Goal: Task Accomplishment & Management: Manage account settings

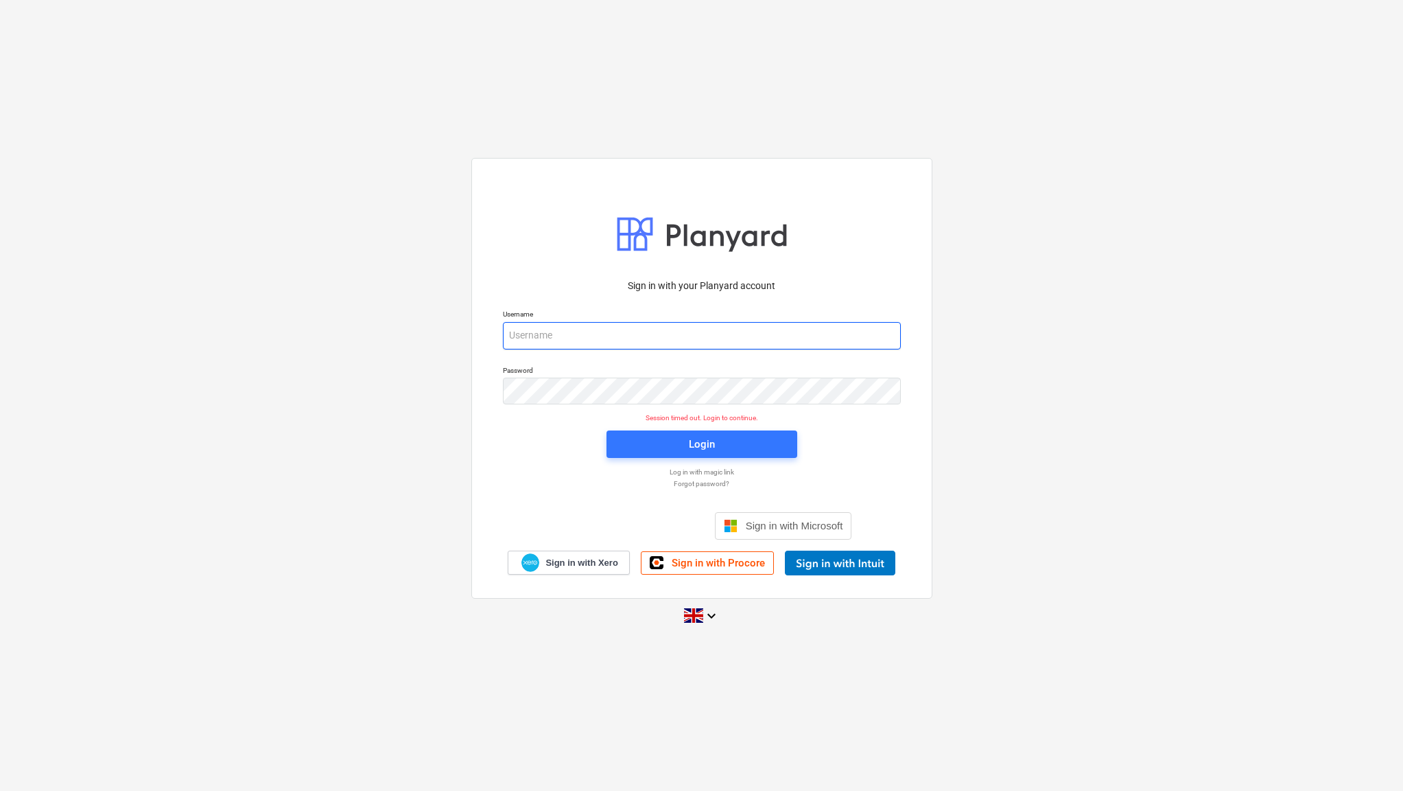
click at [548, 333] on input "email" at bounding box center [702, 335] width 398 height 27
type input "[EMAIL_ADDRESS][DOMAIN_NAME]"
click at [699, 450] on div "Login" at bounding box center [702, 444] width 26 height 18
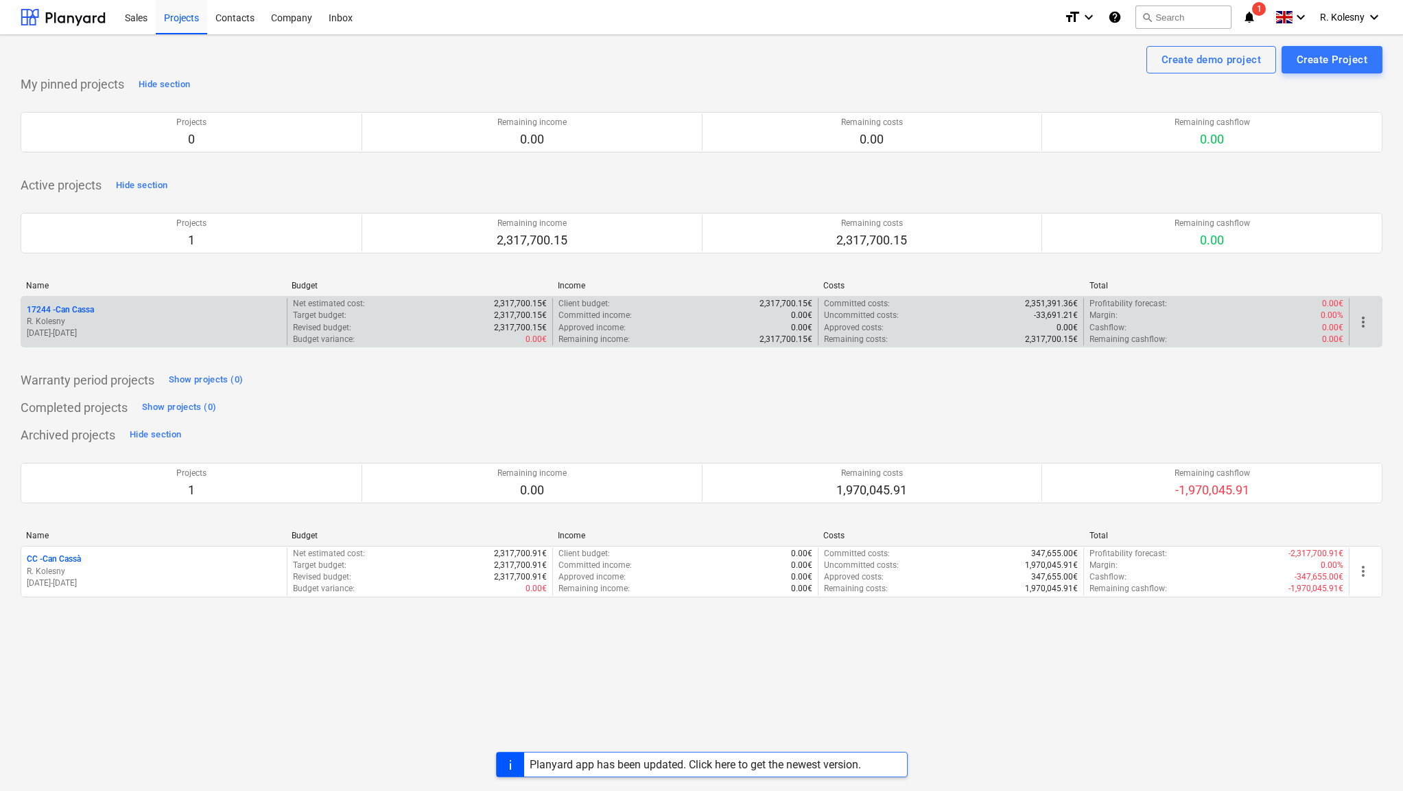
click at [45, 305] on p "17244 - Can Cassa" at bounding box center [60, 310] width 67 height 12
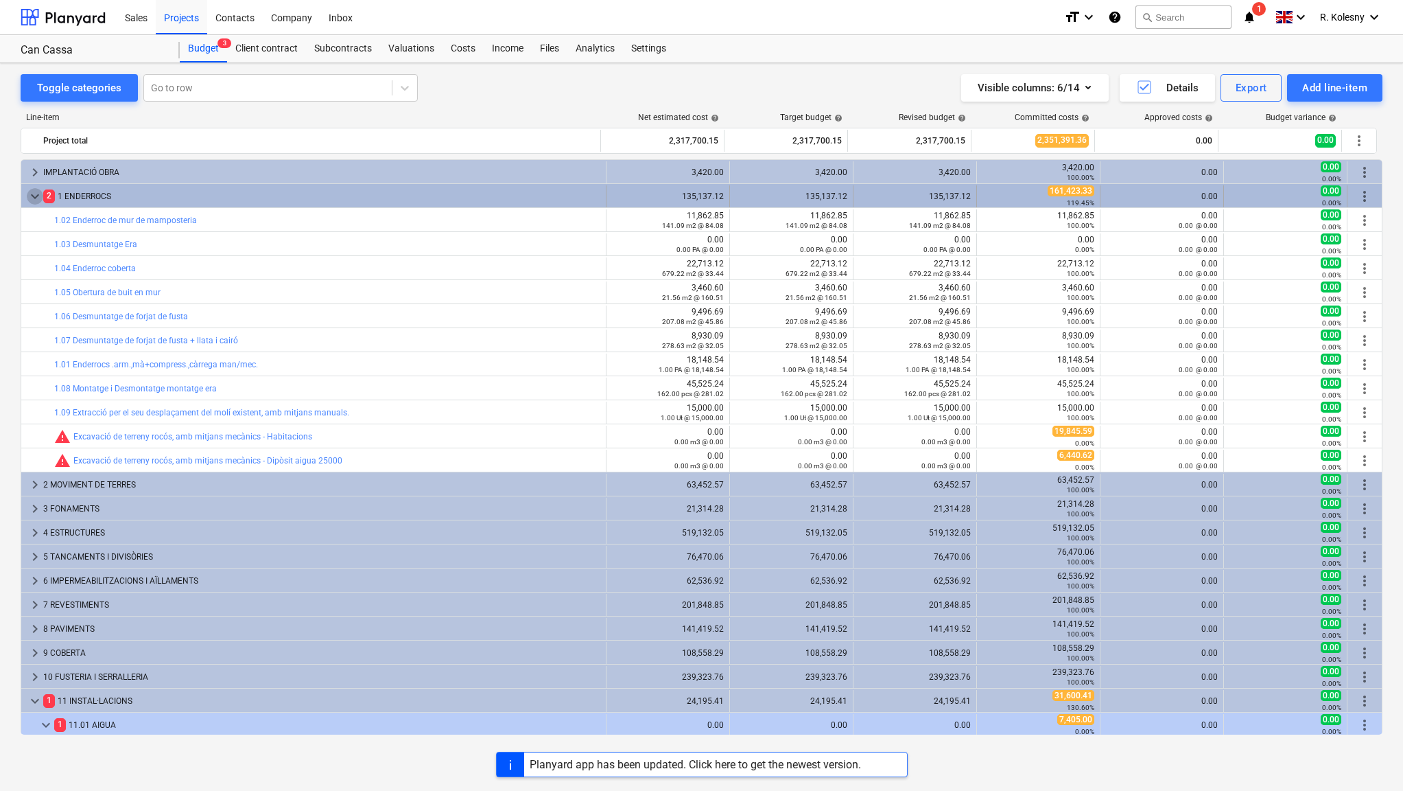
click at [32, 196] on span "keyboard_arrow_down" at bounding box center [35, 196] width 16 height 16
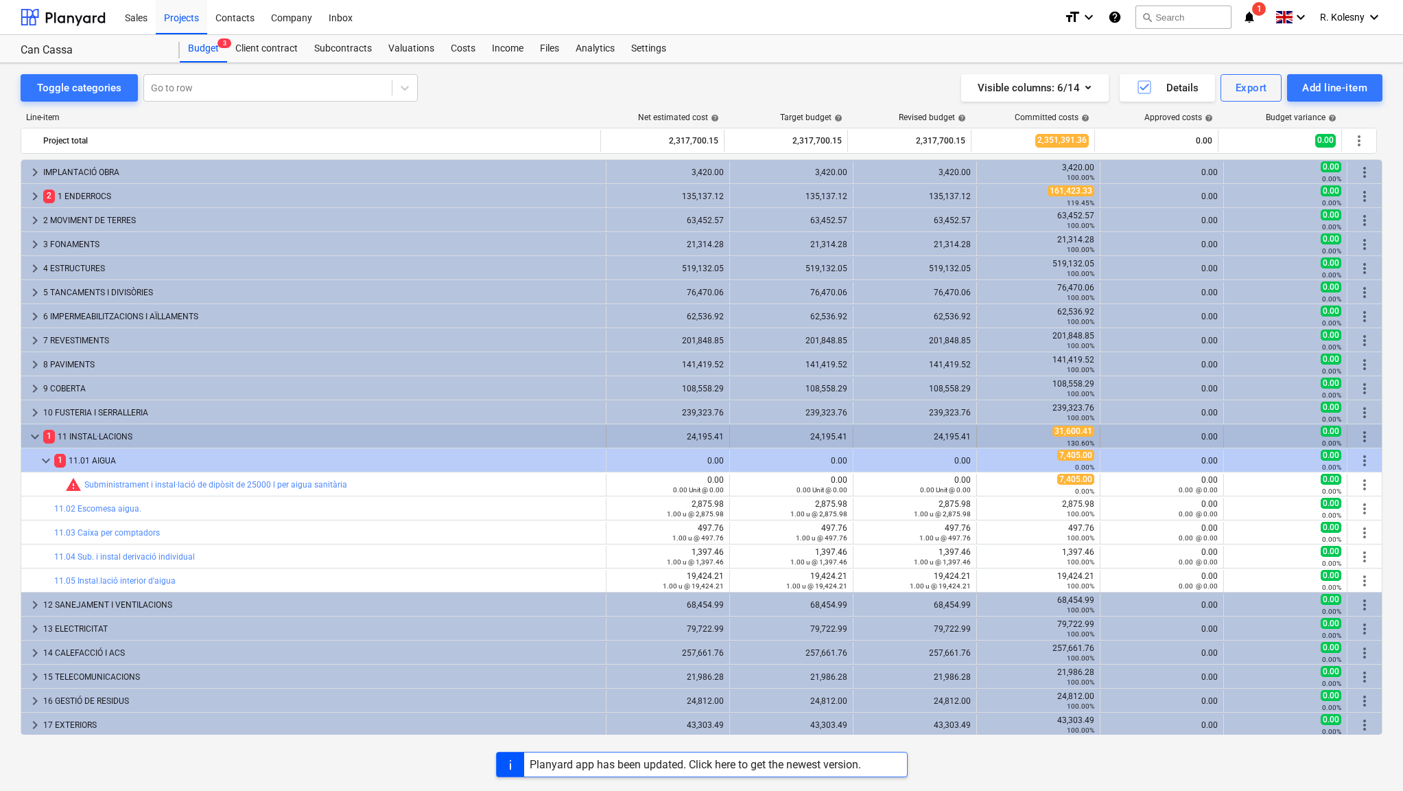
click at [27, 435] on span "keyboard_arrow_down" at bounding box center [35, 436] width 16 height 16
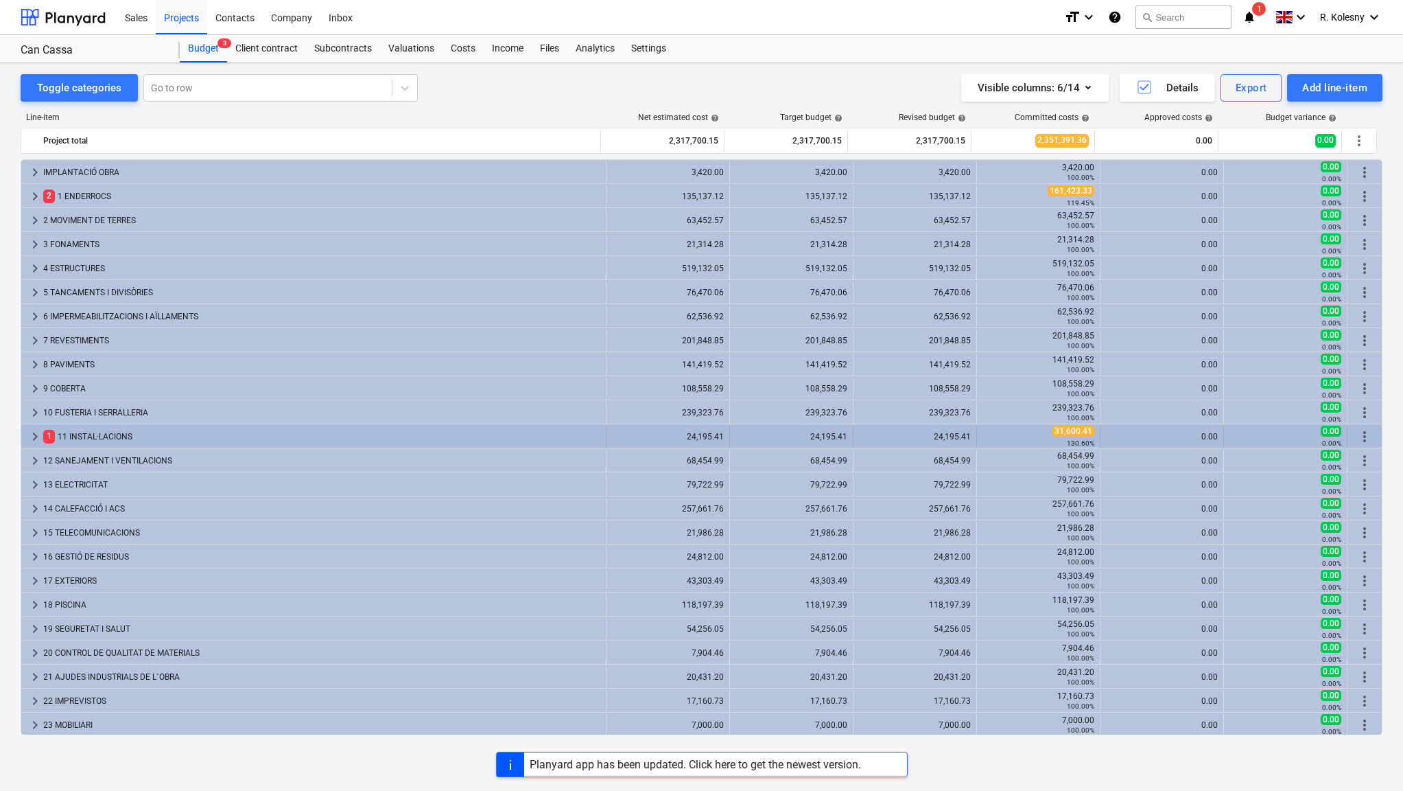
click at [33, 431] on span "keyboard_arrow_right" at bounding box center [35, 436] width 16 height 16
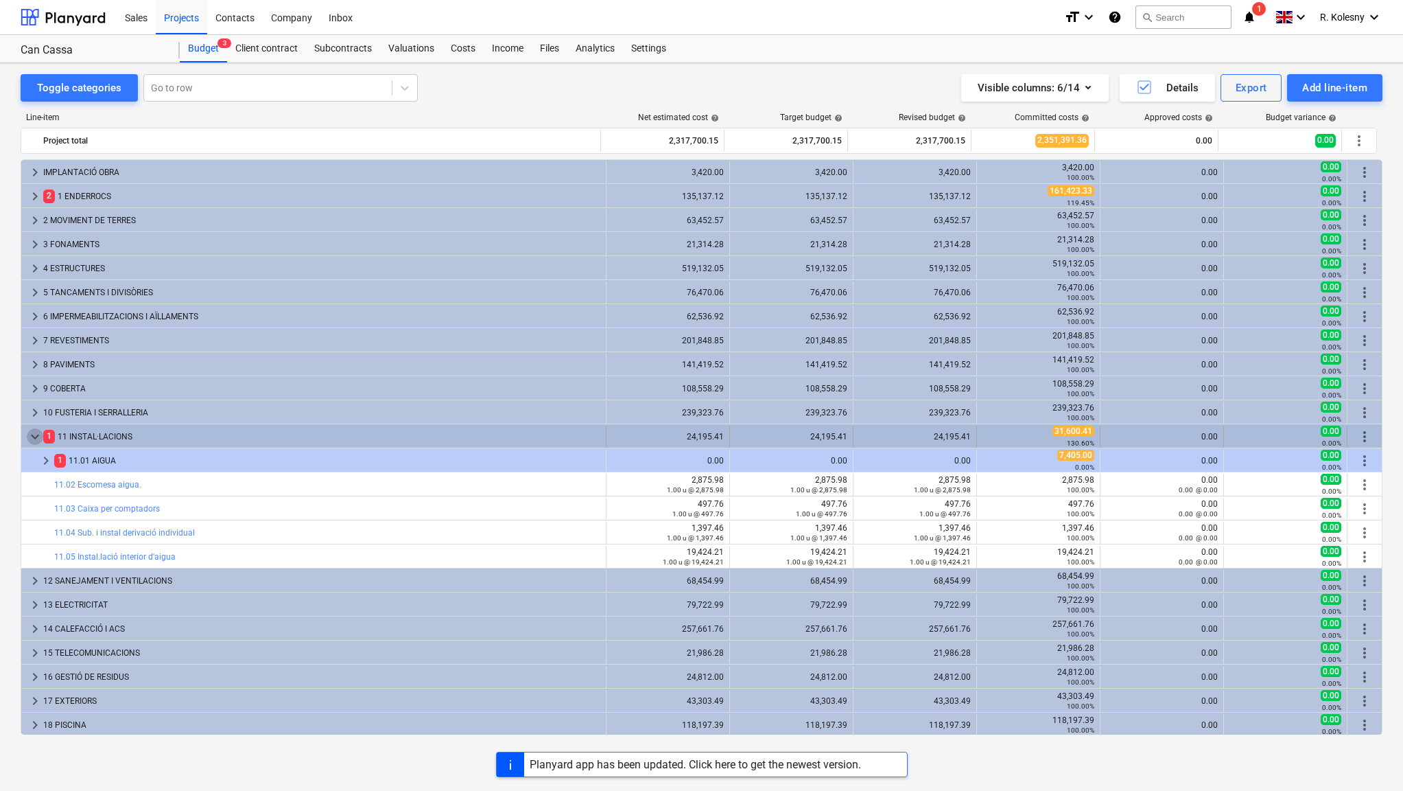
click at [32, 433] on span "keyboard_arrow_down" at bounding box center [35, 436] width 16 height 16
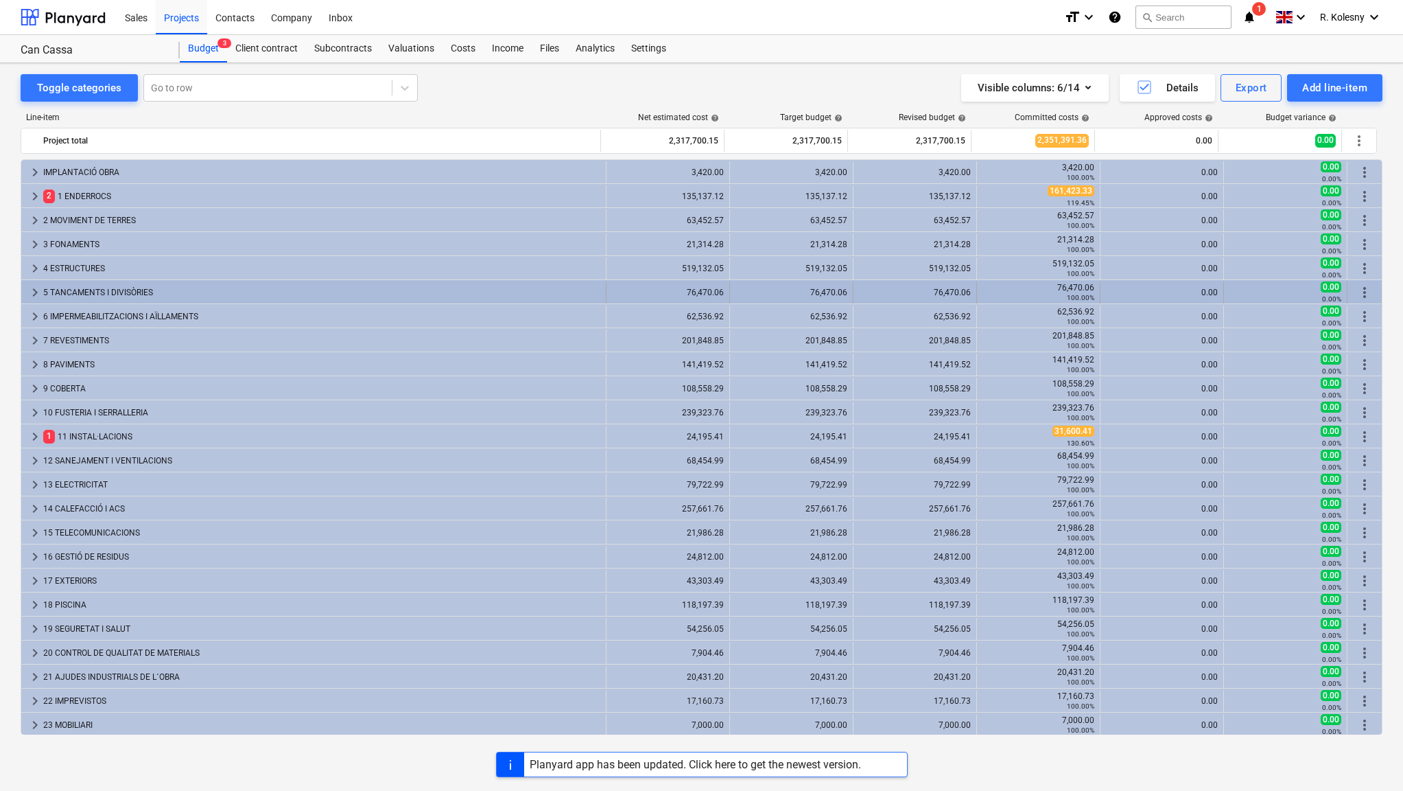
scroll to position [1, 0]
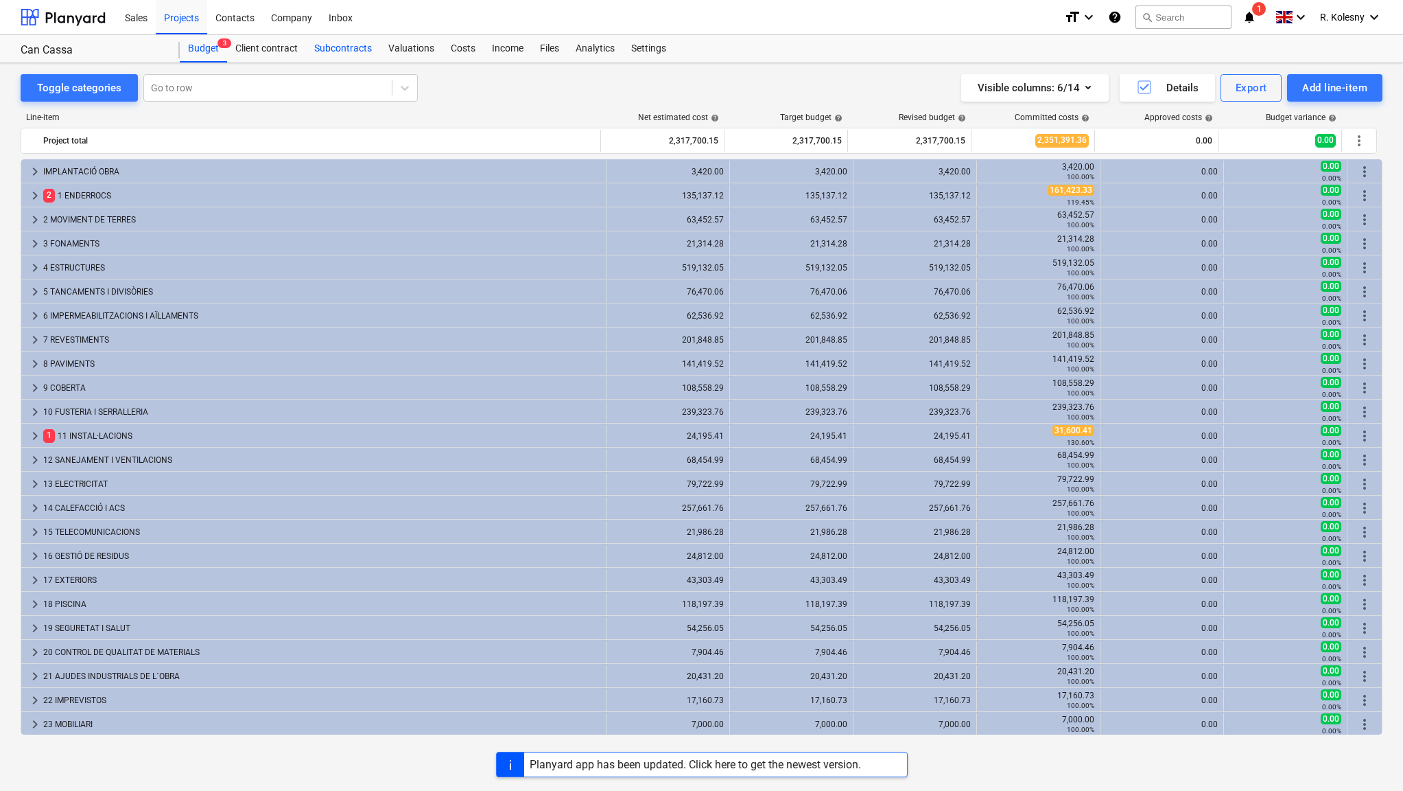
click at [343, 49] on div "Subcontracts" at bounding box center [343, 48] width 74 height 27
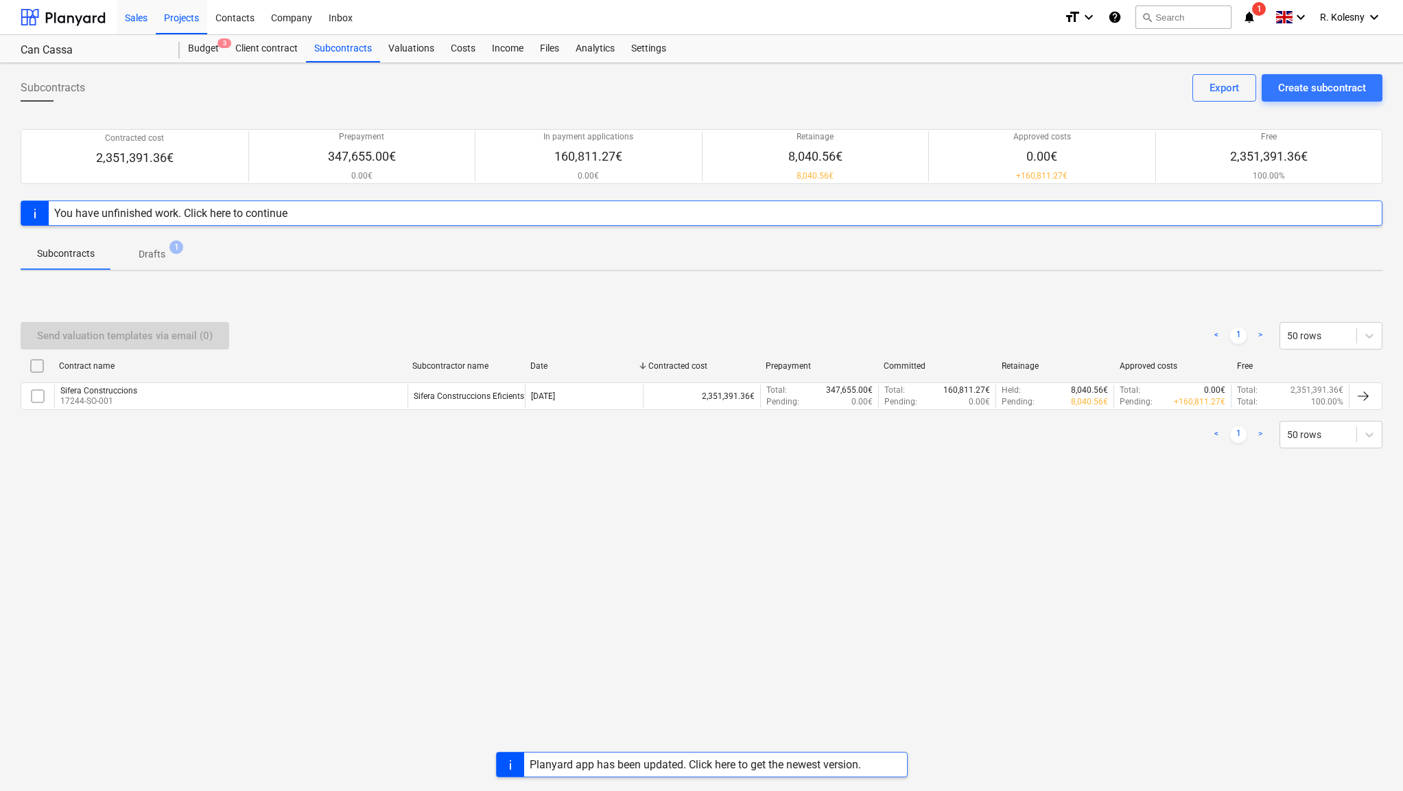
click at [140, 20] on div "Sales" at bounding box center [136, 16] width 39 height 35
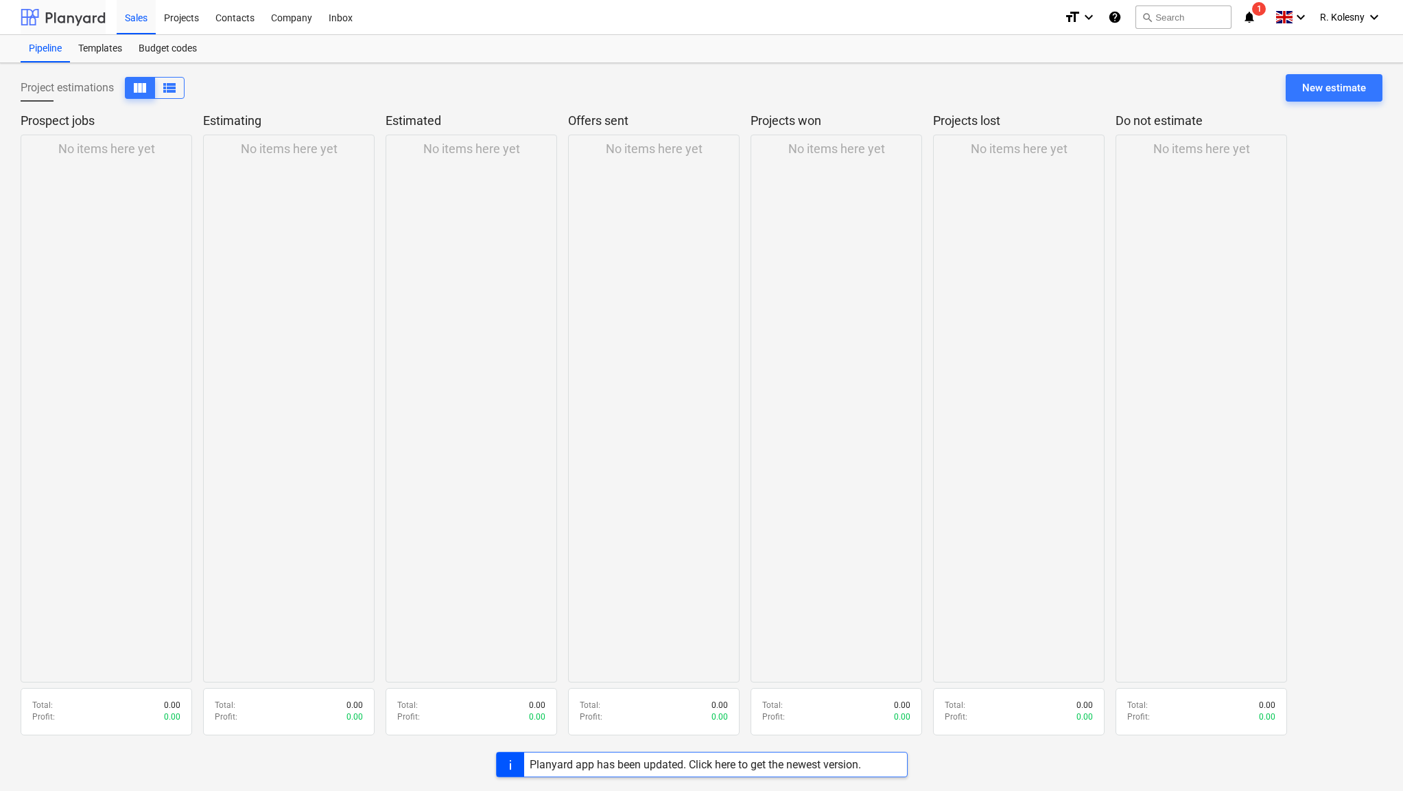
click at [57, 18] on div at bounding box center [63, 17] width 85 height 34
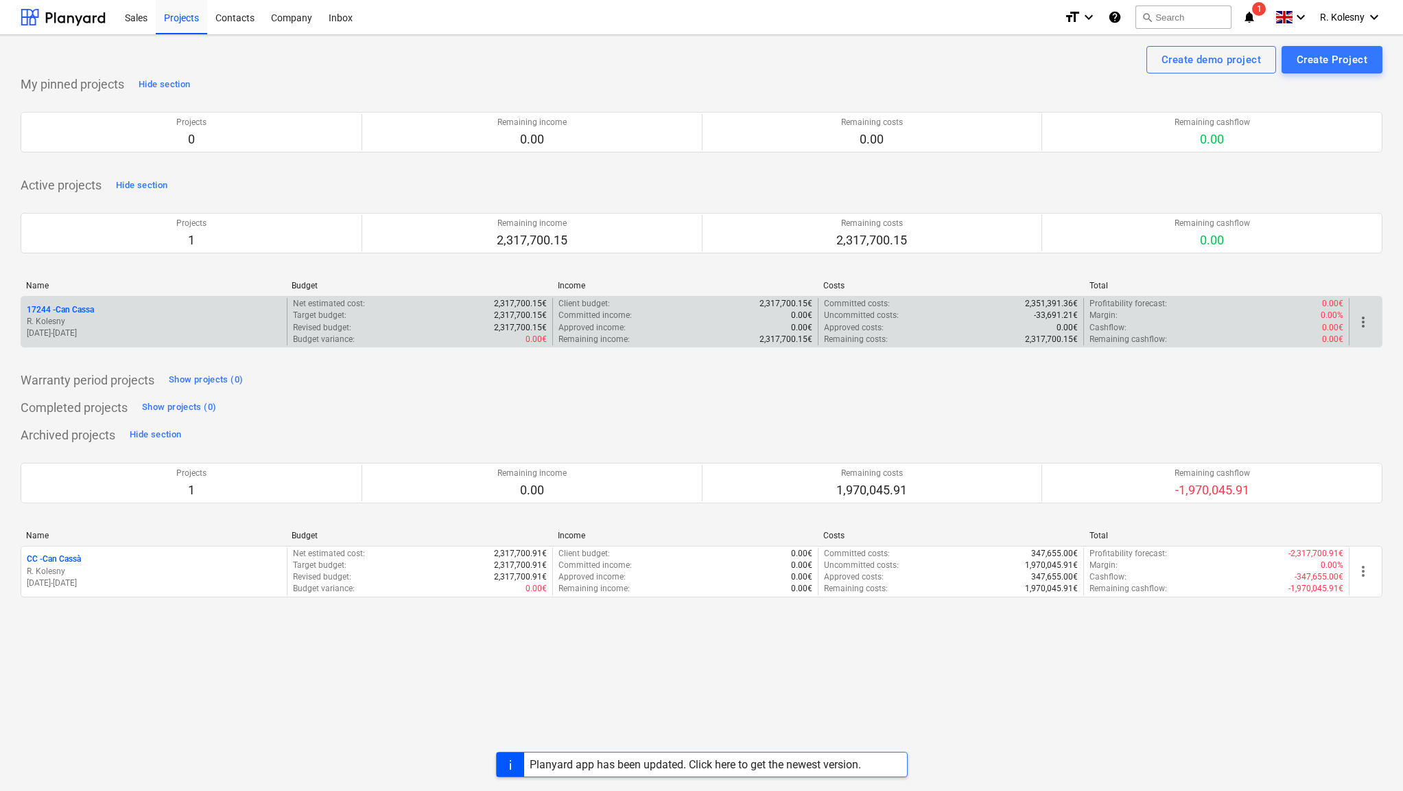
click at [64, 306] on p "17244 - Can Cassa" at bounding box center [60, 310] width 67 height 12
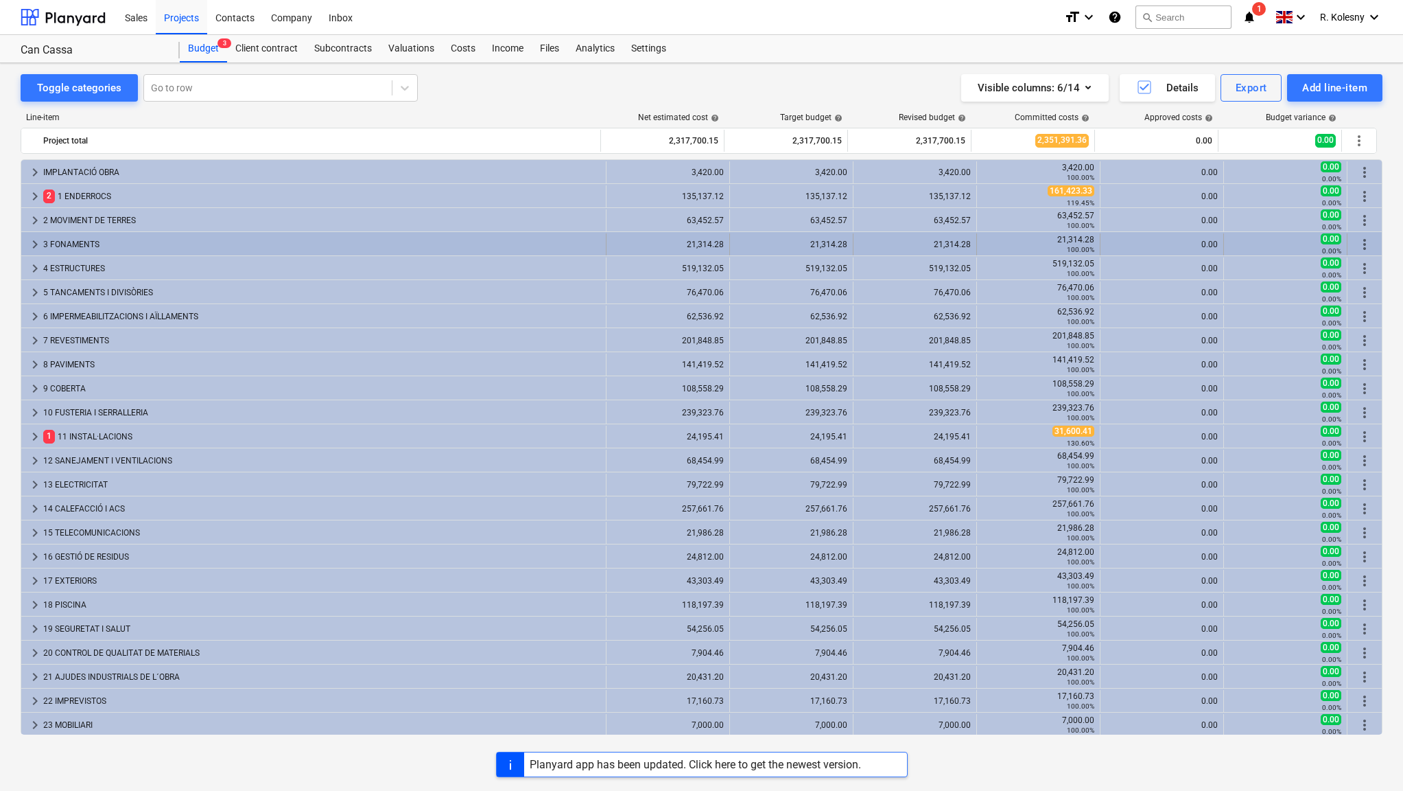
scroll to position [1, 0]
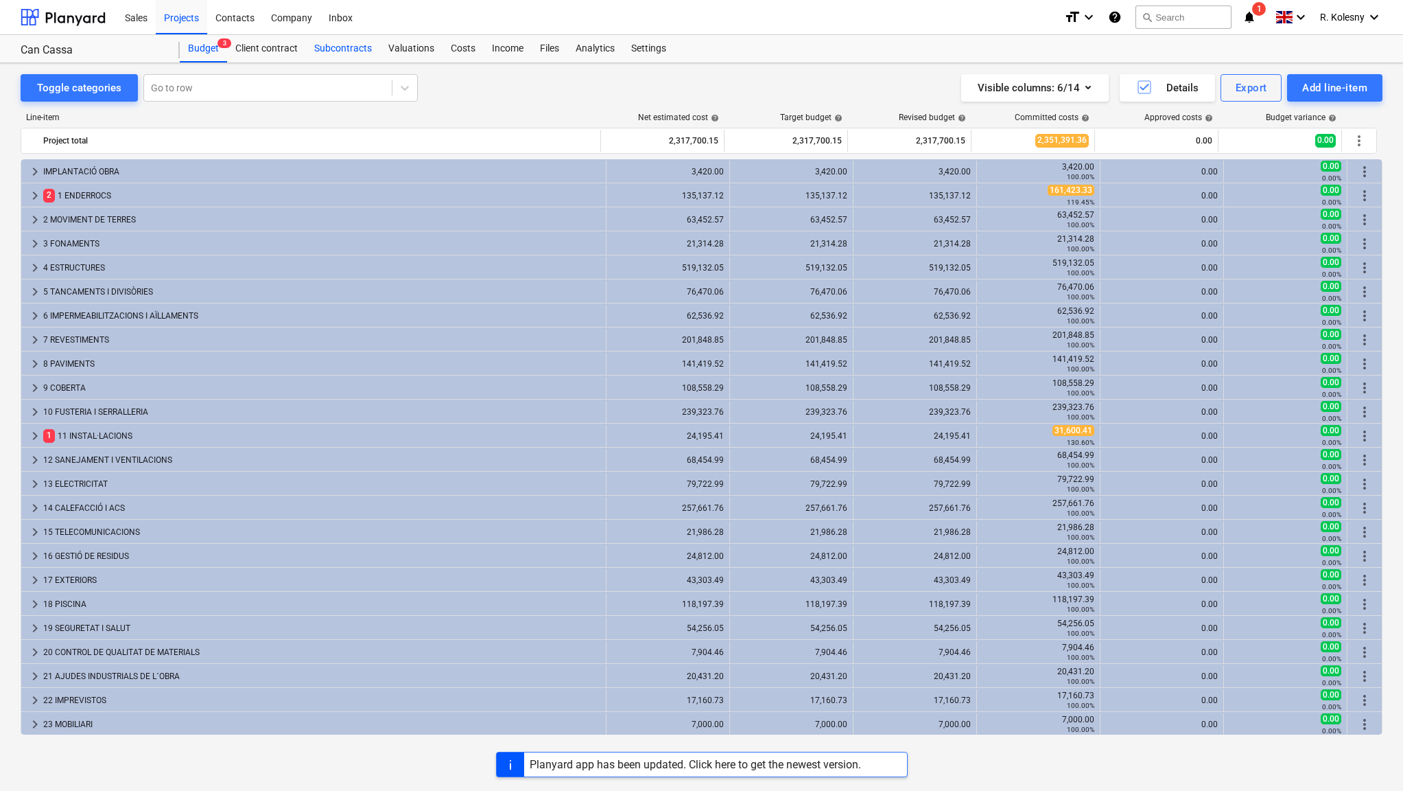
click at [334, 50] on div "Subcontracts" at bounding box center [343, 48] width 74 height 27
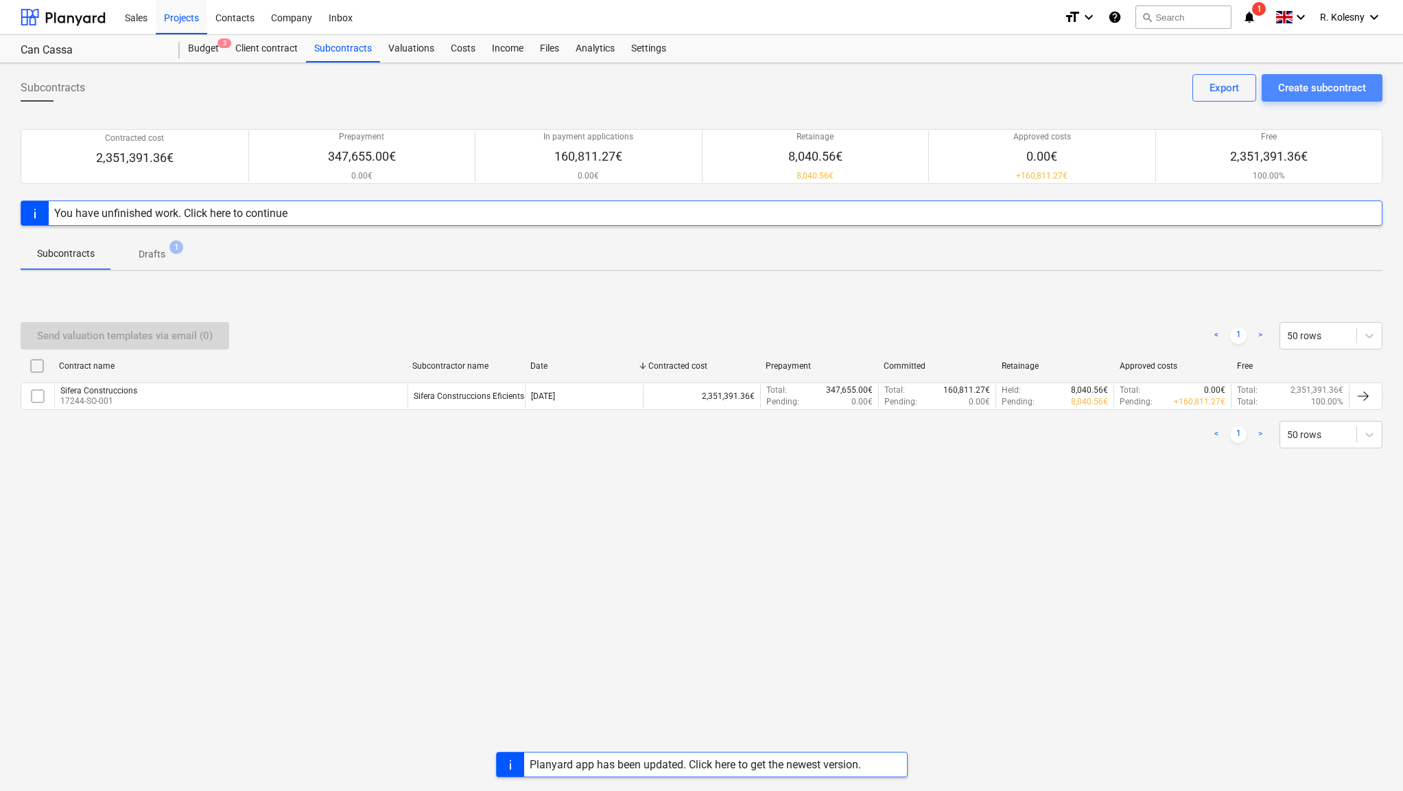
click at [1299, 82] on div "Create subcontract" at bounding box center [1322, 88] width 88 height 18
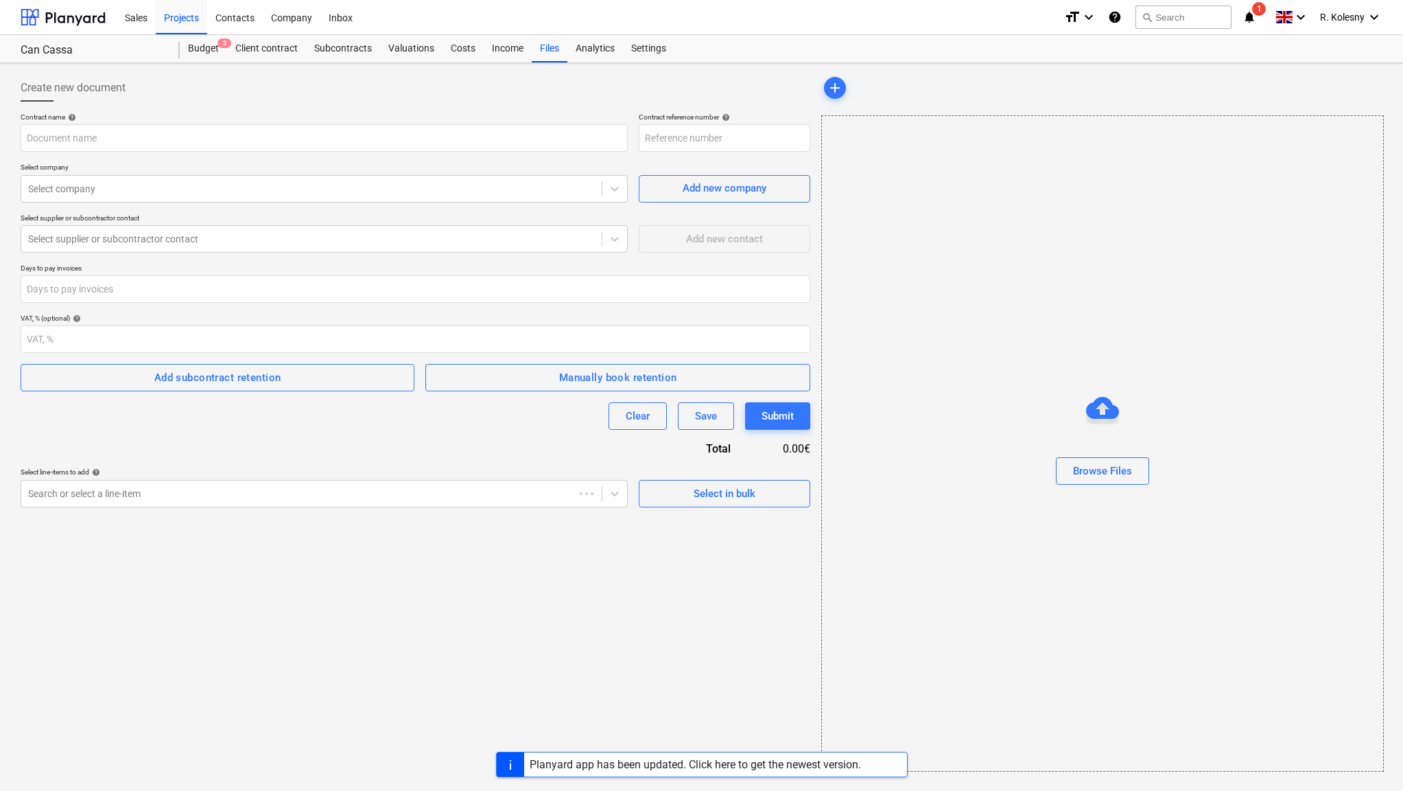
type input "17244-SO-003"
click at [699, 185] on div "Add new company" at bounding box center [725, 188] width 84 height 18
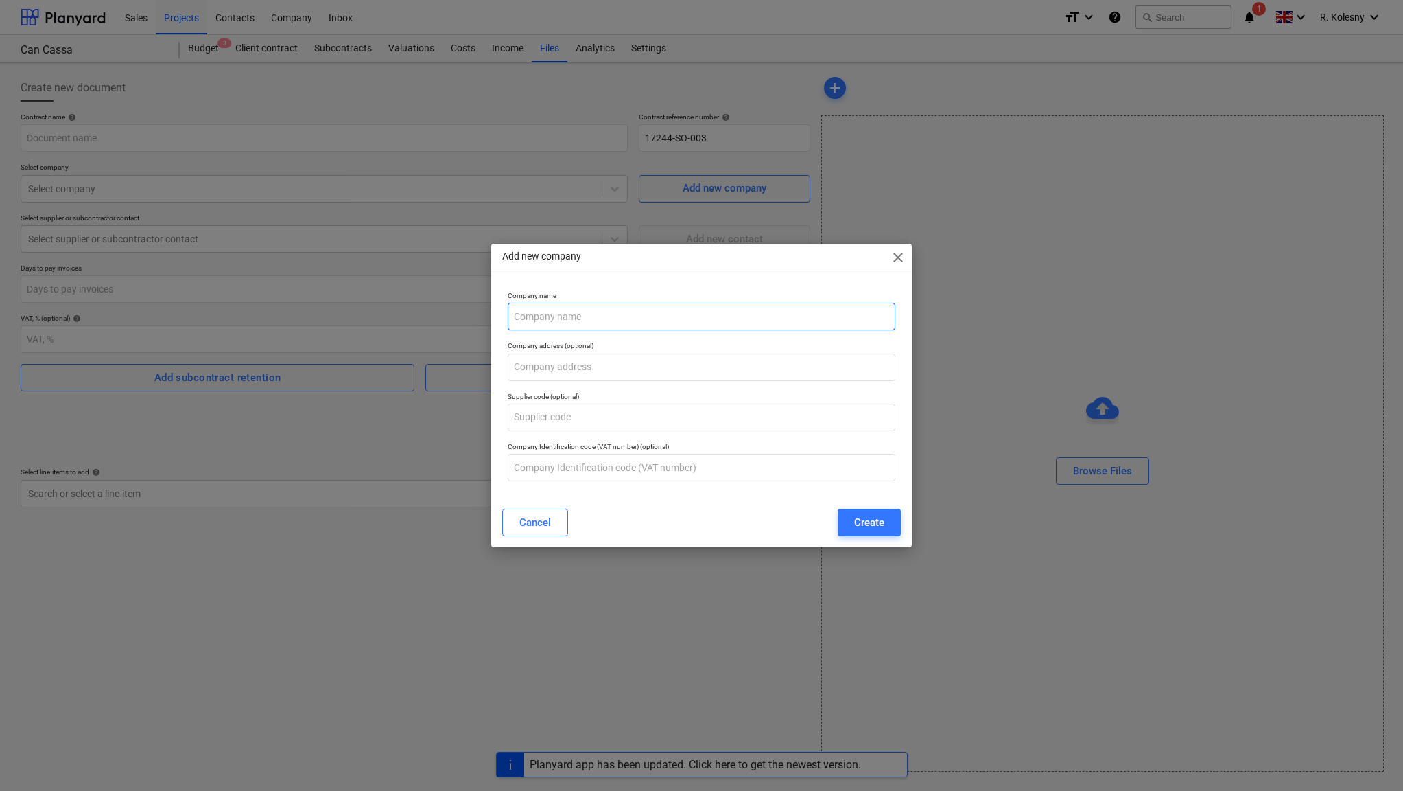
click at [592, 318] on input "text" at bounding box center [702, 316] width 388 height 27
type input "Miarq SL"
click at [561, 366] on input "text" at bounding box center [702, 366] width 388 height 27
type input "[STREET_ADDRESS]"
click at [867, 517] on div "Create" at bounding box center [869, 522] width 30 height 18
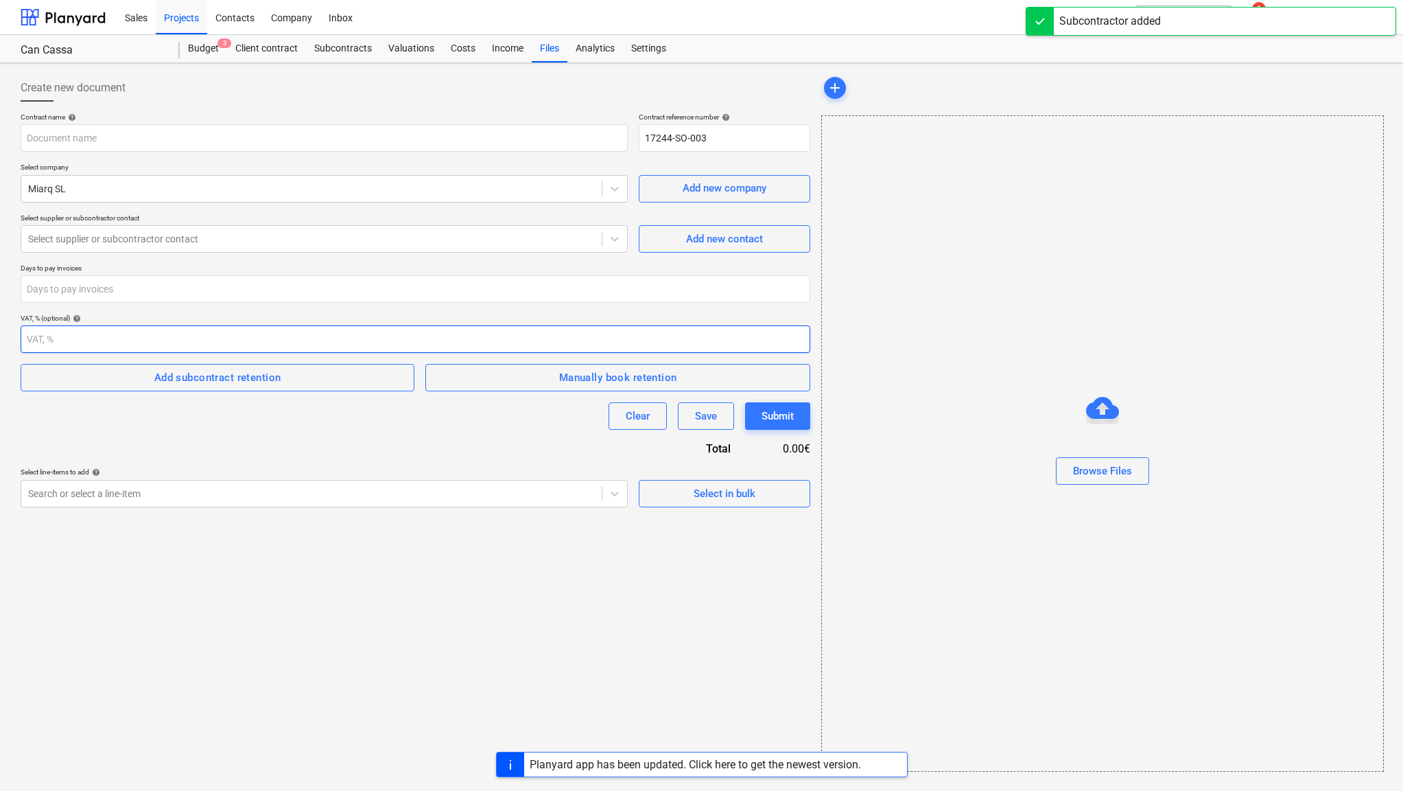
click at [158, 340] on input "number" at bounding box center [416, 338] width 790 height 27
type input "21"
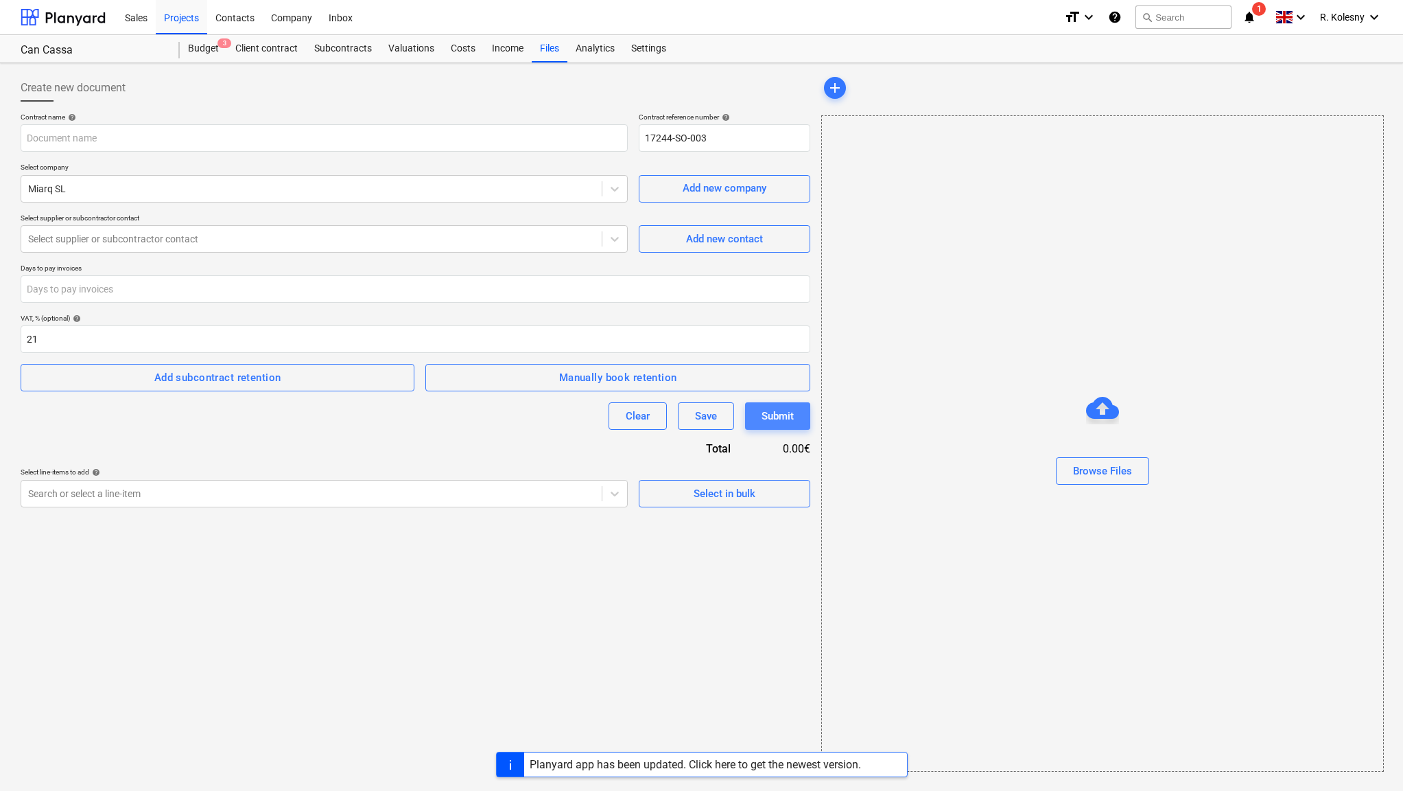
click at [783, 415] on div "Submit" at bounding box center [778, 416] width 32 height 18
click at [210, 52] on div "Budget 3" at bounding box center [203, 48] width 47 height 27
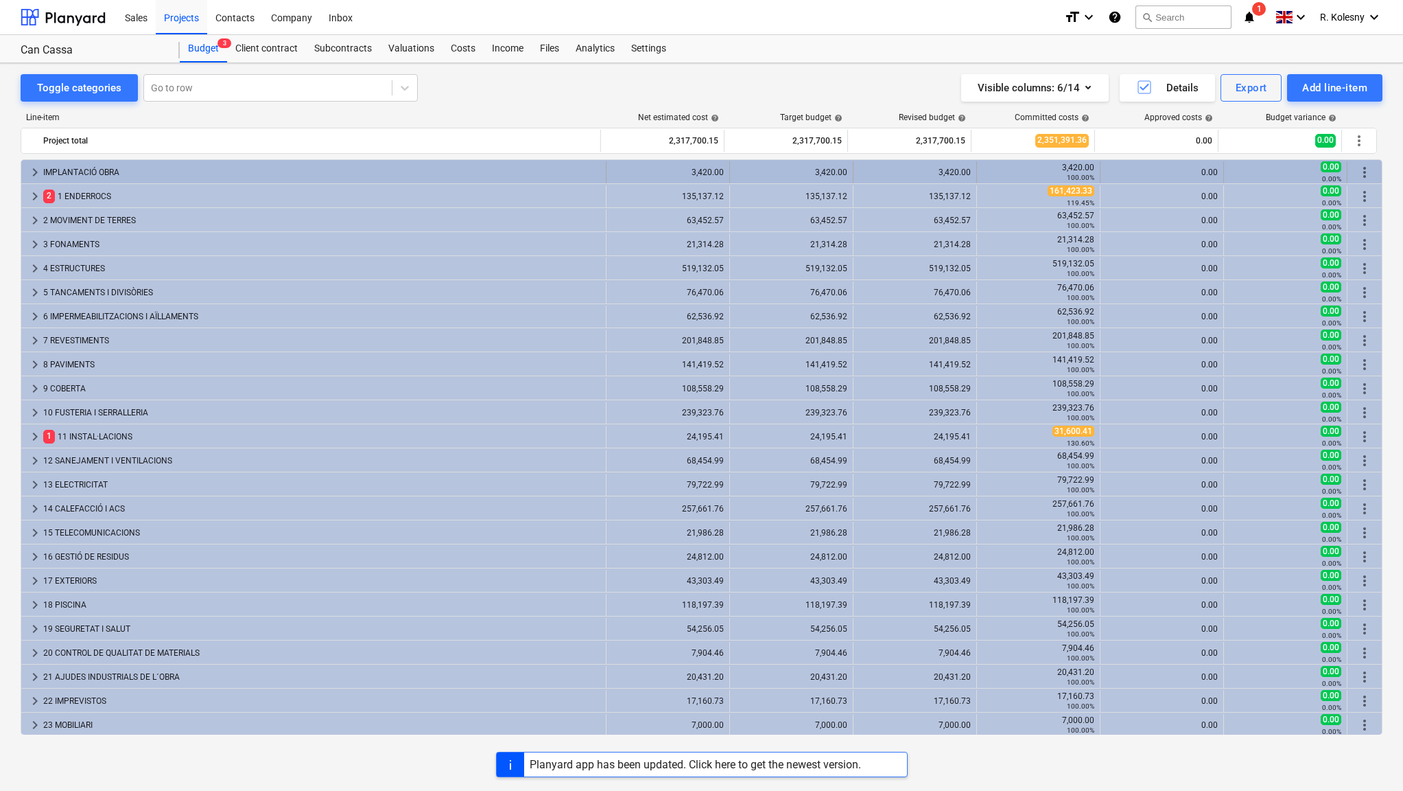
scroll to position [1, 0]
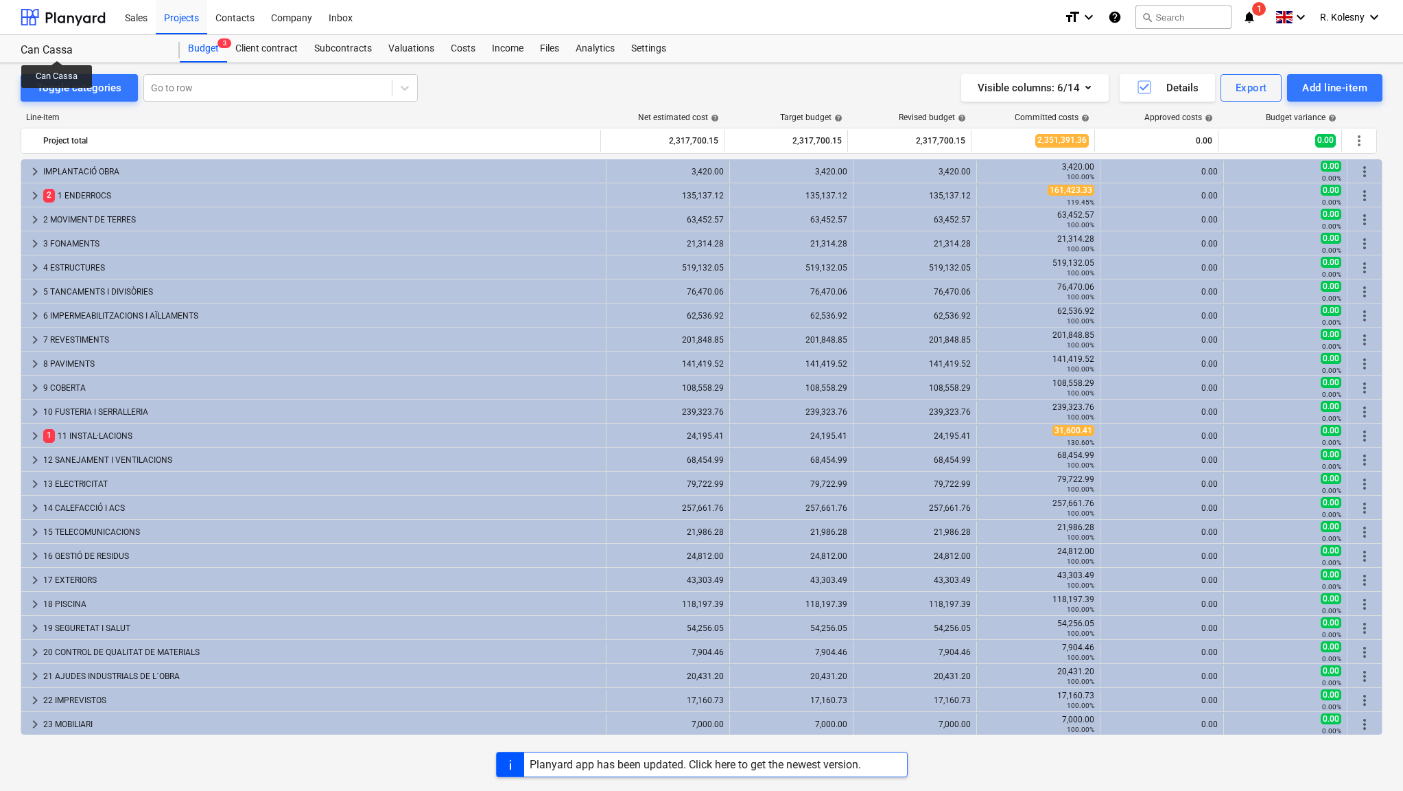
click at [57, 49] on div "Can Cassa" at bounding box center [92, 50] width 143 height 14
click at [86, 19] on div at bounding box center [63, 17] width 85 height 34
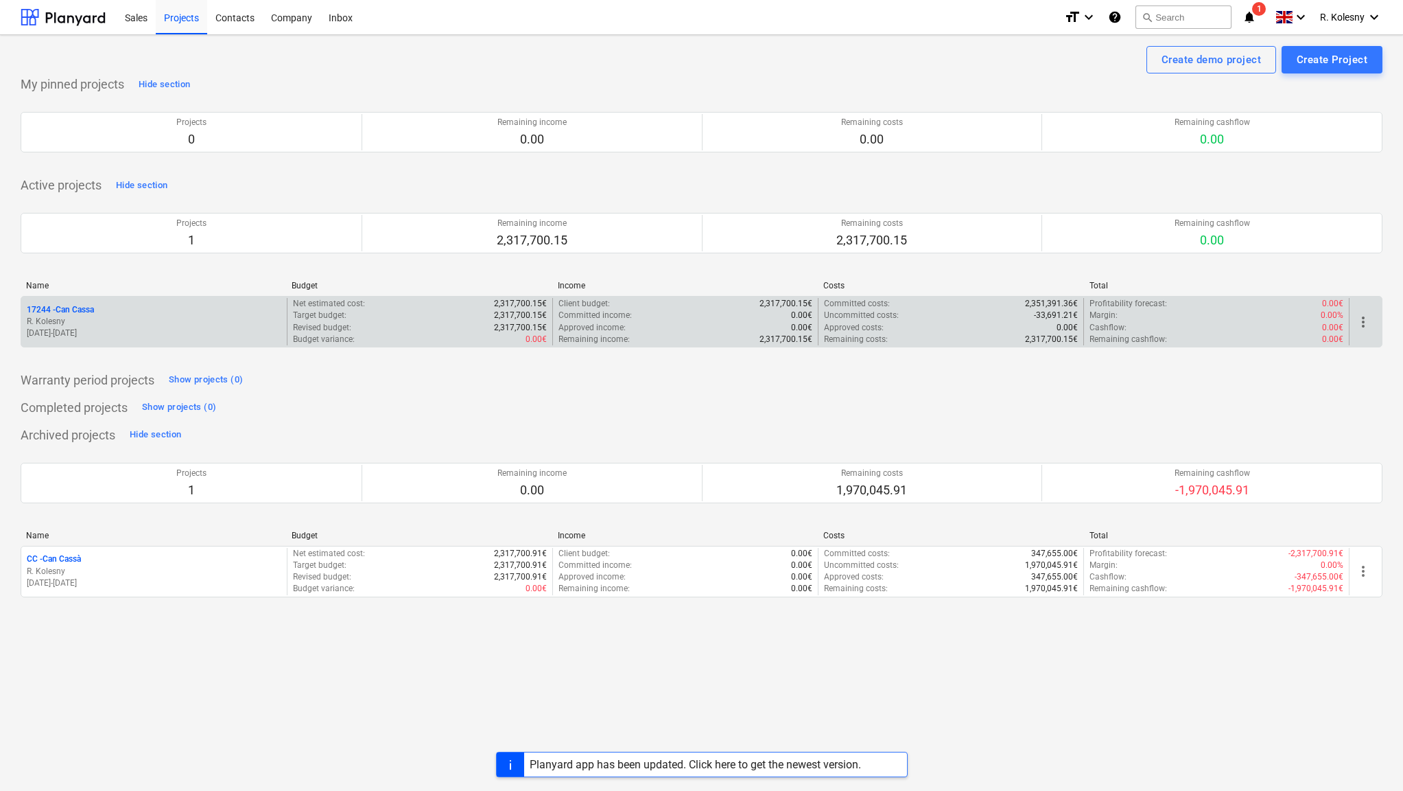
click at [78, 304] on p "17244 - Can Cassa" at bounding box center [60, 310] width 67 height 12
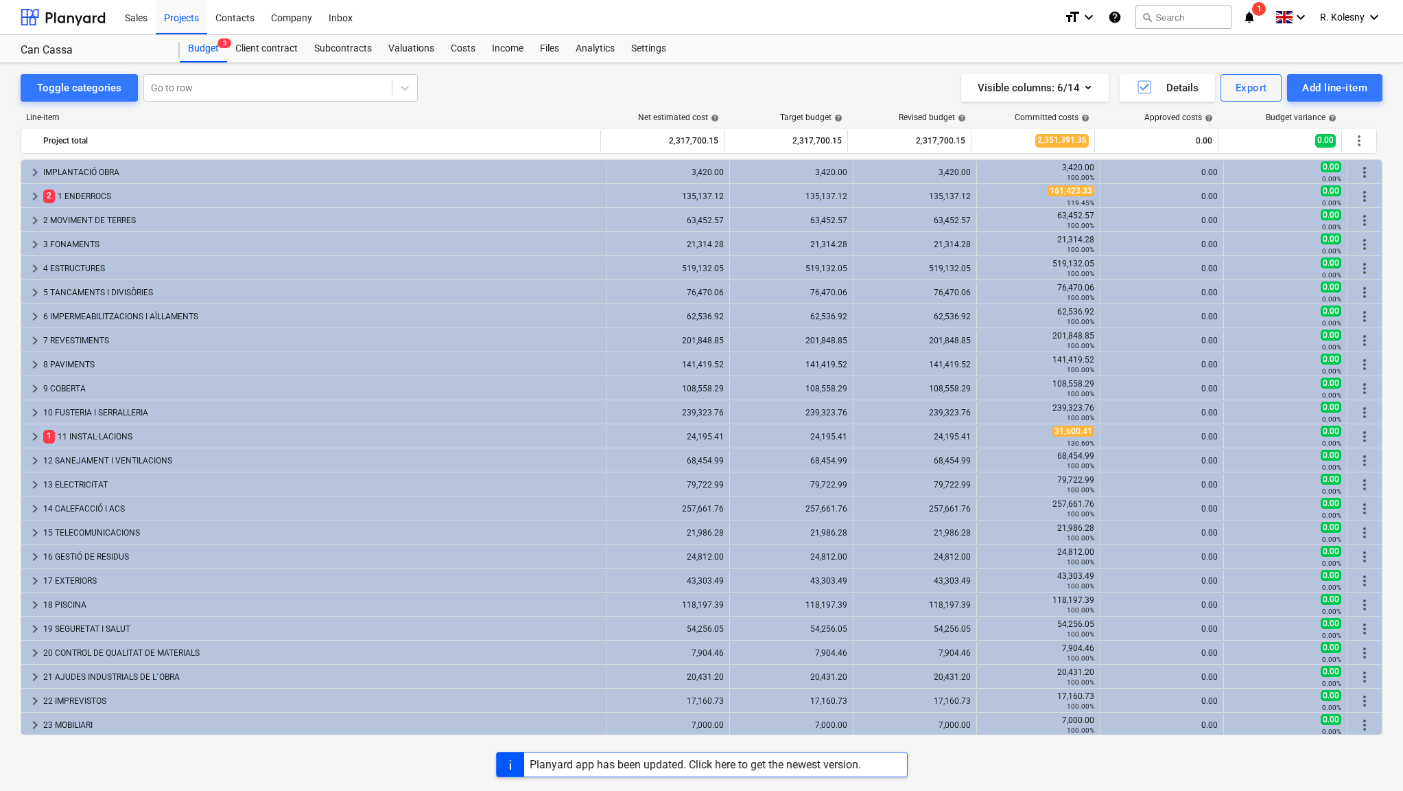
scroll to position [1, 0]
click at [360, 54] on div "Subcontracts" at bounding box center [343, 48] width 74 height 27
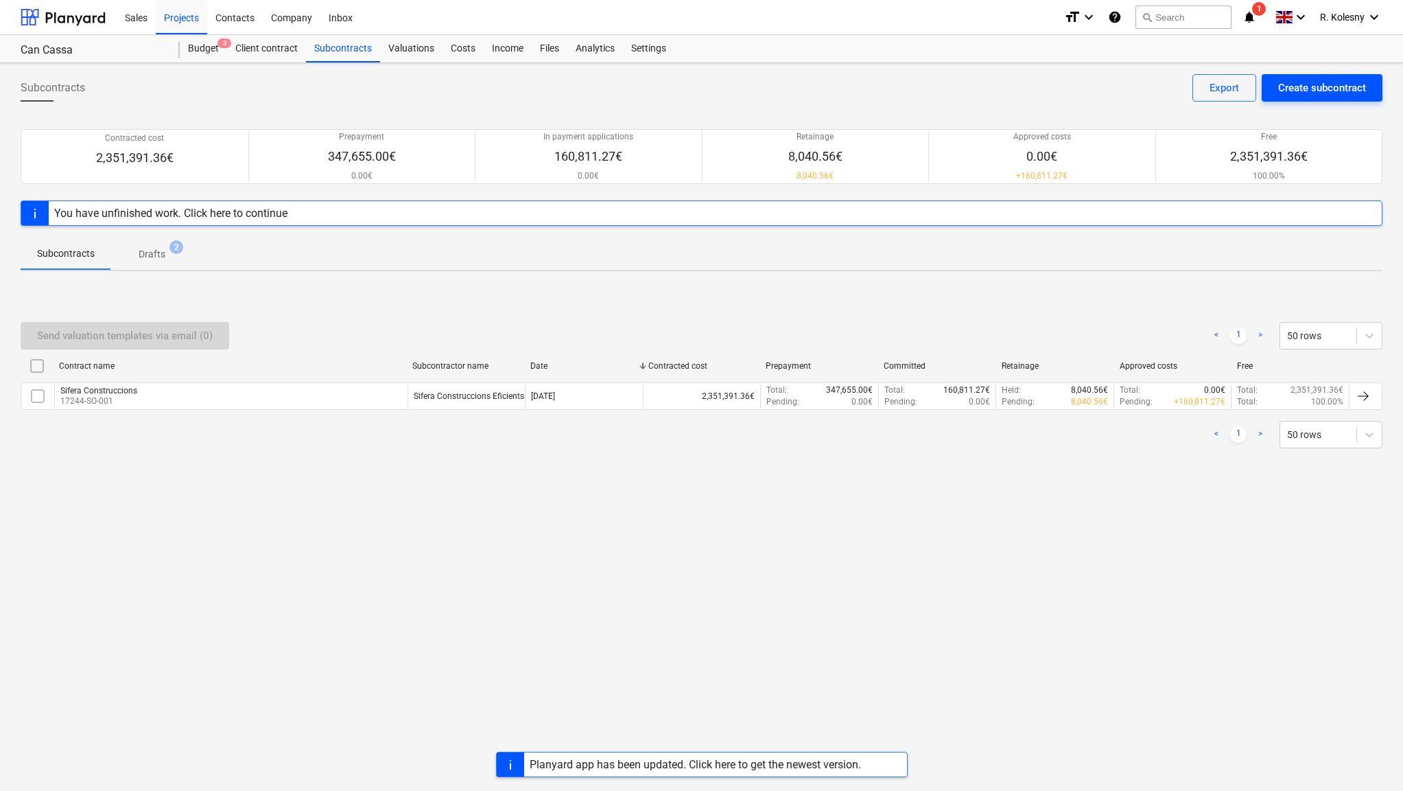
click at [1320, 85] on div "Create subcontract" at bounding box center [1322, 88] width 88 height 18
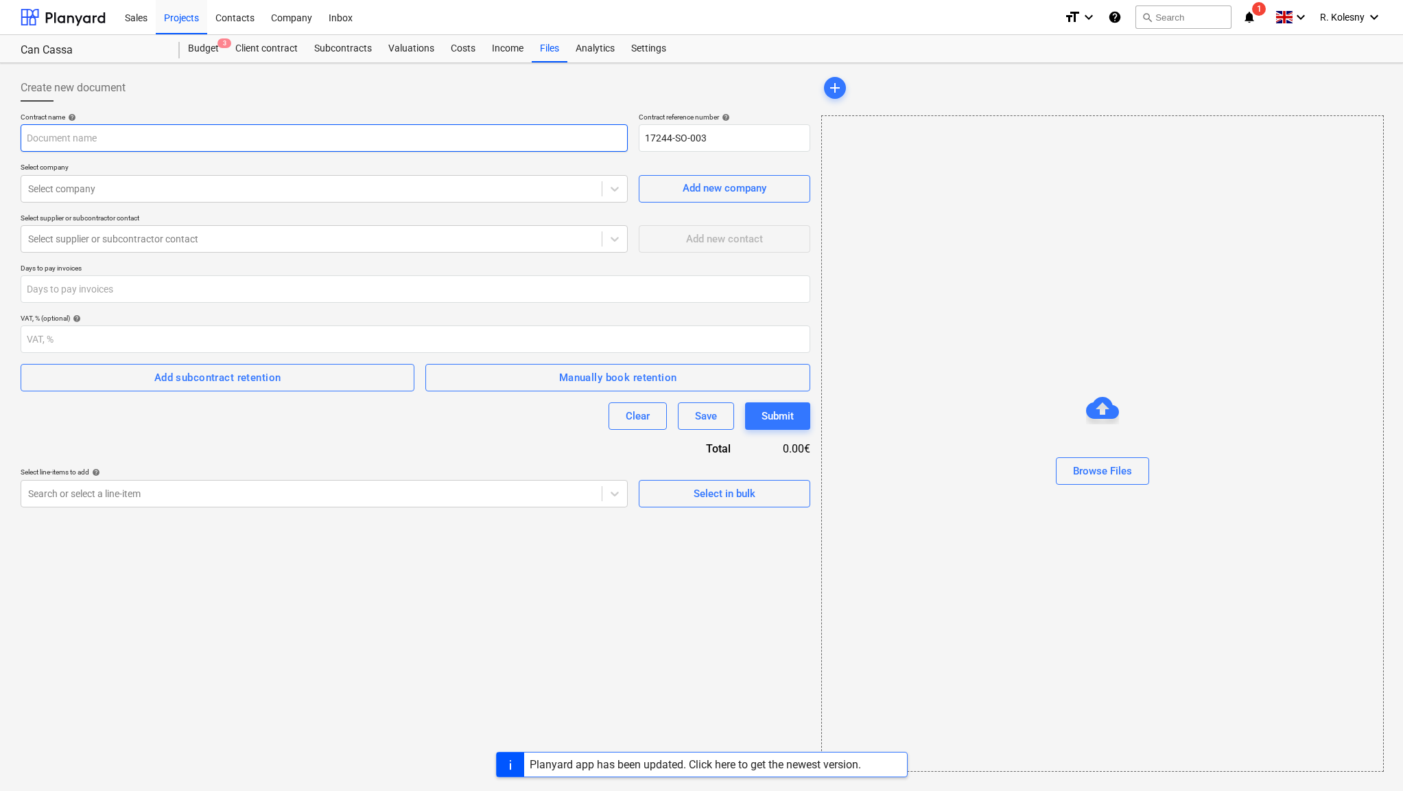
click at [582, 148] on input "text" at bounding box center [324, 137] width 607 height 27
type input "M"
type input "Miarq"
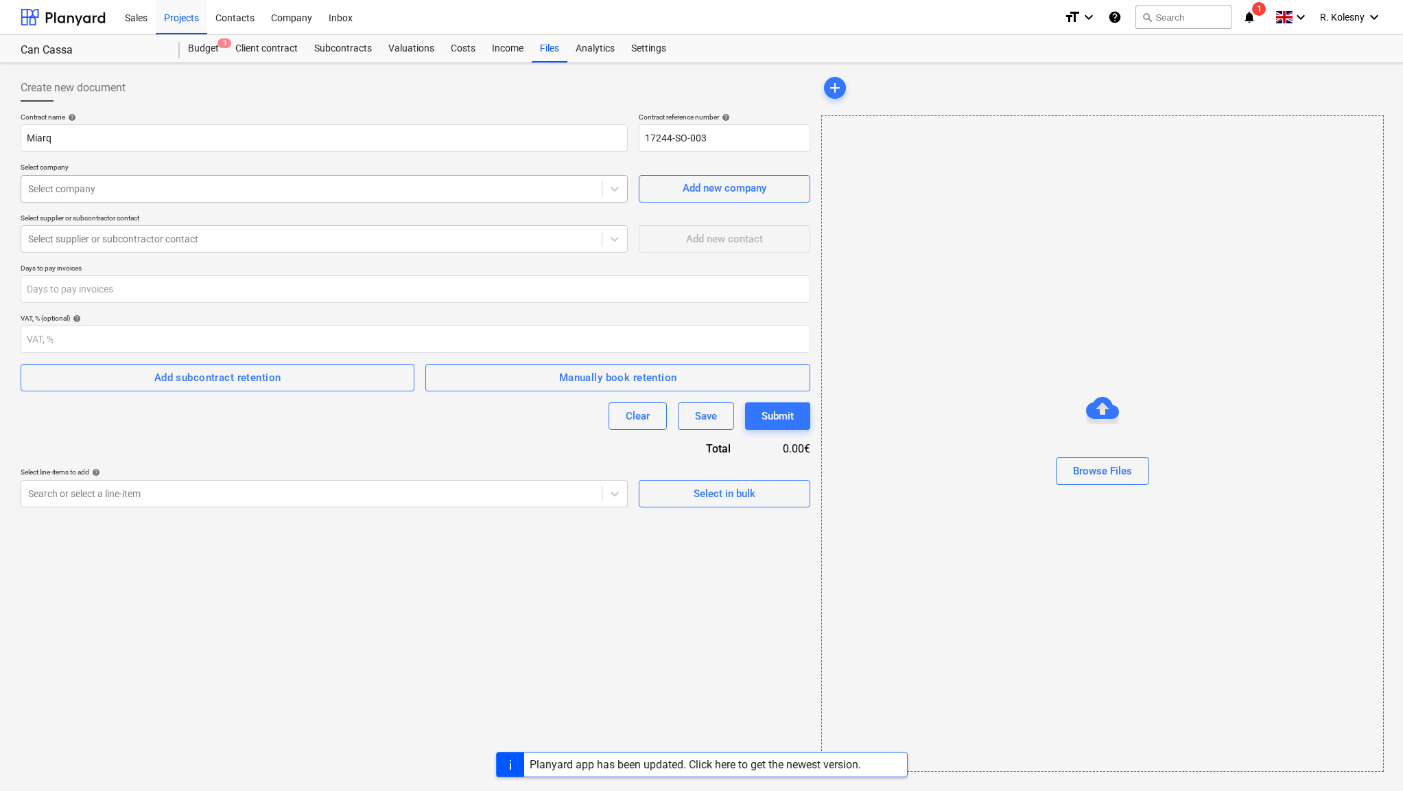
click at [602, 185] on div "Select company" at bounding box center [311, 188] width 581 height 19
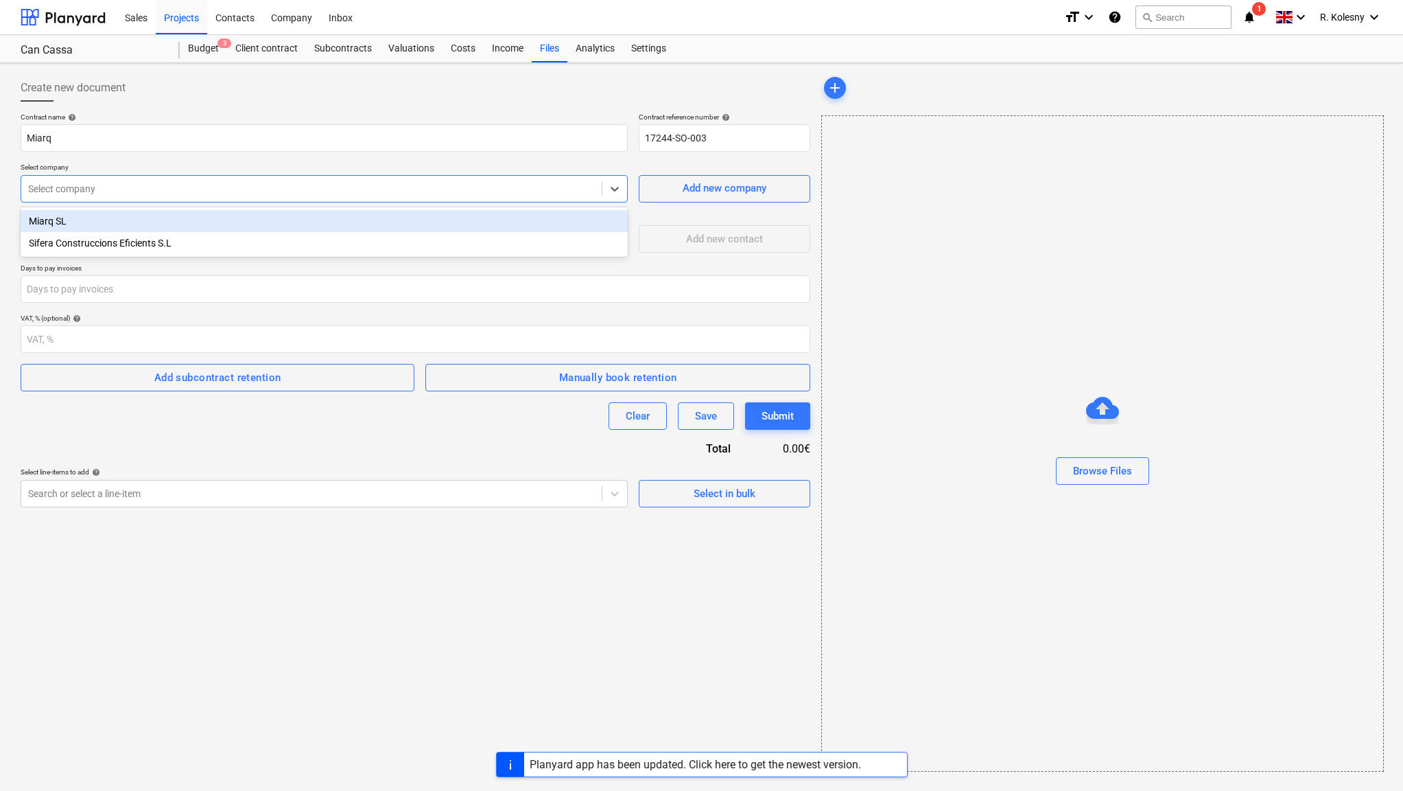
click at [554, 217] on div "Miarq SL" at bounding box center [324, 221] width 607 height 22
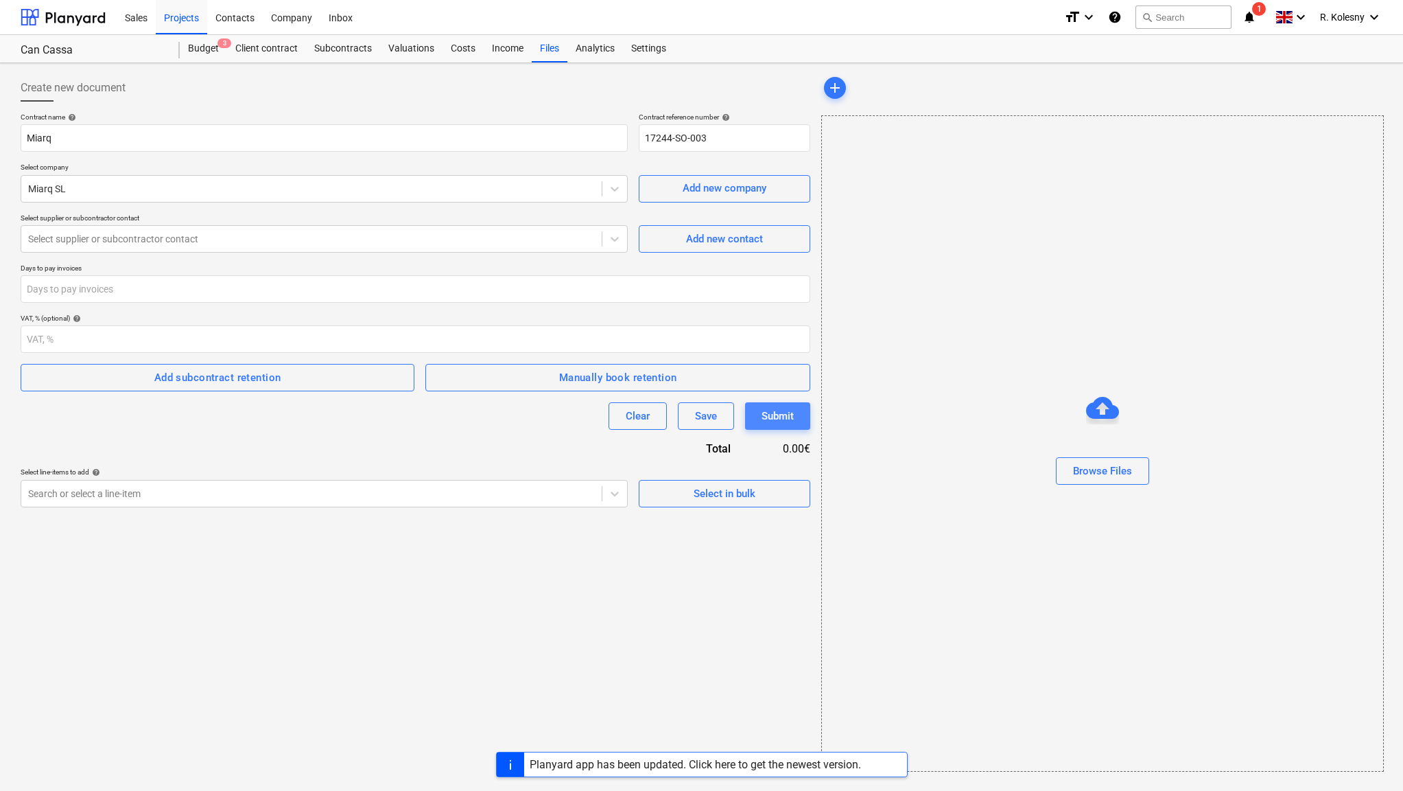
click at [775, 416] on div "Submit" at bounding box center [778, 416] width 32 height 18
click at [621, 237] on icon at bounding box center [615, 239] width 14 height 14
click at [714, 261] on div "Contract name help Miarq Contract reference number help 17244-SO-003 Select com…" at bounding box center [416, 310] width 790 height 395
click at [714, 233] on div "Add new contact" at bounding box center [724, 239] width 77 height 18
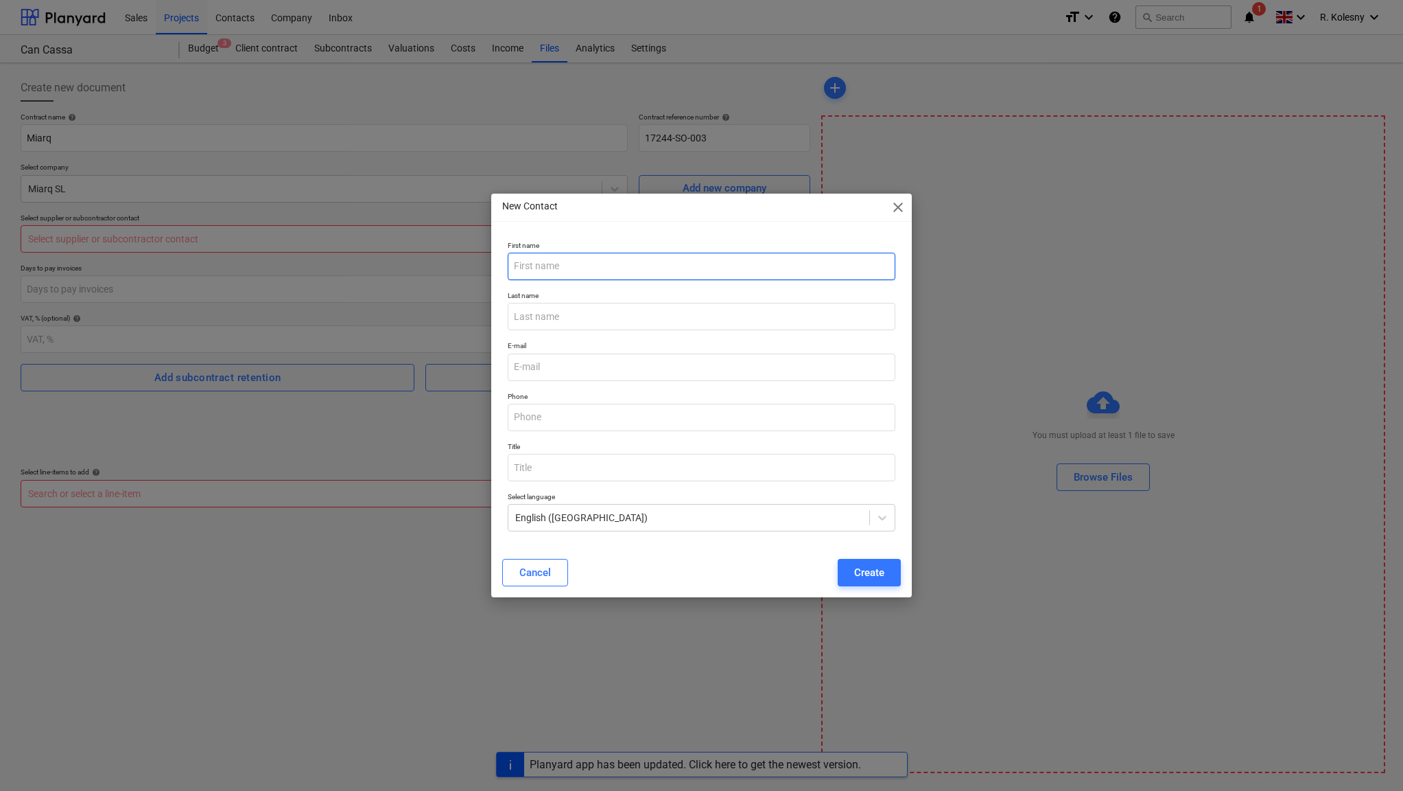
click at [624, 266] on input "text" at bounding box center [702, 266] width 388 height 27
type input "Mireia"
type input "Romeu"
paste input "[PERSON_NAME][EMAIL_ADDRESS][DOMAIN_NAME]"
type input "[PERSON_NAME][EMAIL_ADDRESS][DOMAIN_NAME]"
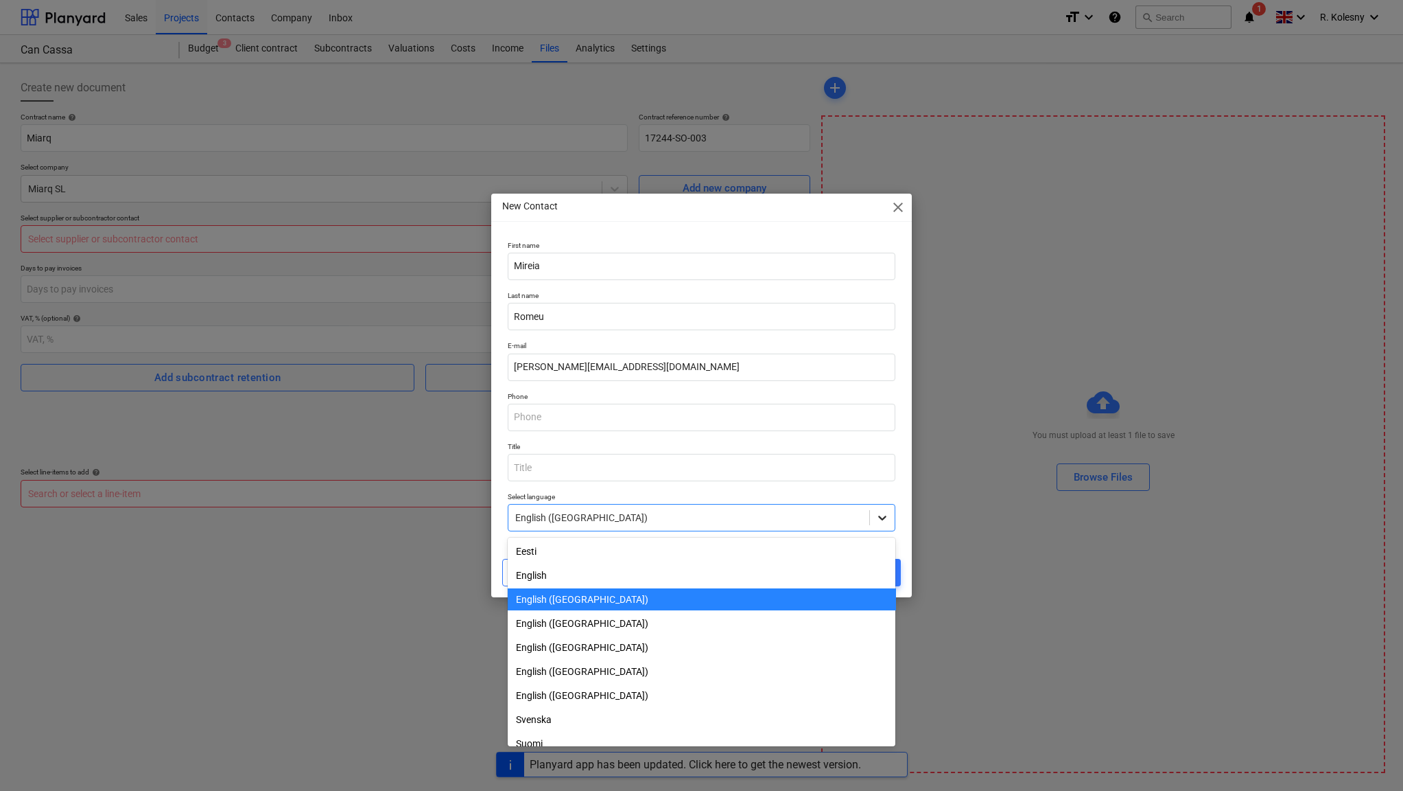
click at [879, 522] on icon at bounding box center [883, 518] width 14 height 14
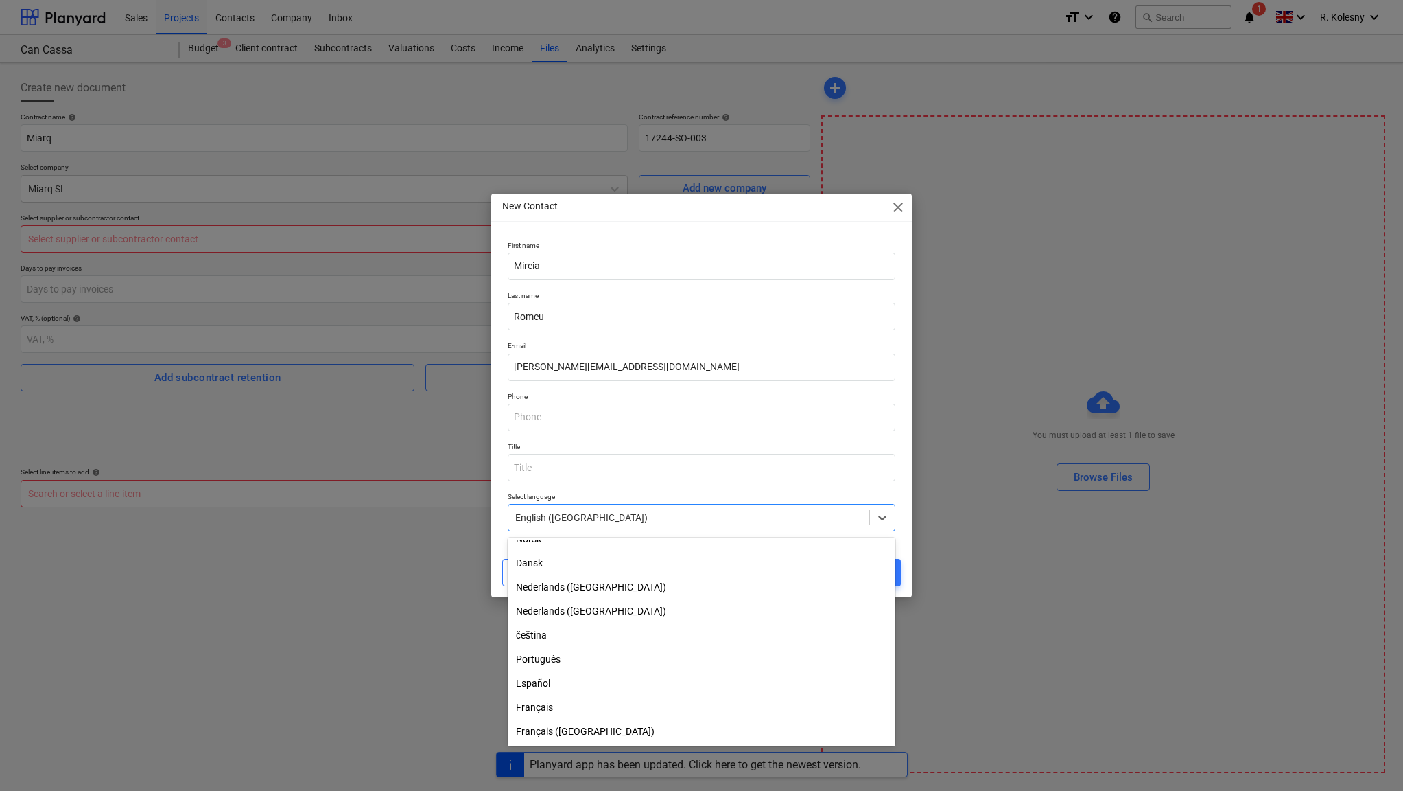
scroll to position [231, 0]
click at [637, 678] on div "Español" at bounding box center [702, 681] width 388 height 22
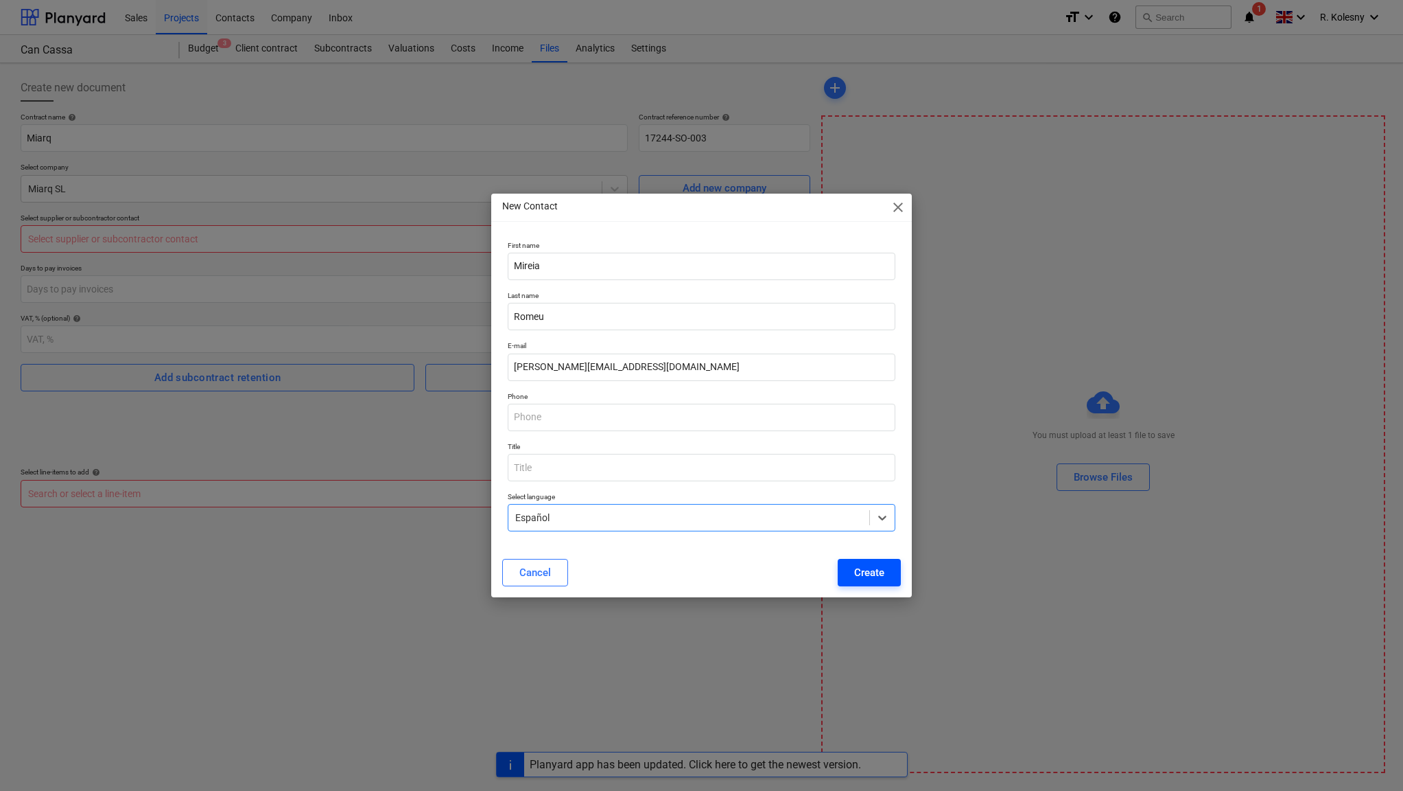
click at [873, 574] on div "Create" at bounding box center [869, 572] width 30 height 18
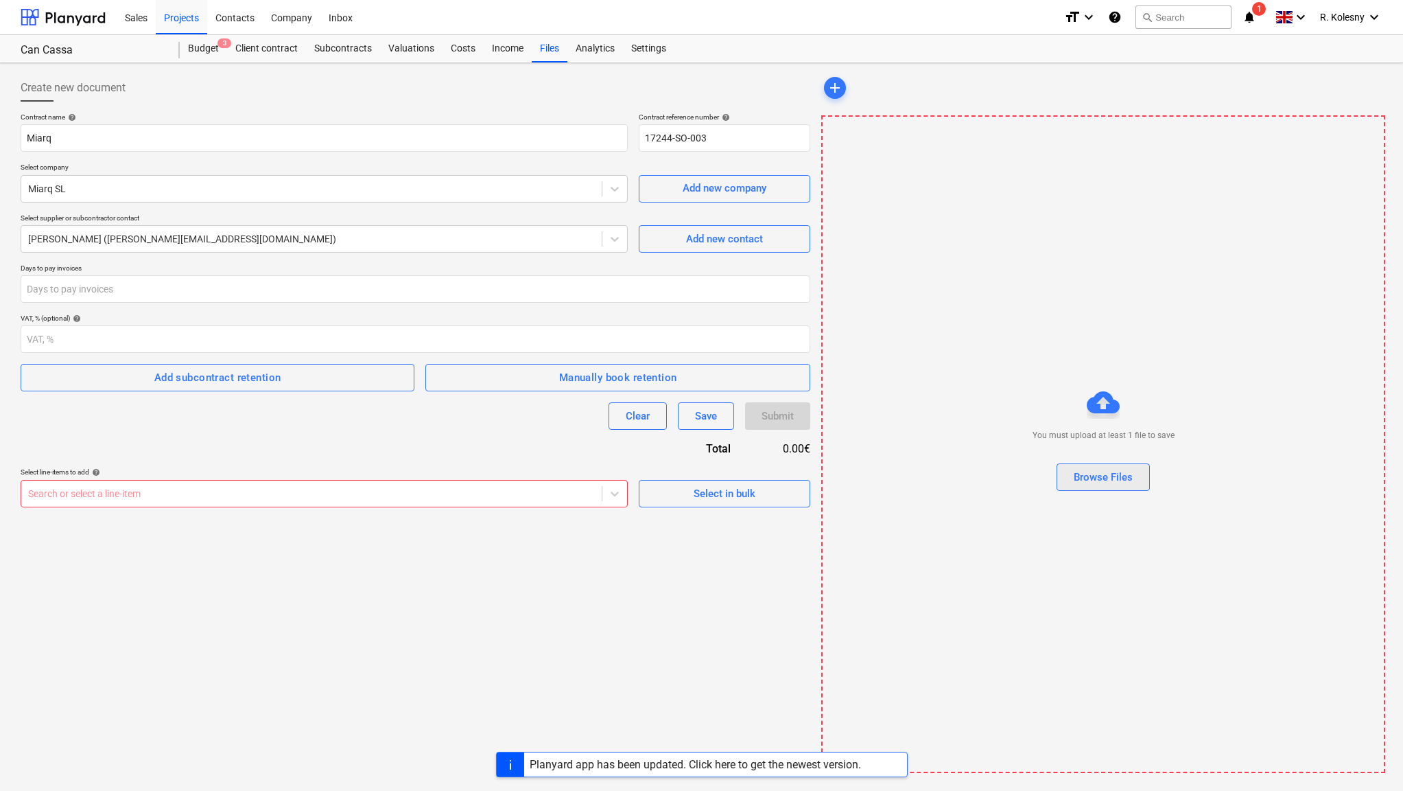
click at [1103, 479] on div "Browse Files" at bounding box center [1103, 477] width 59 height 18
click at [432, 333] on input "number" at bounding box center [416, 338] width 790 height 27
type input "21"
click at [1105, 475] on div "Browse Files" at bounding box center [1103, 477] width 59 height 18
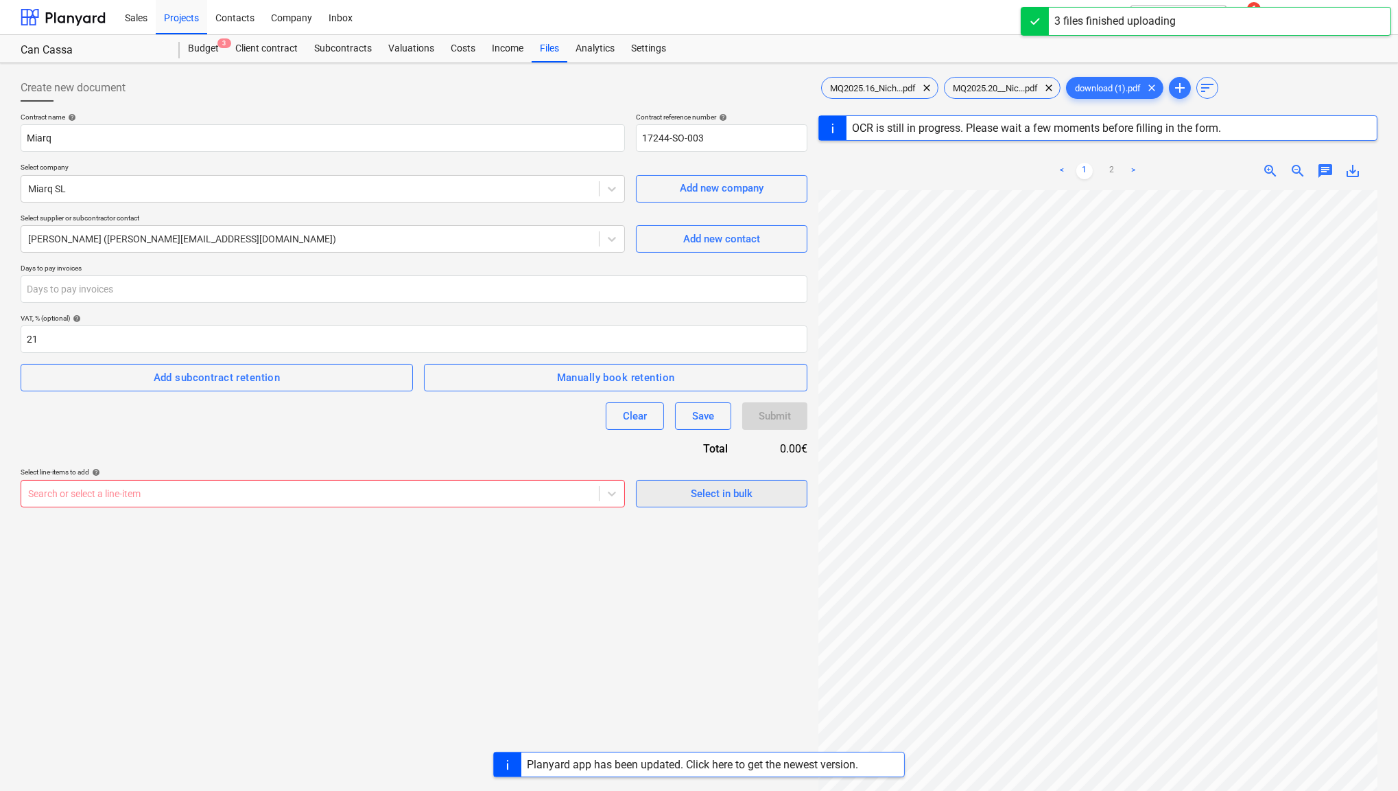
click at [749, 494] on div "Select in bulk" at bounding box center [722, 493] width 62 height 18
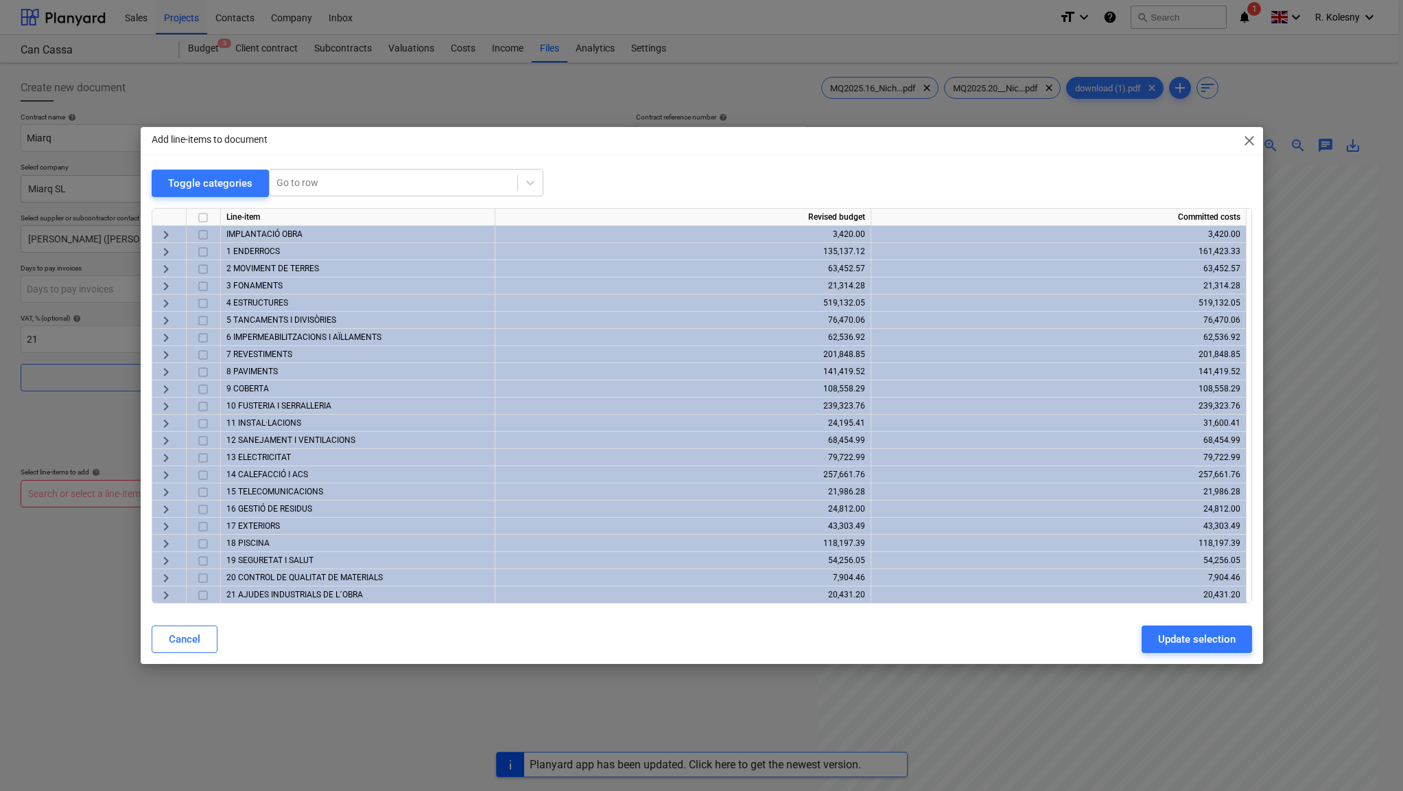
scroll to position [34, 0]
click at [1251, 143] on span "close" at bounding box center [1249, 140] width 16 height 16
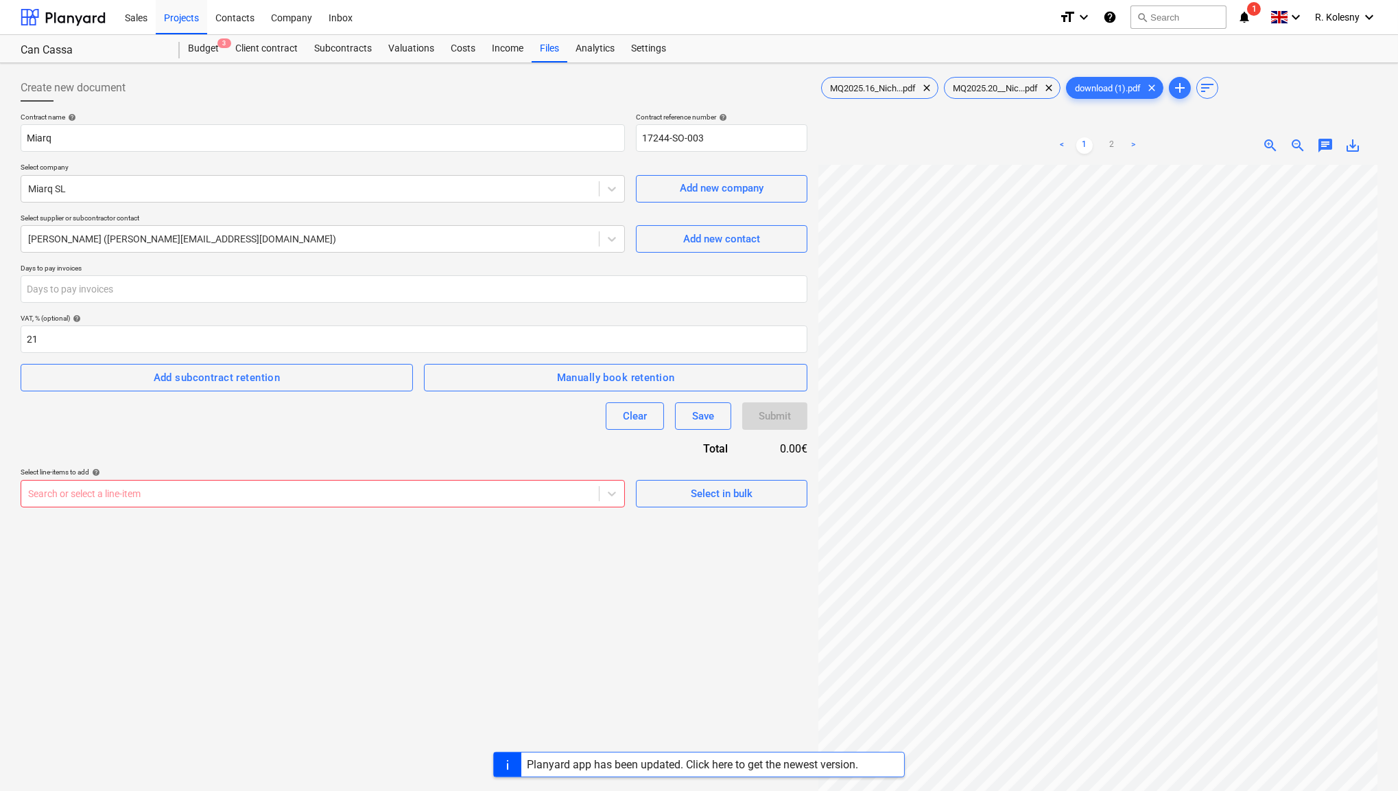
click at [699, 596] on div "Create new document Contract name help Miarq Contract reference number help 172…" at bounding box center [414, 496] width 798 height 854
click at [691, 491] on div "Select in bulk" at bounding box center [722, 493] width 62 height 18
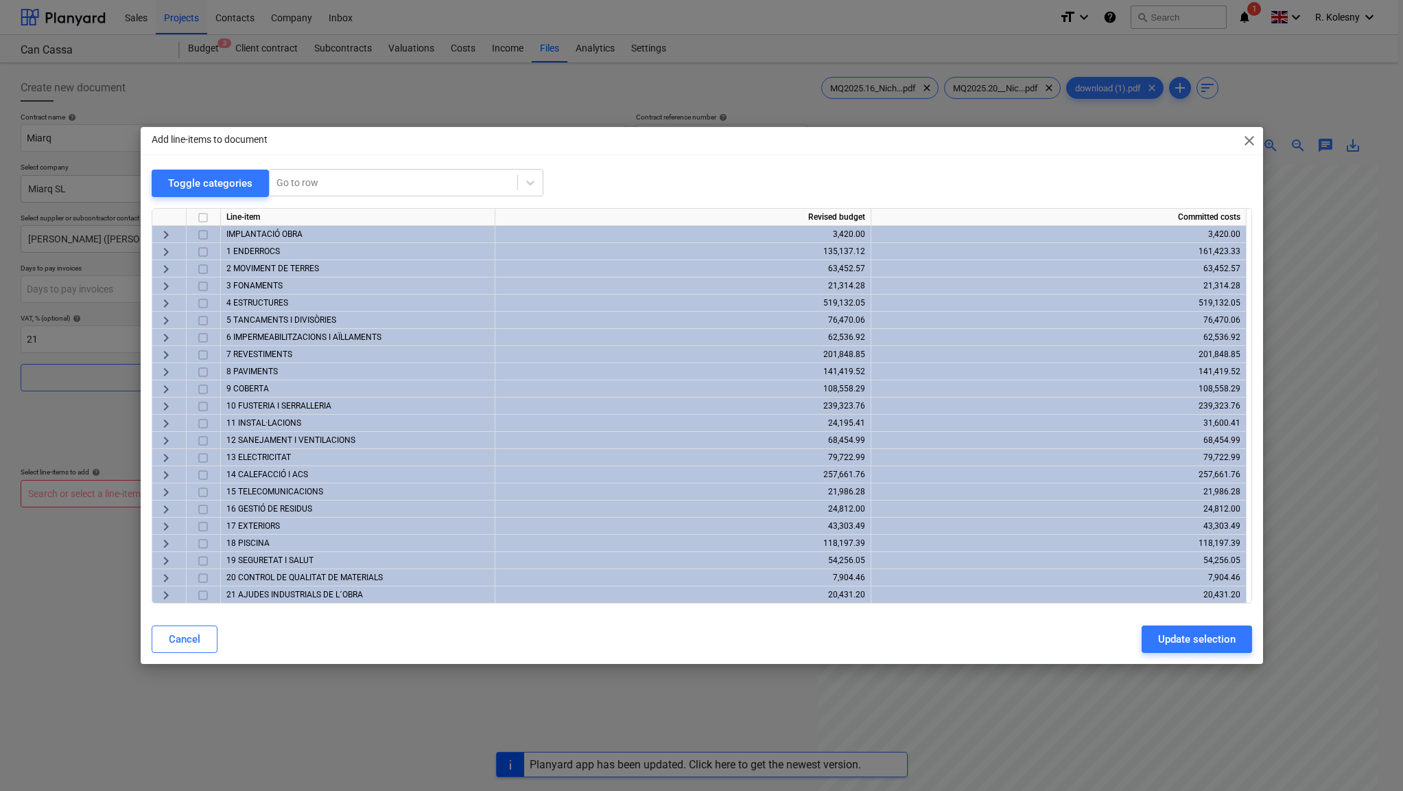
scroll to position [34, 0]
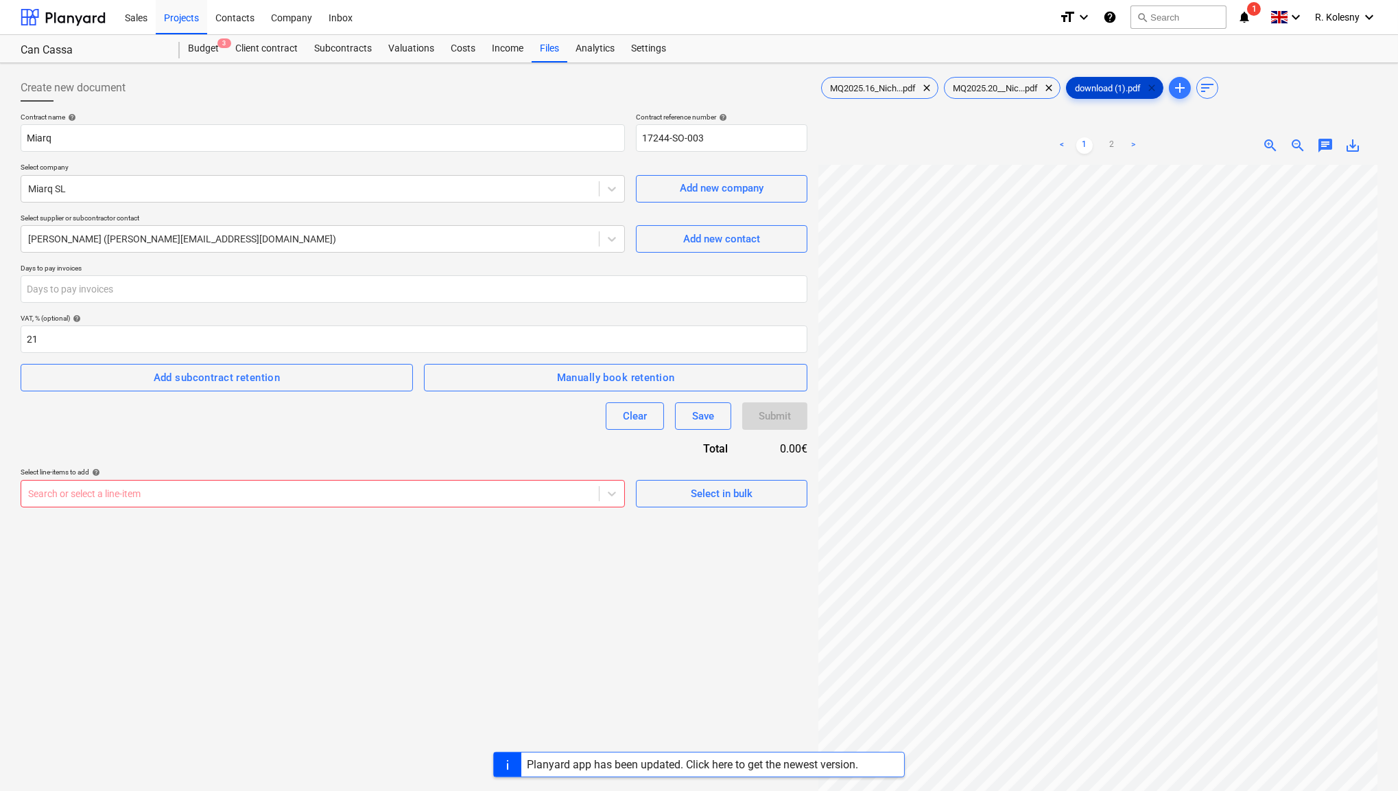
click at [1156, 89] on span "clear" at bounding box center [1152, 88] width 16 height 16
click at [1054, 86] on span "clear" at bounding box center [1049, 88] width 16 height 16
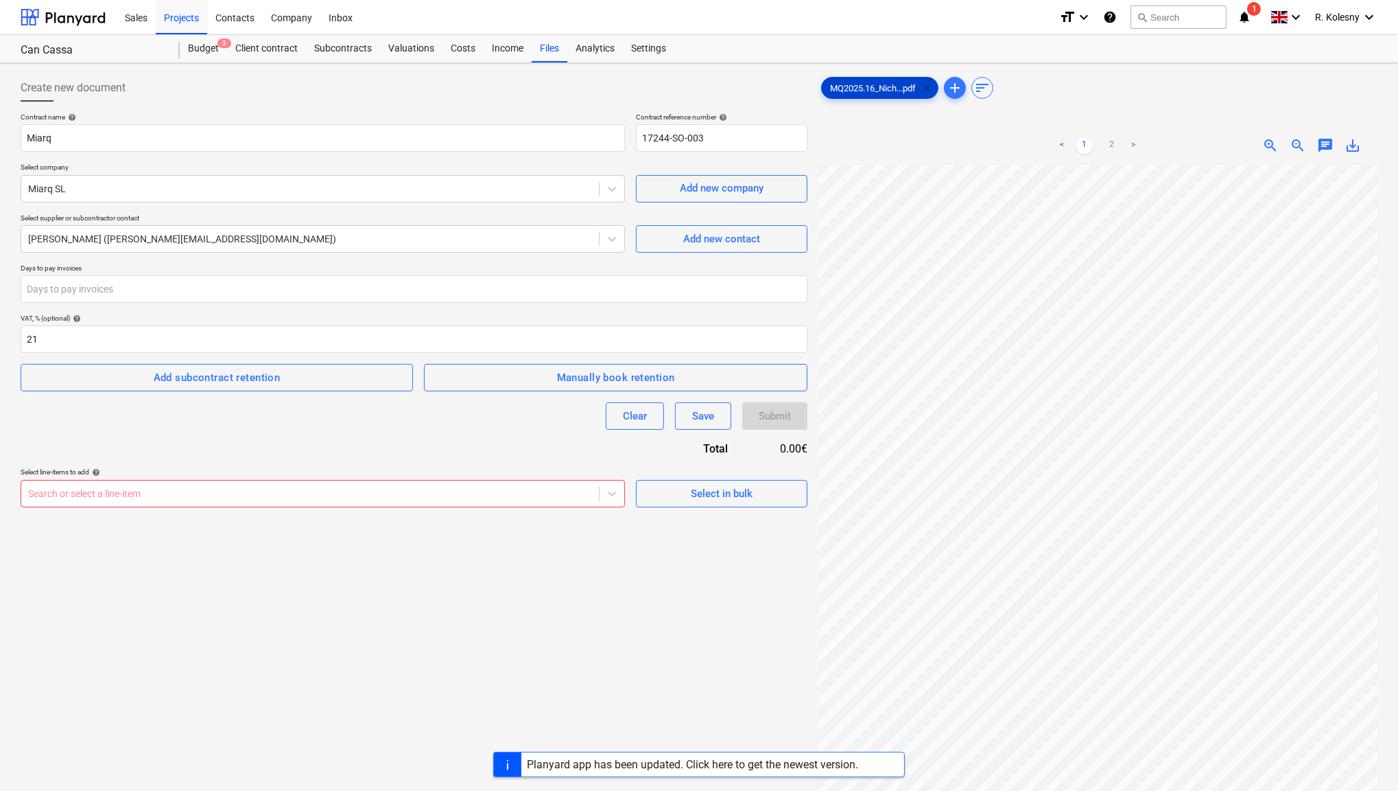
click at [932, 86] on span "clear" at bounding box center [927, 88] width 16 height 16
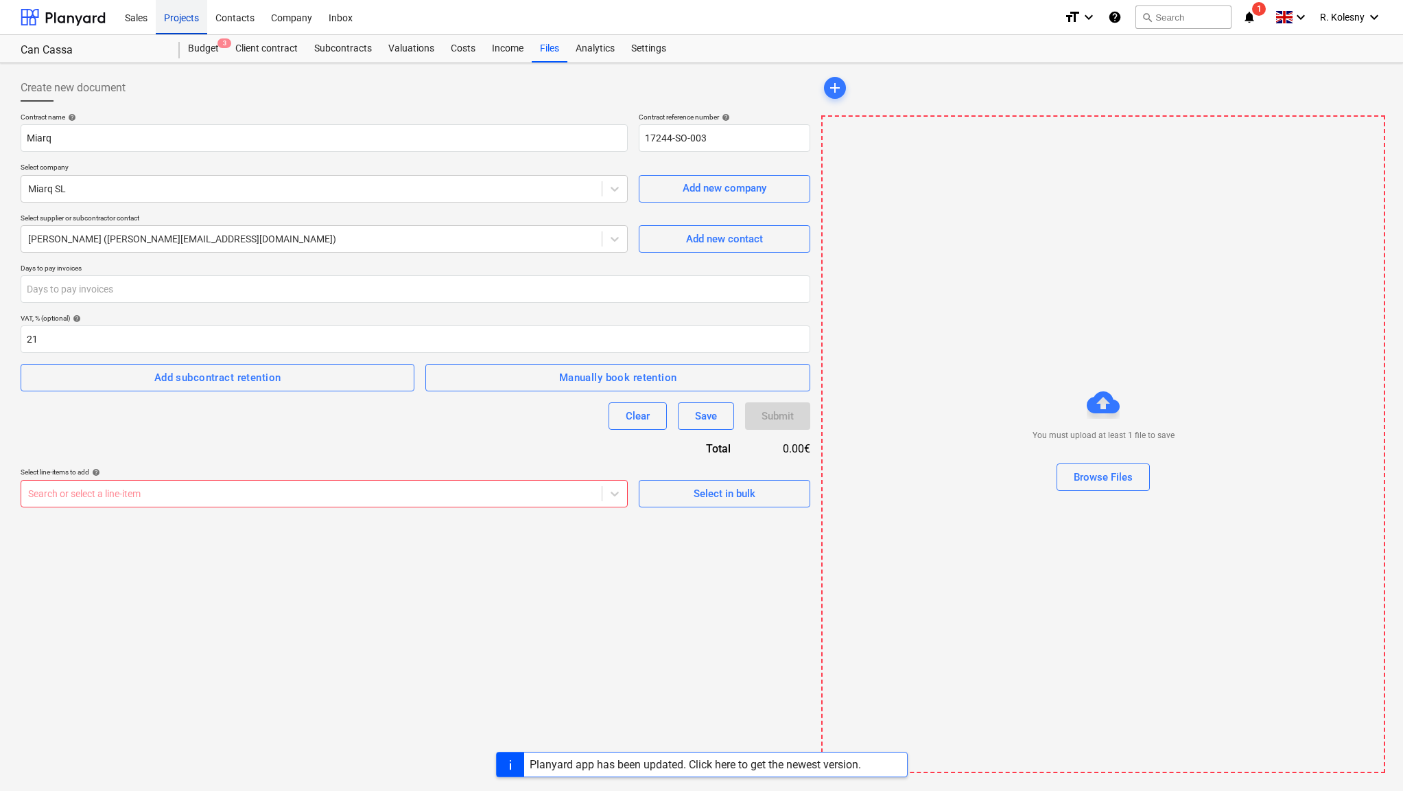
click at [196, 27] on div "Projects" at bounding box center [181, 16] width 51 height 35
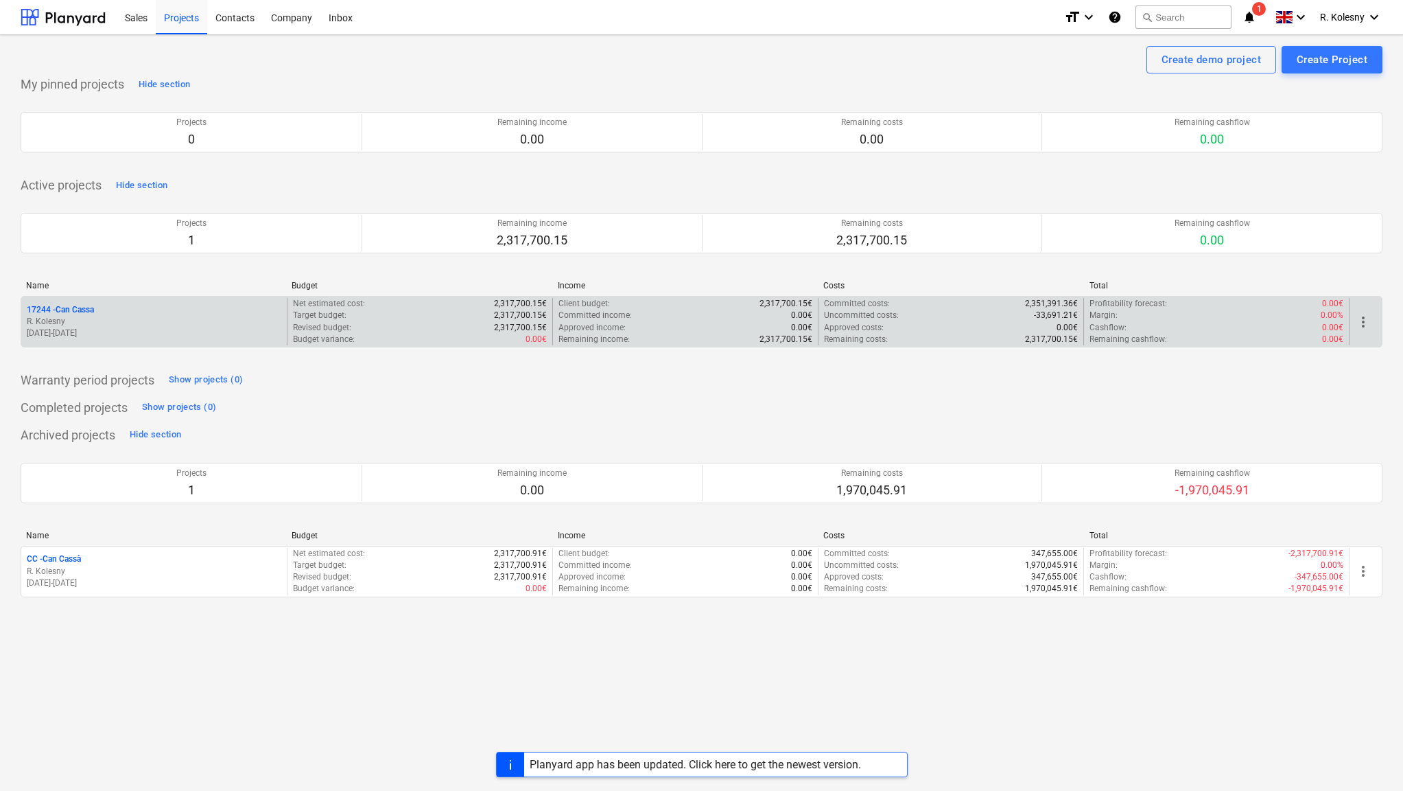
click at [71, 304] on p "17244 - Can Cassa" at bounding box center [60, 310] width 67 height 12
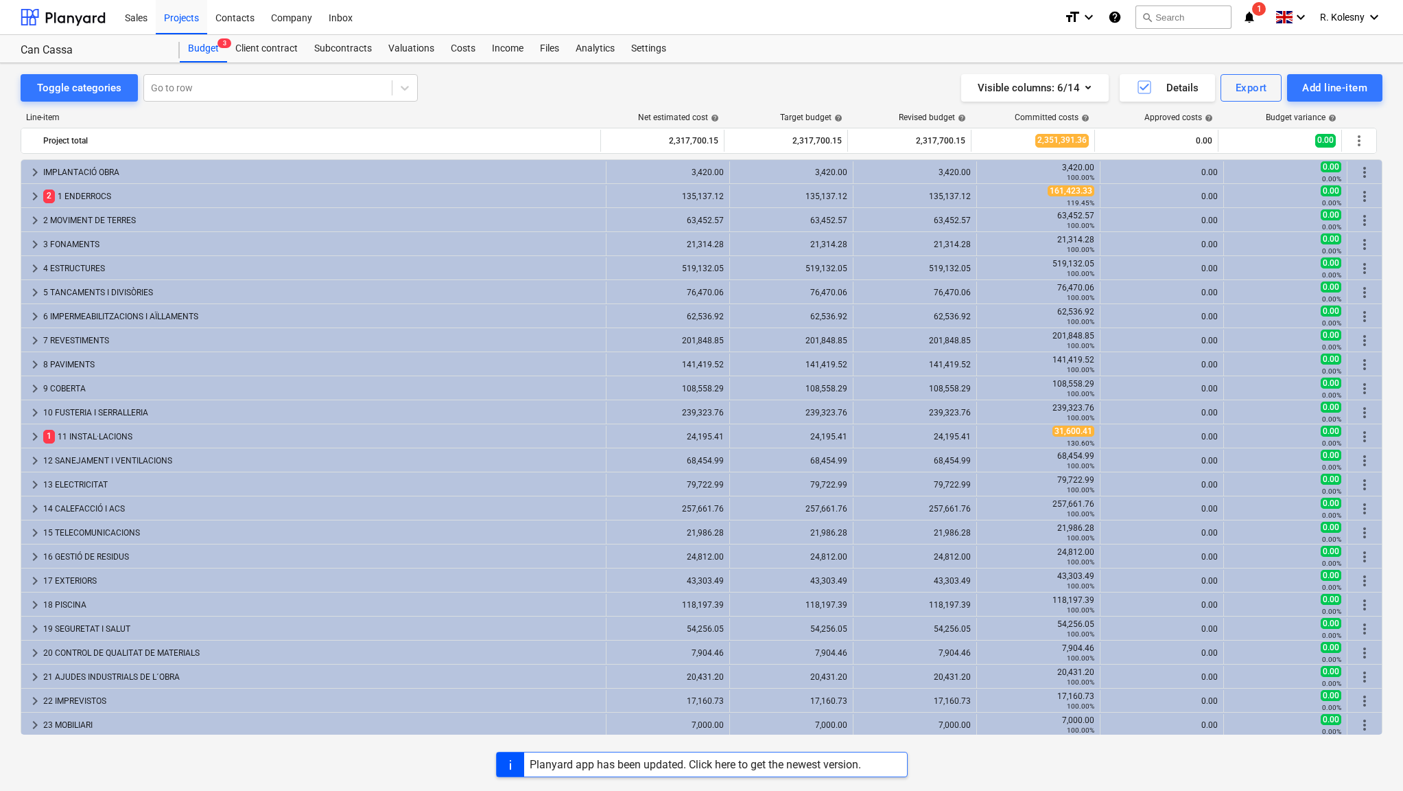
scroll to position [1, 0]
click at [1332, 86] on div "Add line-item" at bounding box center [1334, 88] width 65 height 18
click at [1284, 145] on div "Add custom" at bounding box center [1311, 146] width 143 height 24
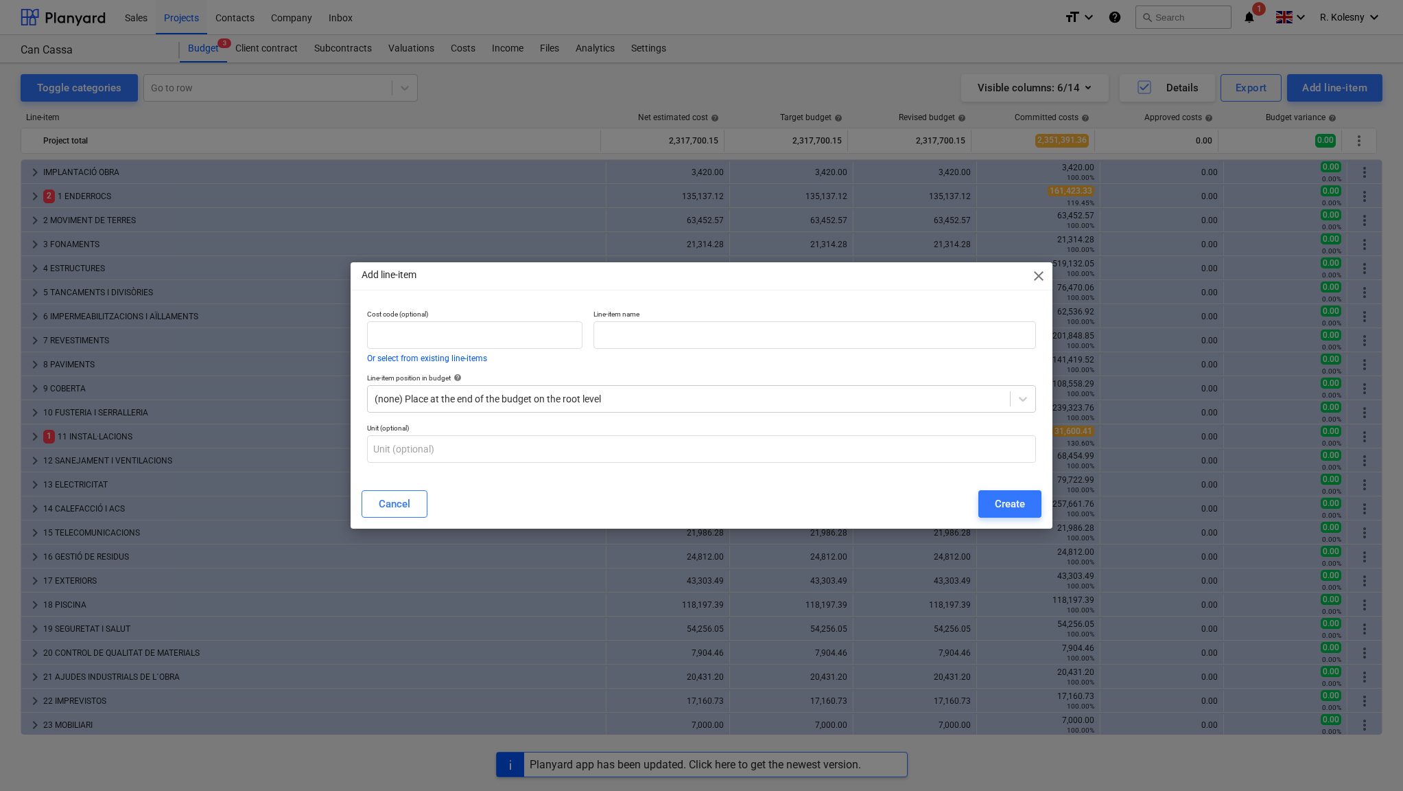
scroll to position [1, 0]
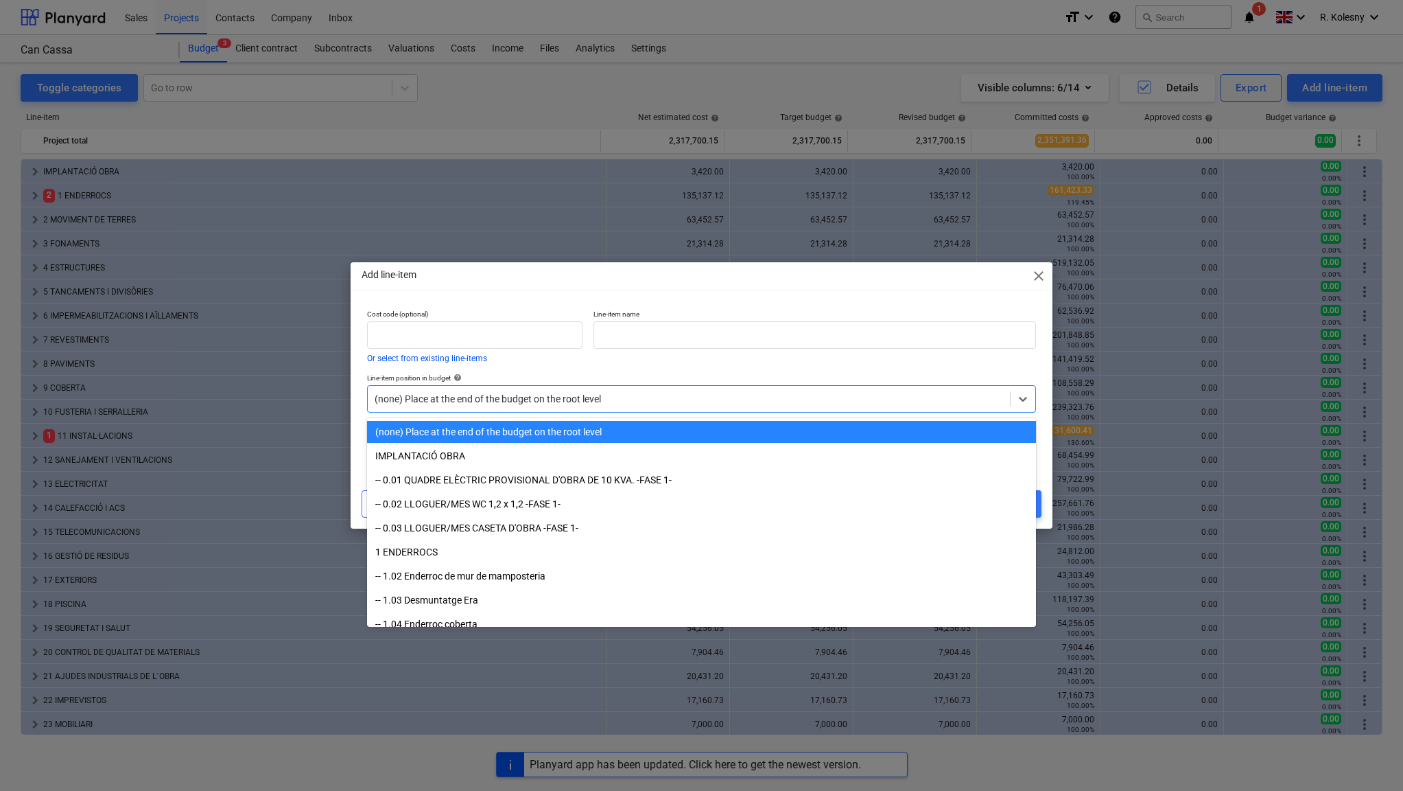
click at [517, 399] on div at bounding box center [689, 399] width 629 height 14
click at [546, 364] on div "Cost code (optional) Or select from existing line-items" at bounding box center [475, 336] width 226 height 64
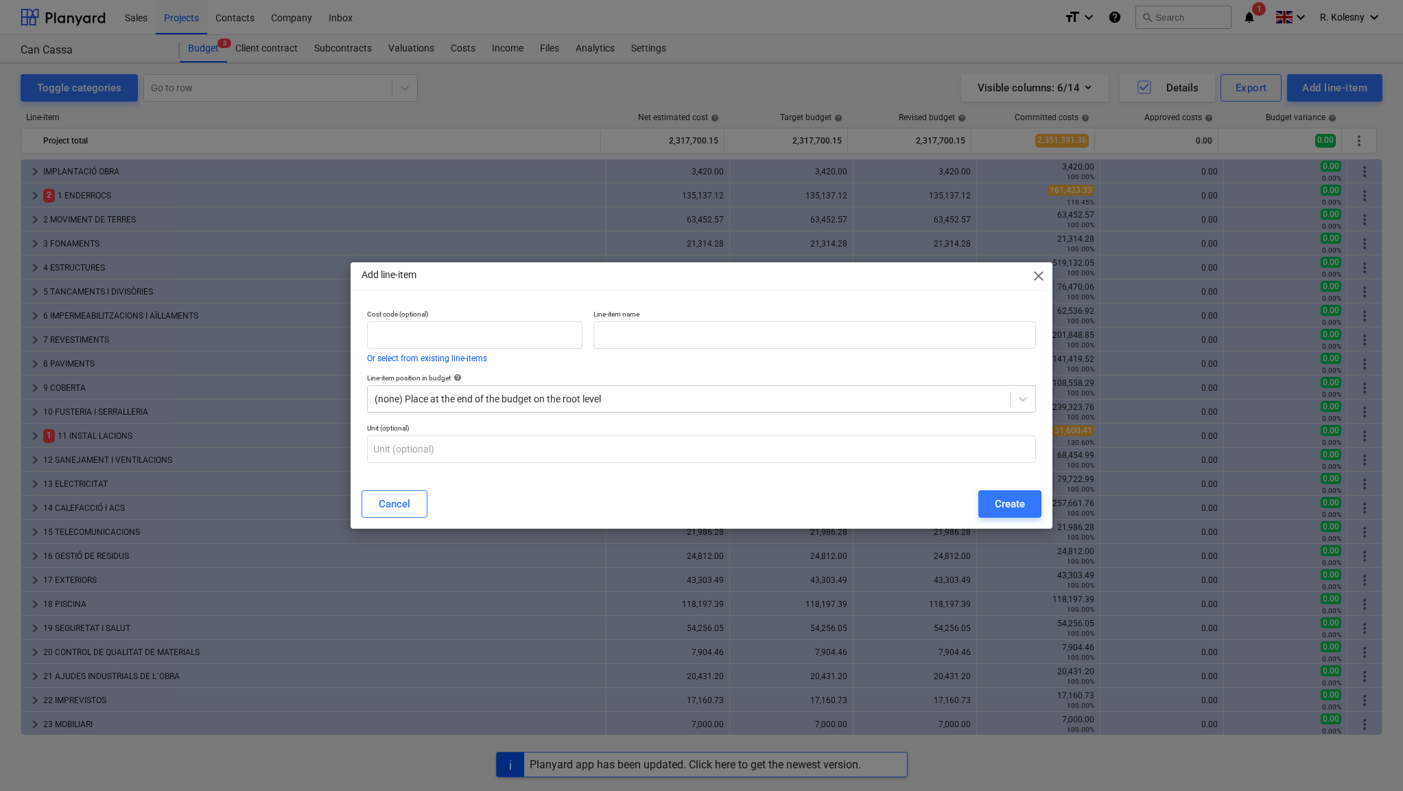
click at [1037, 274] on span "close" at bounding box center [1039, 276] width 16 height 16
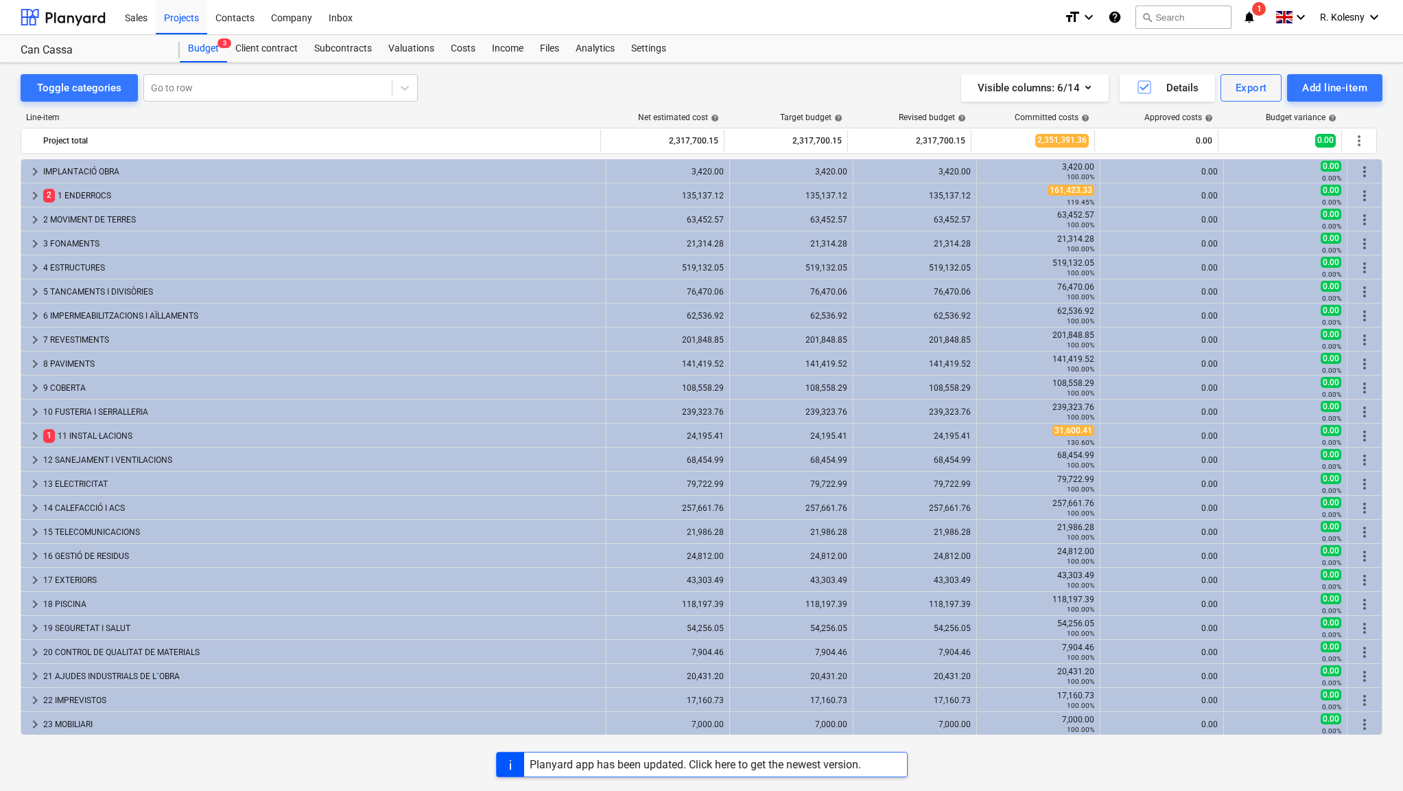
click at [873, 86] on div "Visible columns : 6/14 Details Export Add line-item" at bounding box center [1037, 87] width 690 height 27
click at [262, 48] on div "Client contract" at bounding box center [266, 48] width 79 height 27
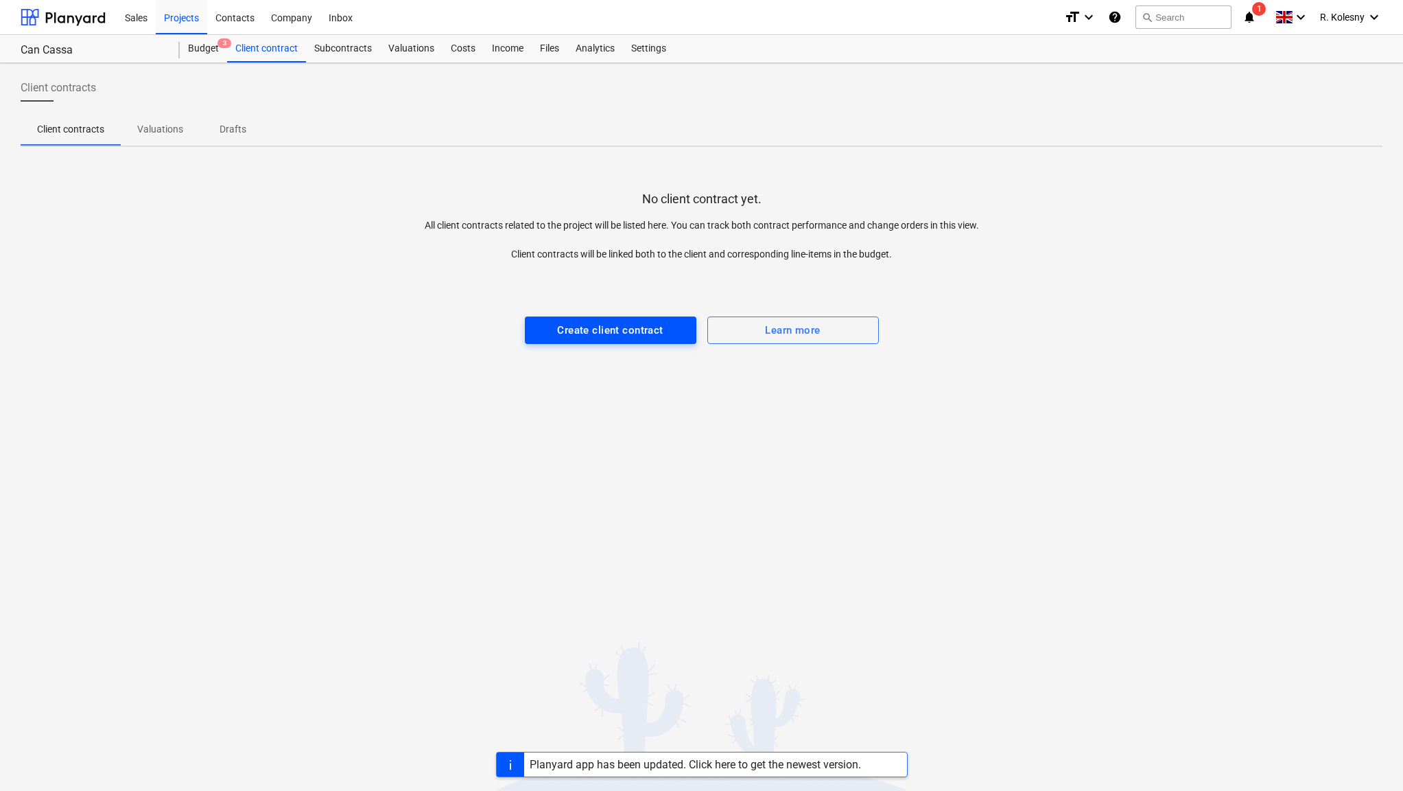
click at [616, 327] on div "Create client contract" at bounding box center [610, 330] width 106 height 18
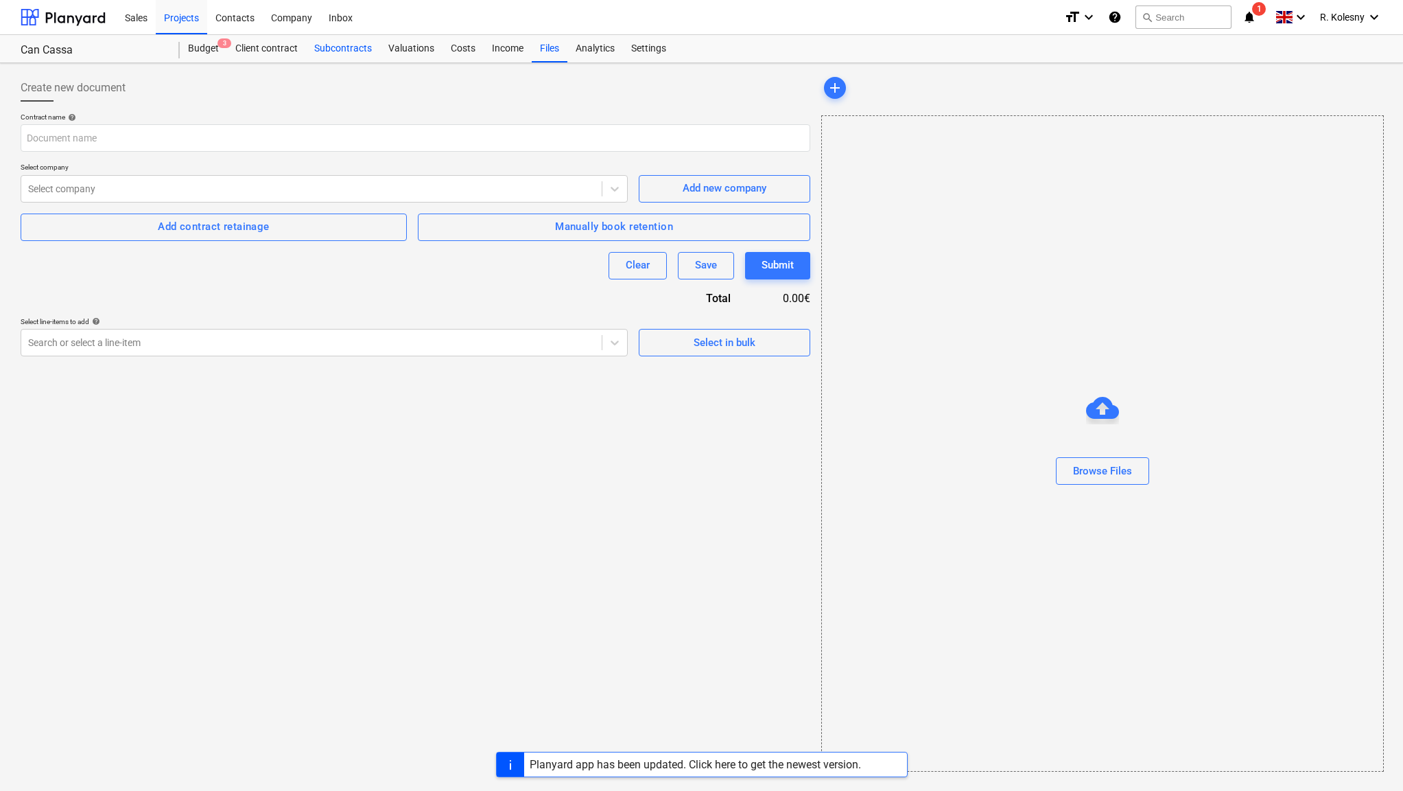
click at [358, 49] on div "Subcontracts" at bounding box center [343, 48] width 74 height 27
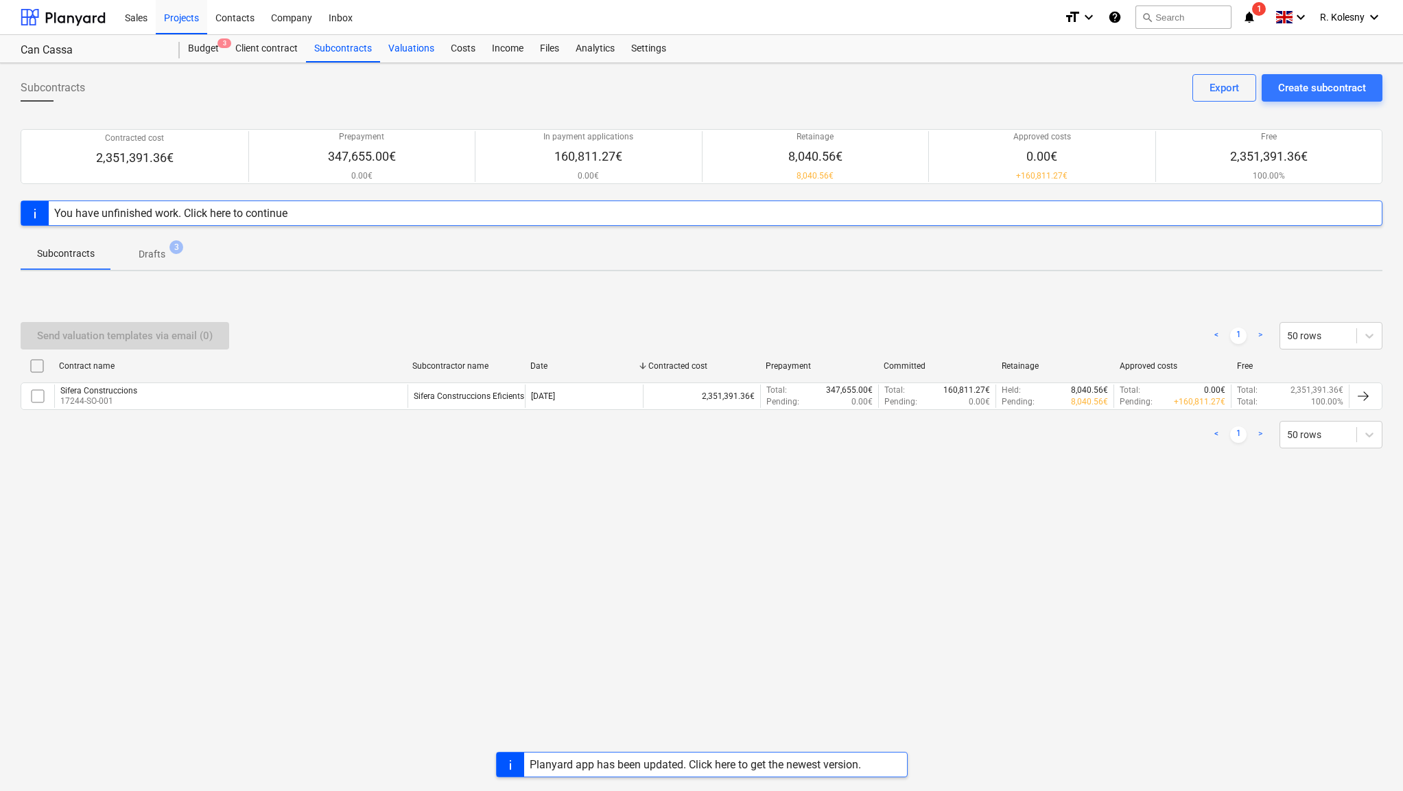
click at [417, 52] on div "Valuations" at bounding box center [411, 48] width 62 height 27
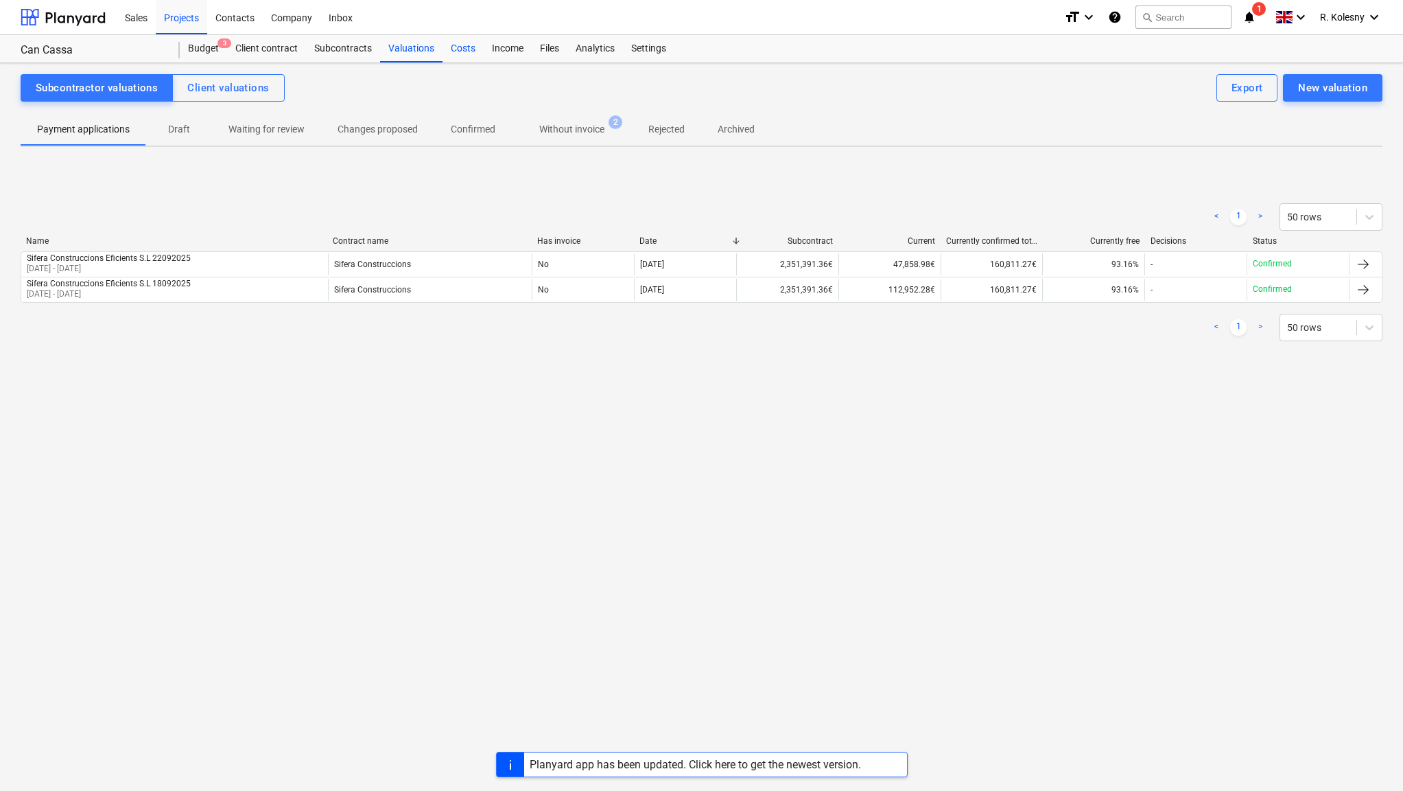
click at [467, 43] on div "Costs" at bounding box center [463, 48] width 41 height 27
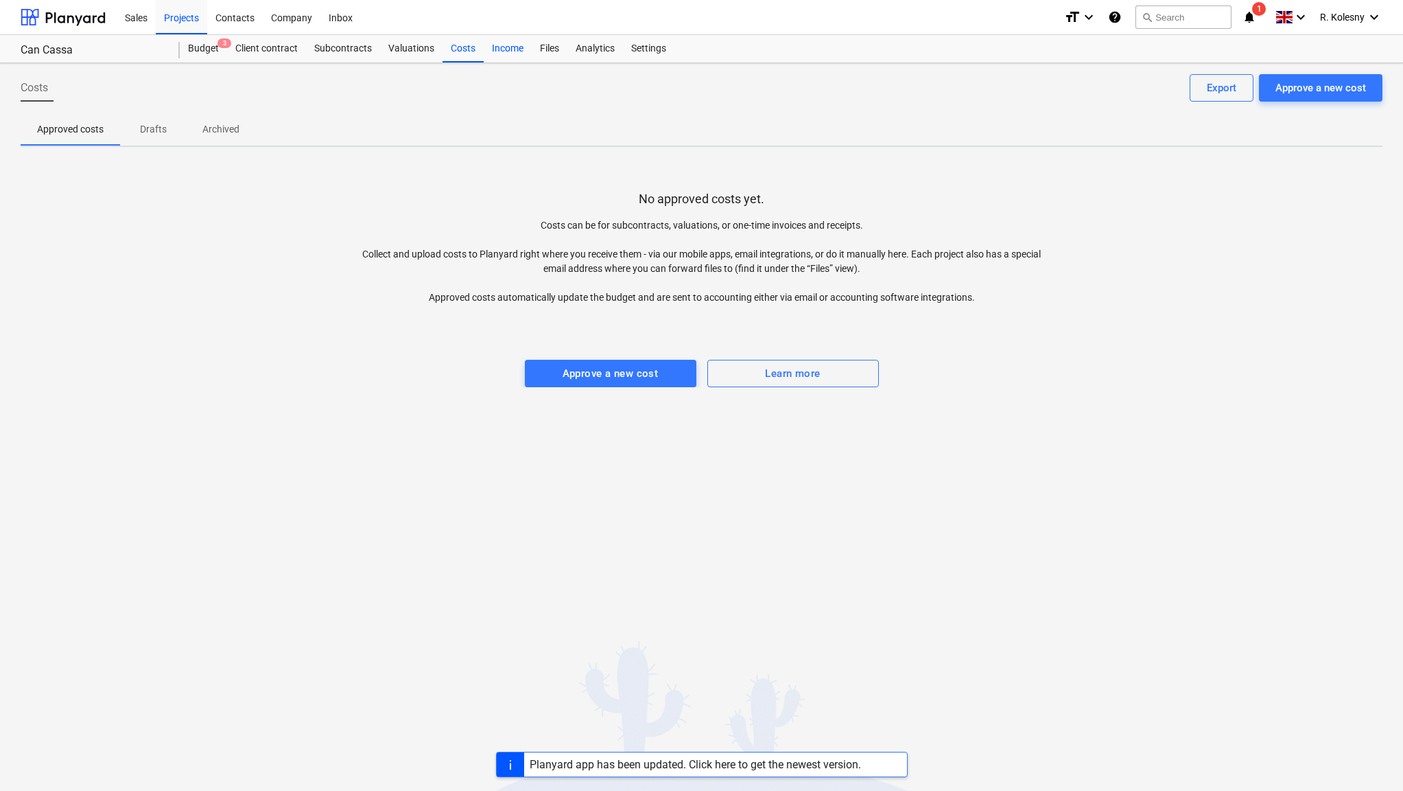
click at [504, 50] on div "Income" at bounding box center [508, 48] width 48 height 27
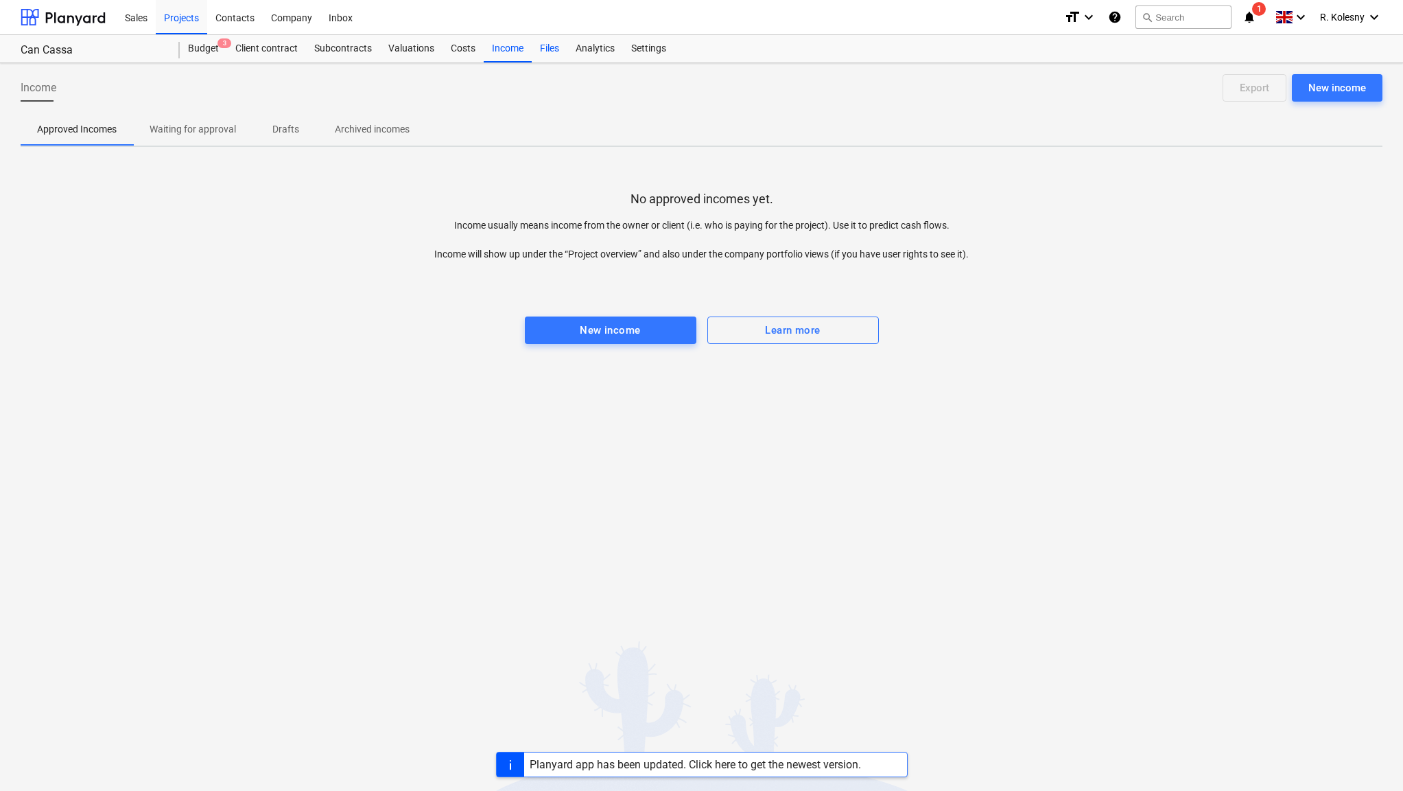
click at [539, 50] on div "Files" at bounding box center [550, 48] width 36 height 27
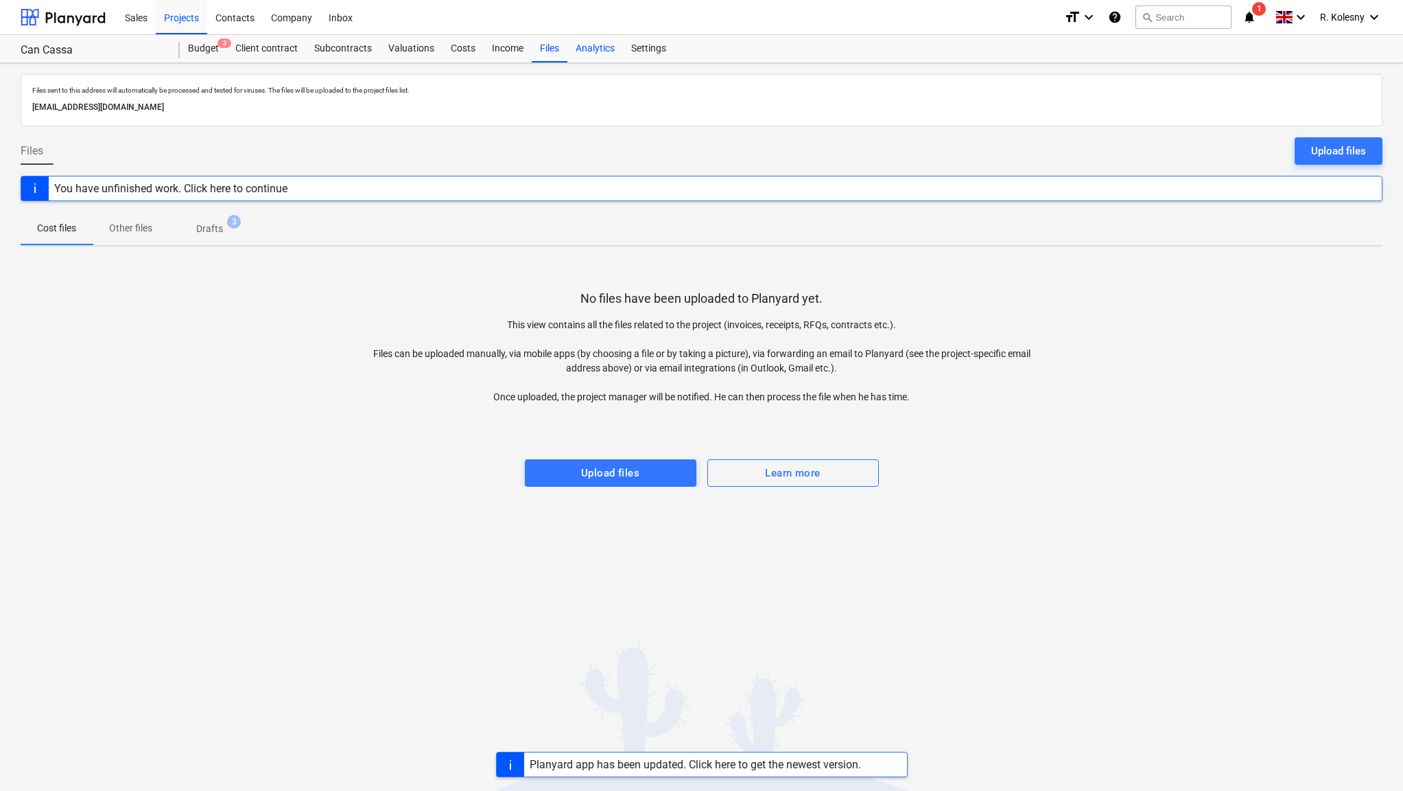
click at [589, 51] on div "Analytics" at bounding box center [595, 48] width 56 height 27
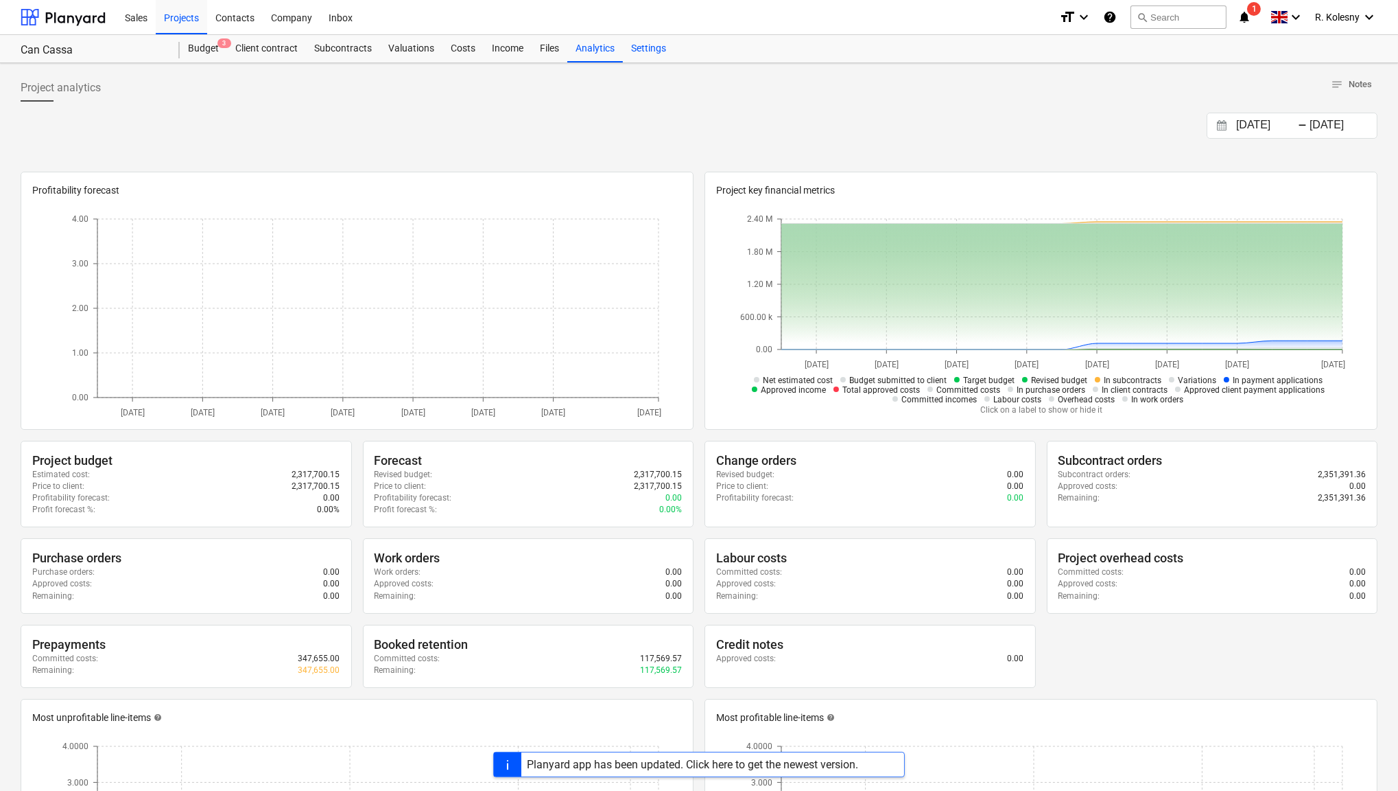
click at [639, 48] on div "Settings" at bounding box center [648, 48] width 51 height 27
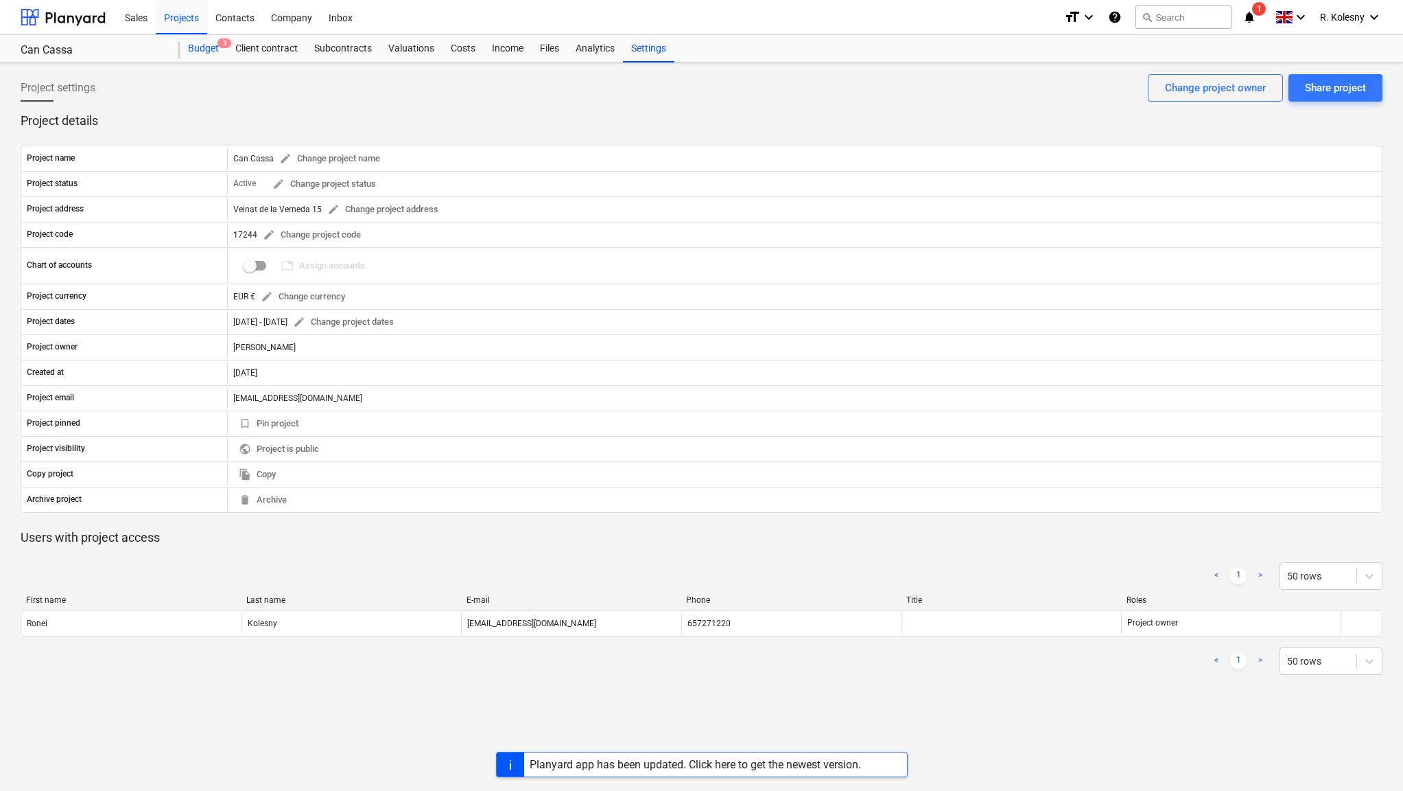
click at [211, 51] on div "Budget 3" at bounding box center [203, 48] width 47 height 27
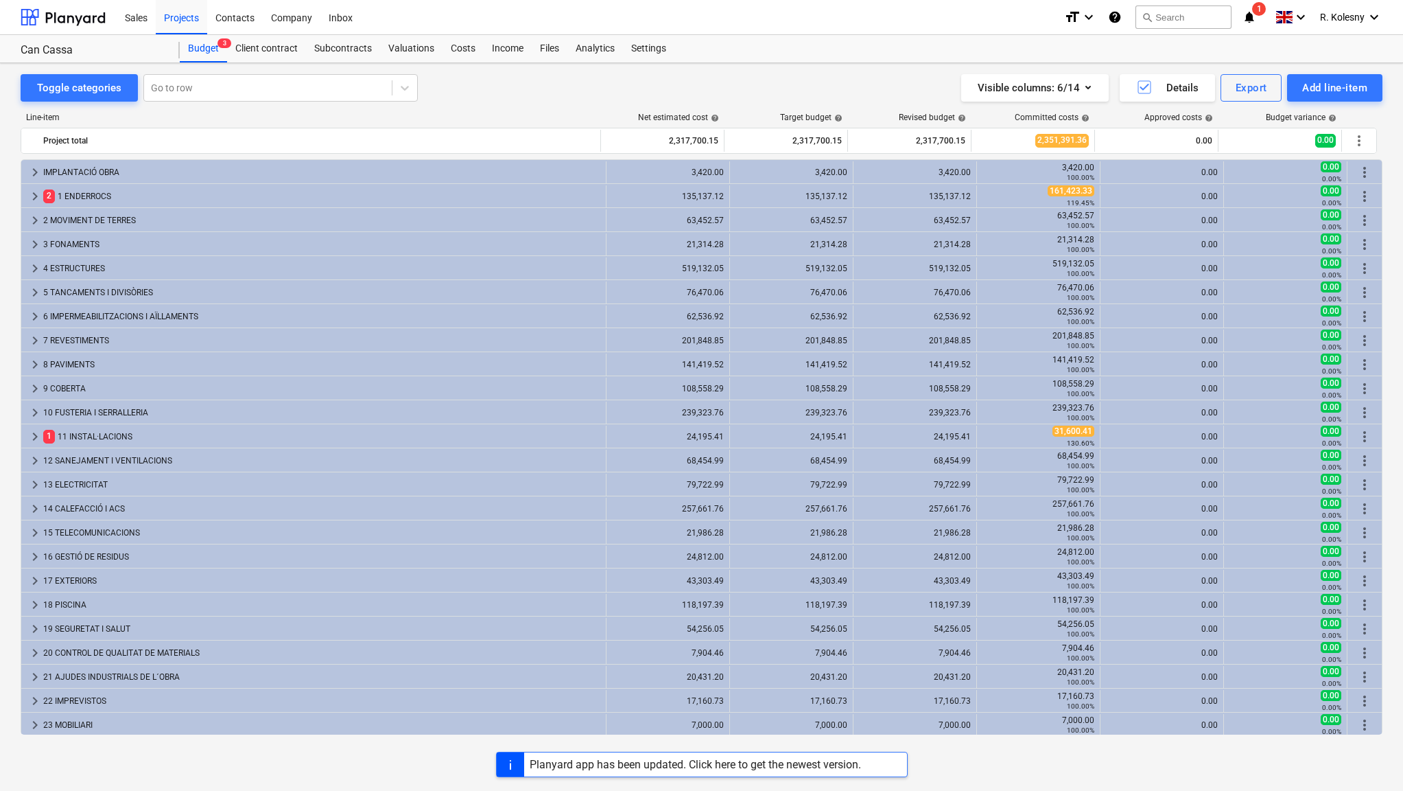
scroll to position [1, 0]
click at [1079, 89] on div "Visible columns : 6/14" at bounding box center [1035, 88] width 115 height 18
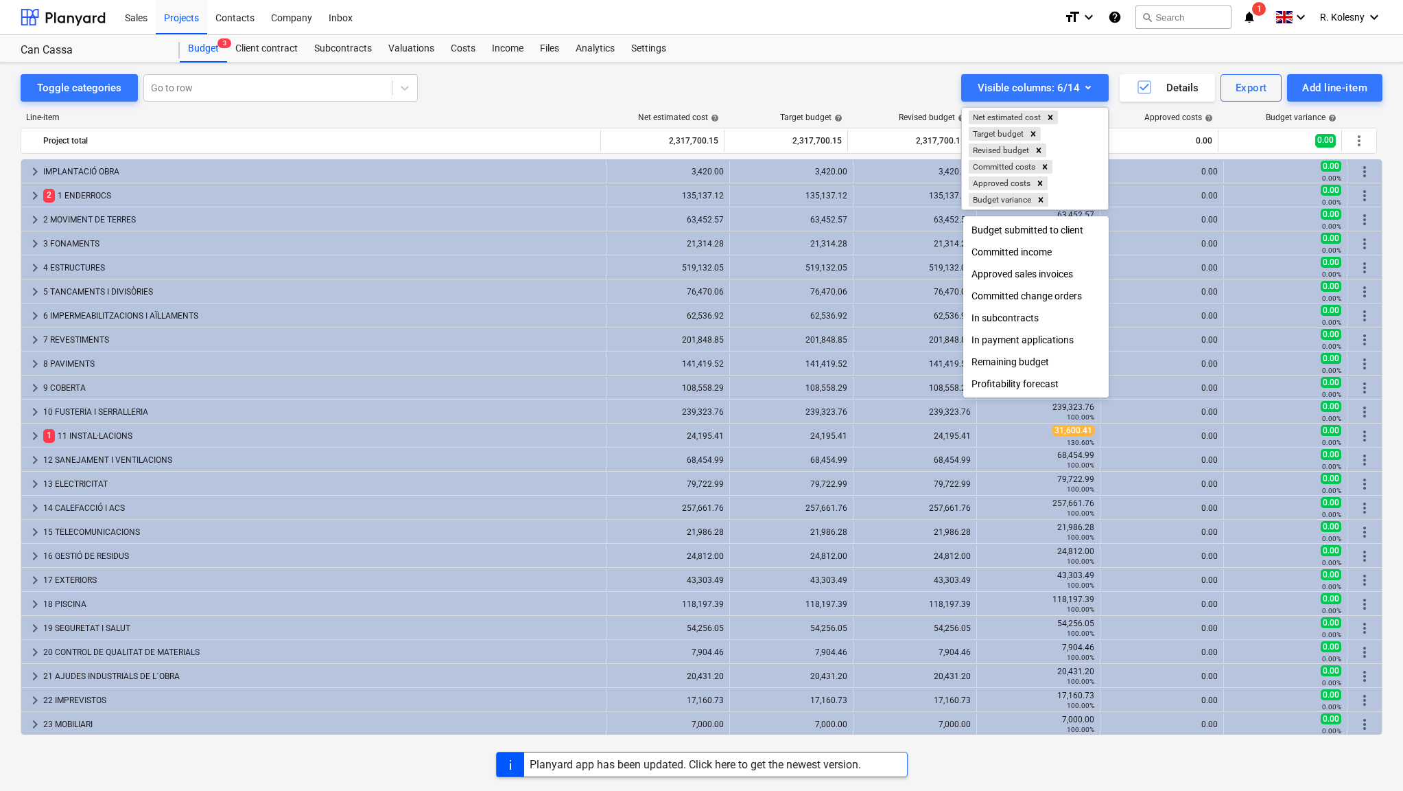
click at [1140, 62] on div at bounding box center [701, 395] width 1403 height 791
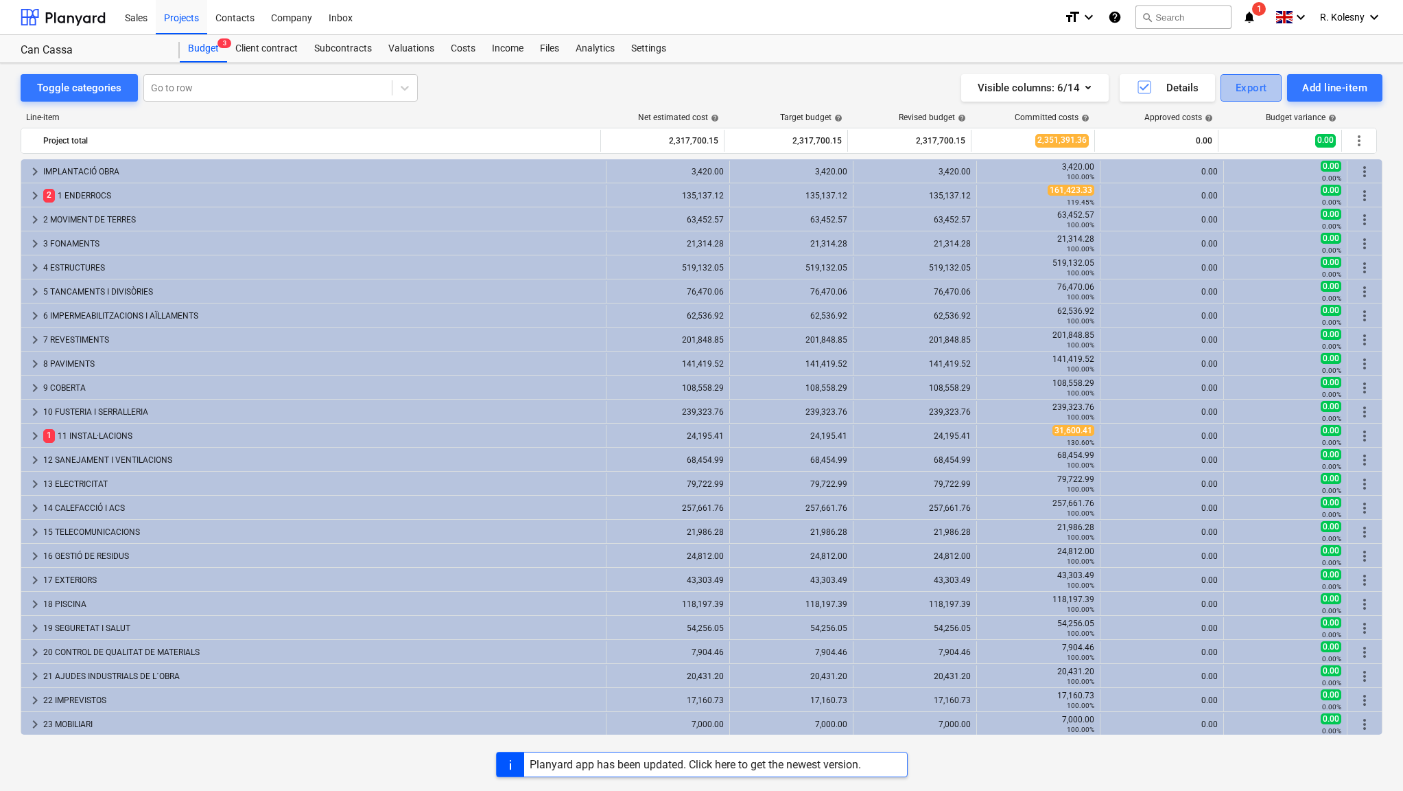
click at [1254, 85] on div "Export" at bounding box center [1252, 88] width 32 height 18
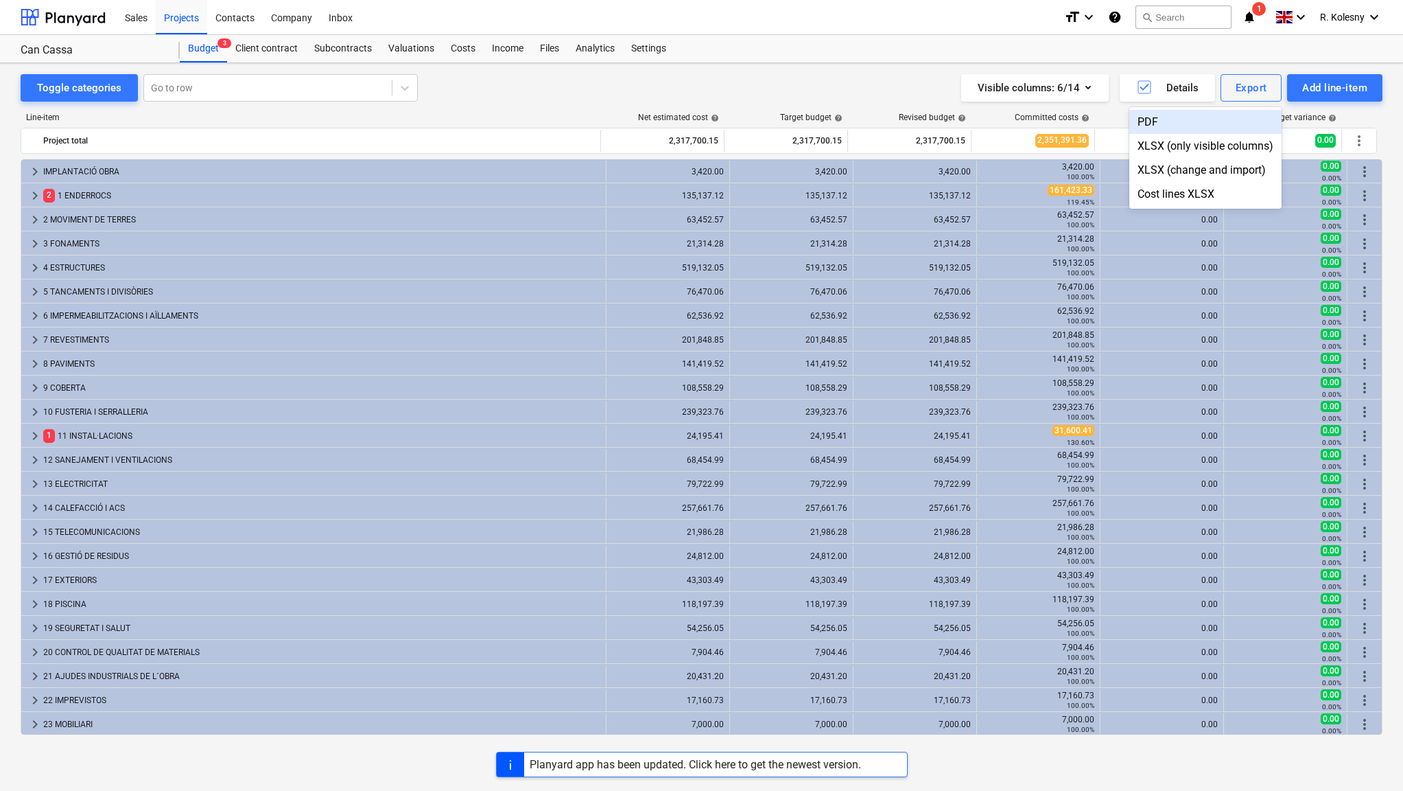
click at [1187, 121] on div "PDF" at bounding box center [1205, 122] width 152 height 24
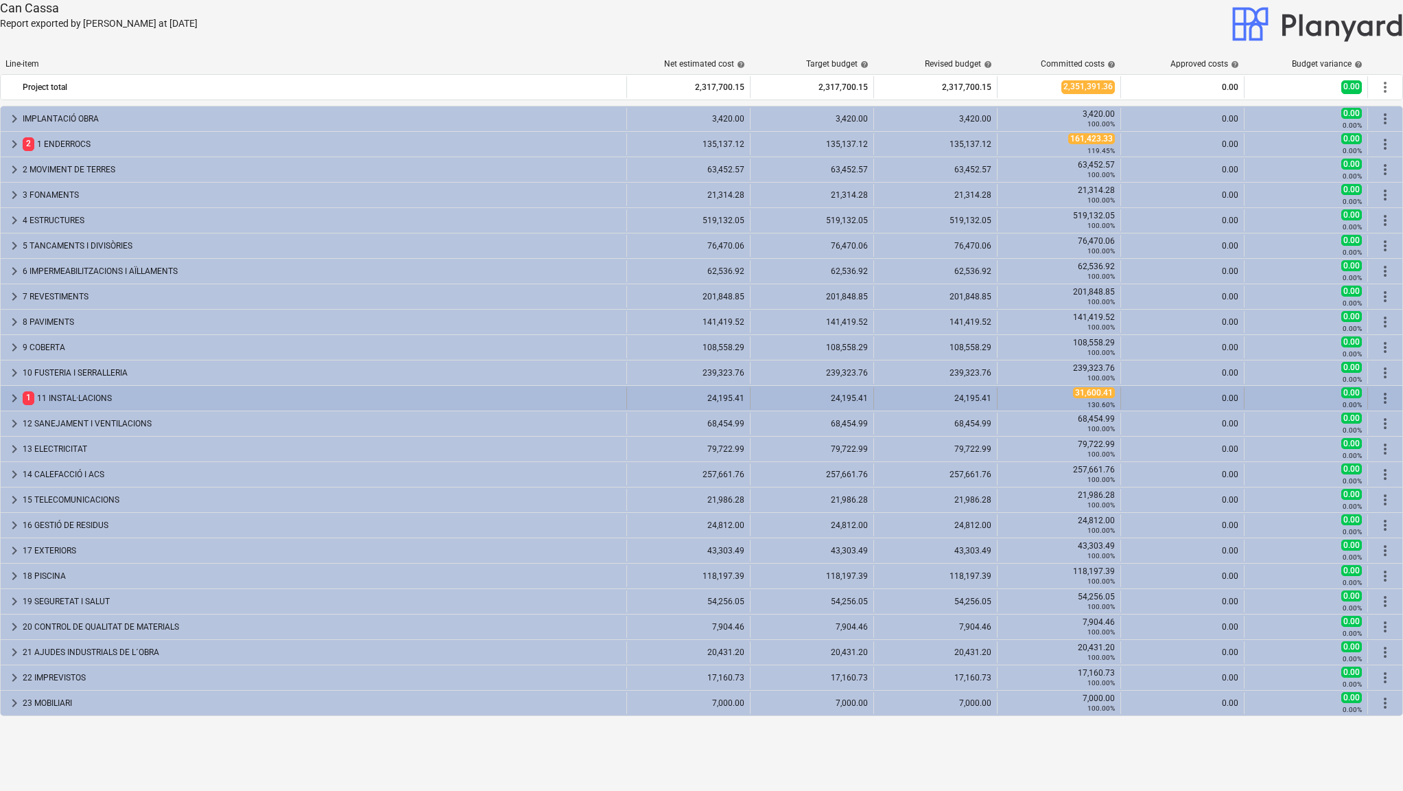
click at [225, 390] on div "1 11 INSTAL·LACIONS" at bounding box center [322, 398] width 598 height 22
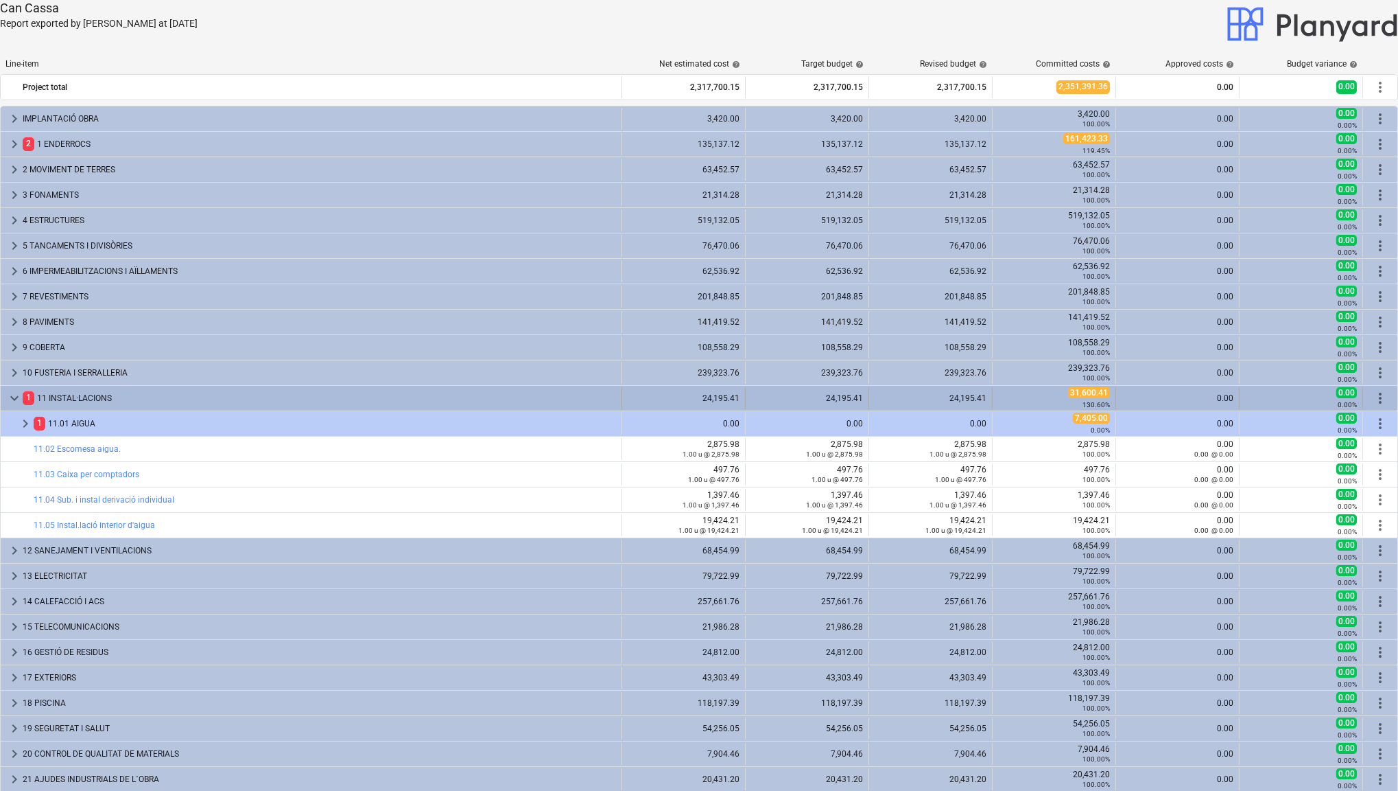
click at [417, 397] on div "1 11 INSTAL·LACIONS" at bounding box center [320, 398] width 594 height 22
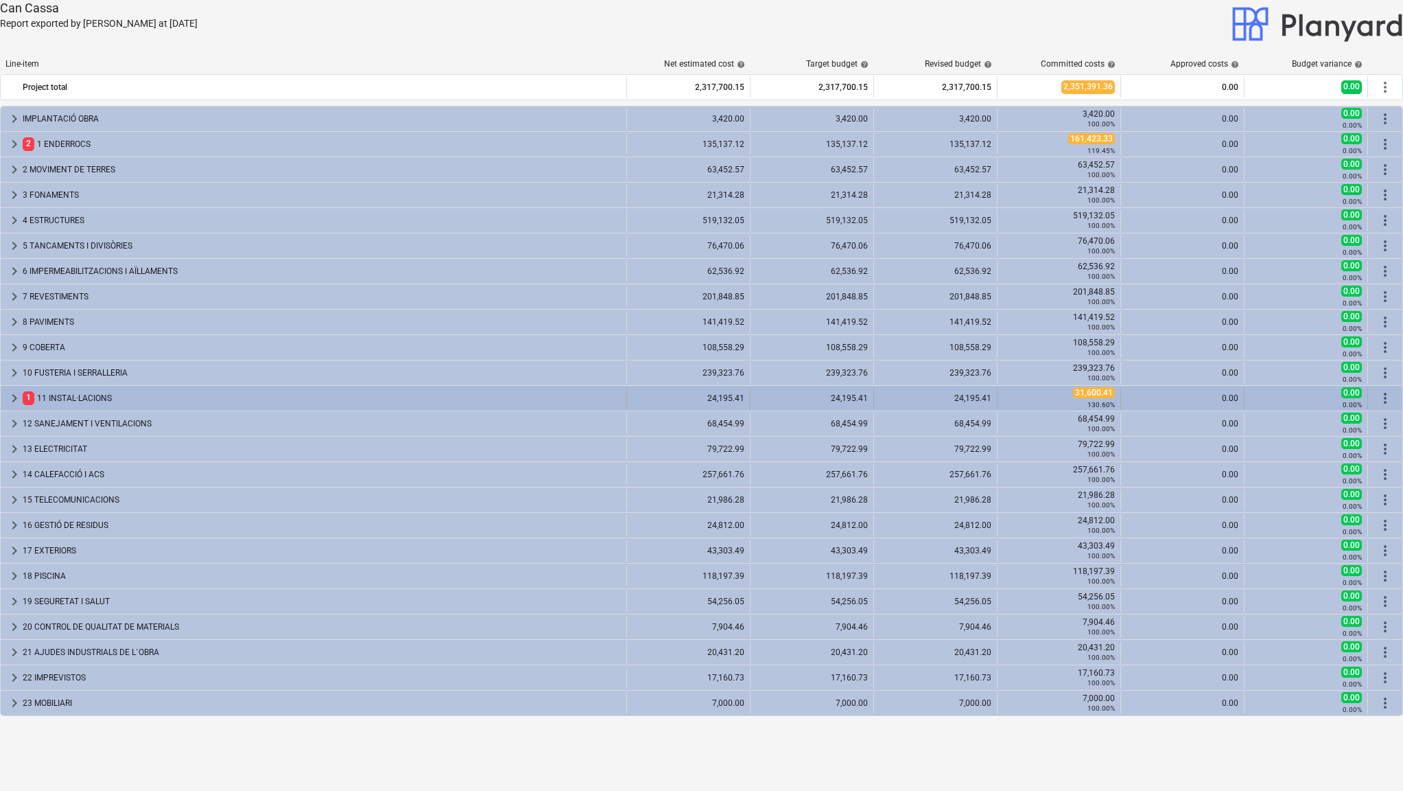
click at [417, 397] on div "1 11 INSTAL·LACIONS" at bounding box center [322, 398] width 598 height 22
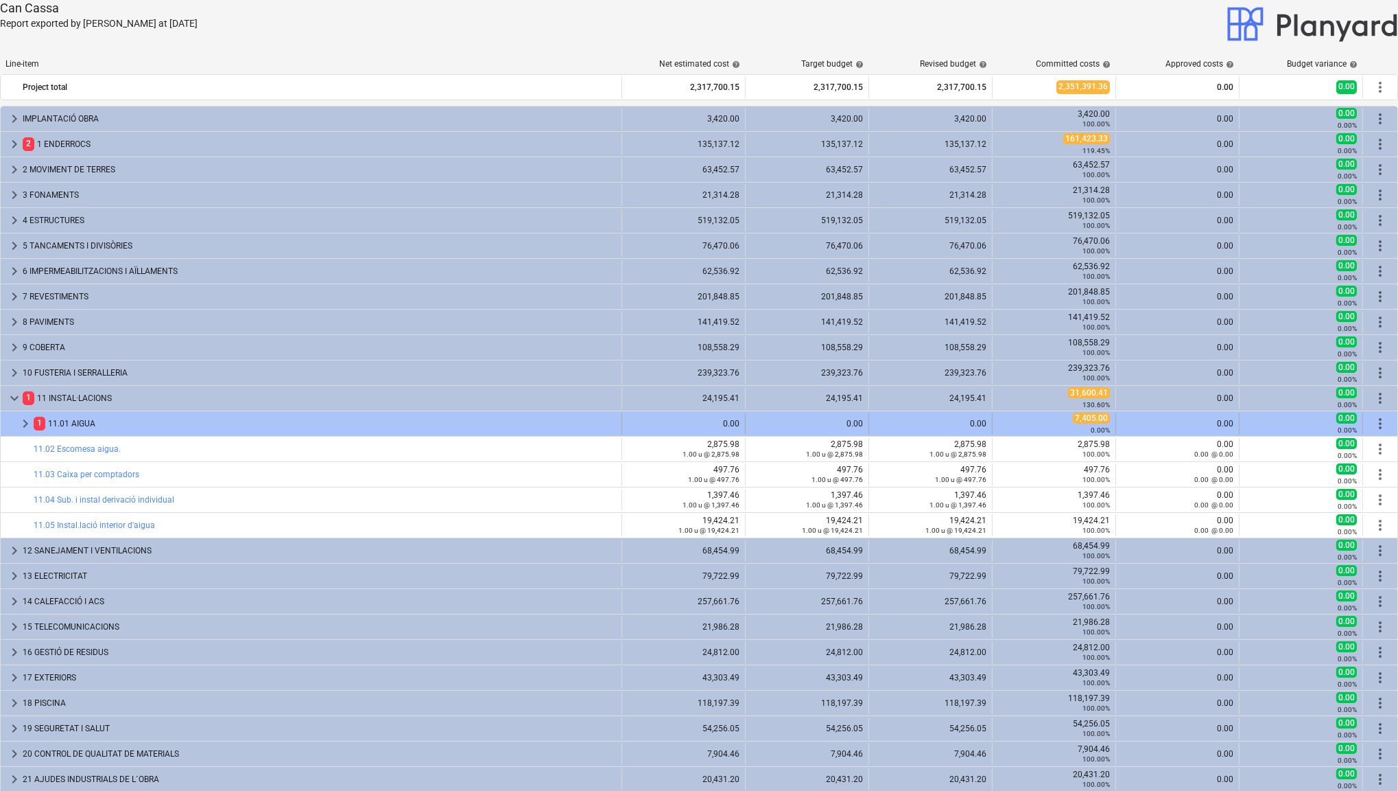
click at [22, 417] on span "keyboard_arrow_right" at bounding box center [25, 423] width 16 height 16
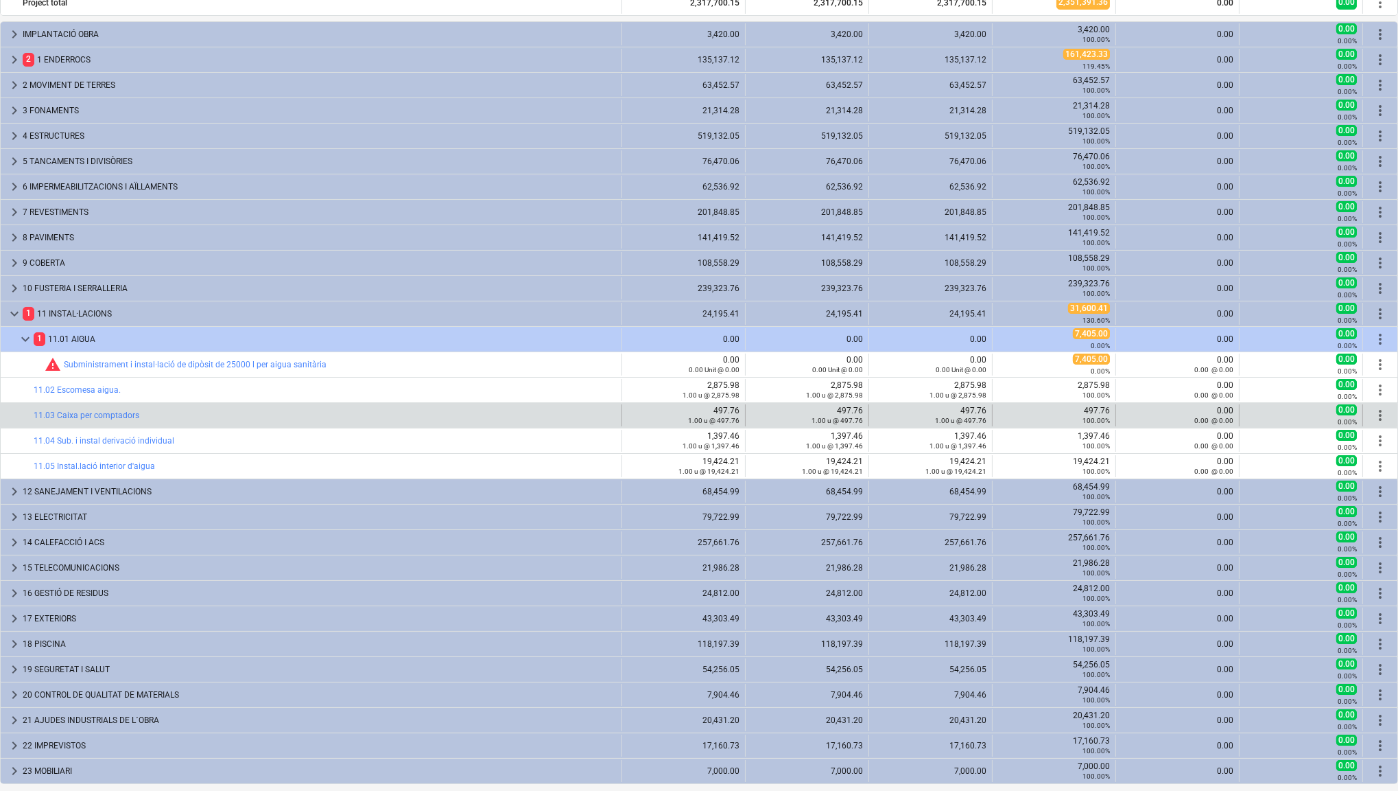
scroll to position [33, 0]
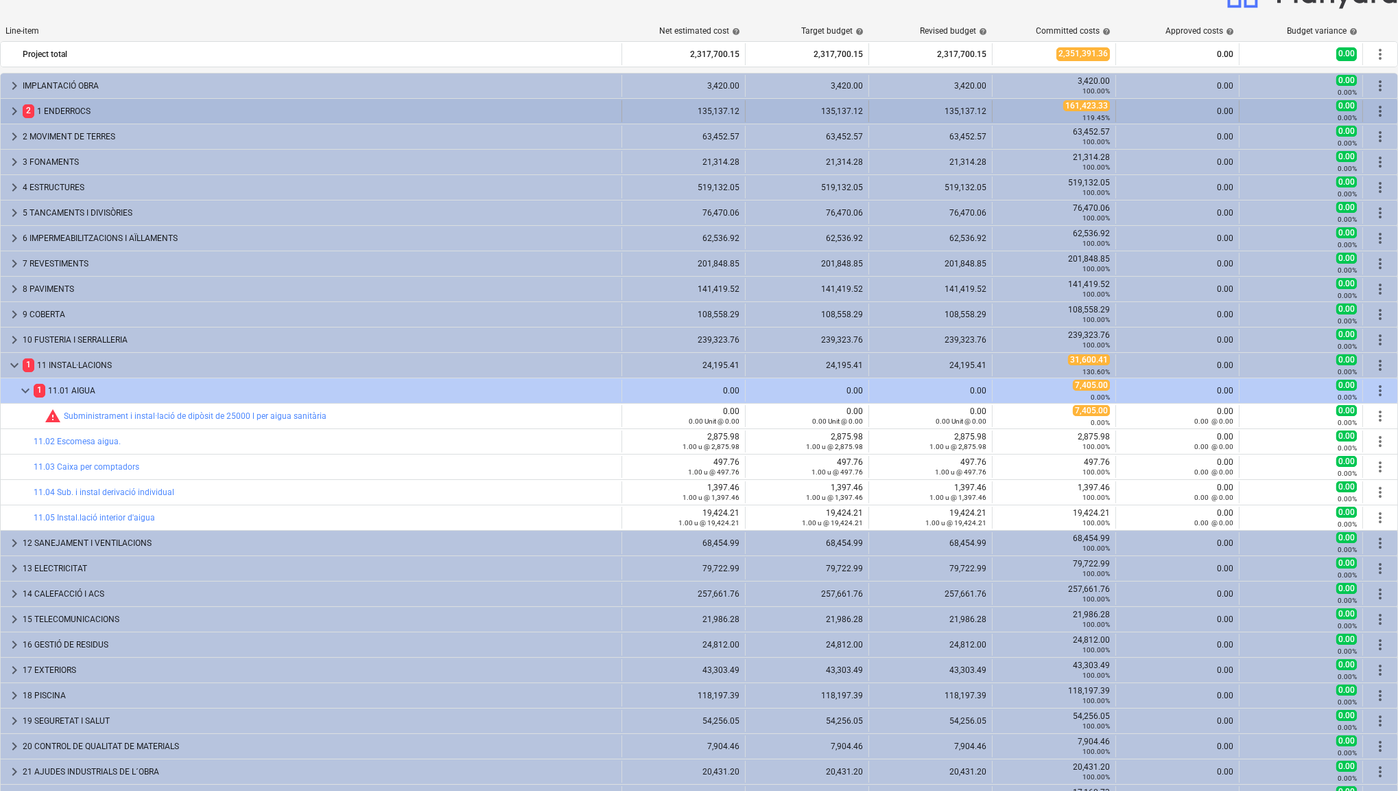
click at [14, 109] on span "keyboard_arrow_right" at bounding box center [14, 111] width 16 height 16
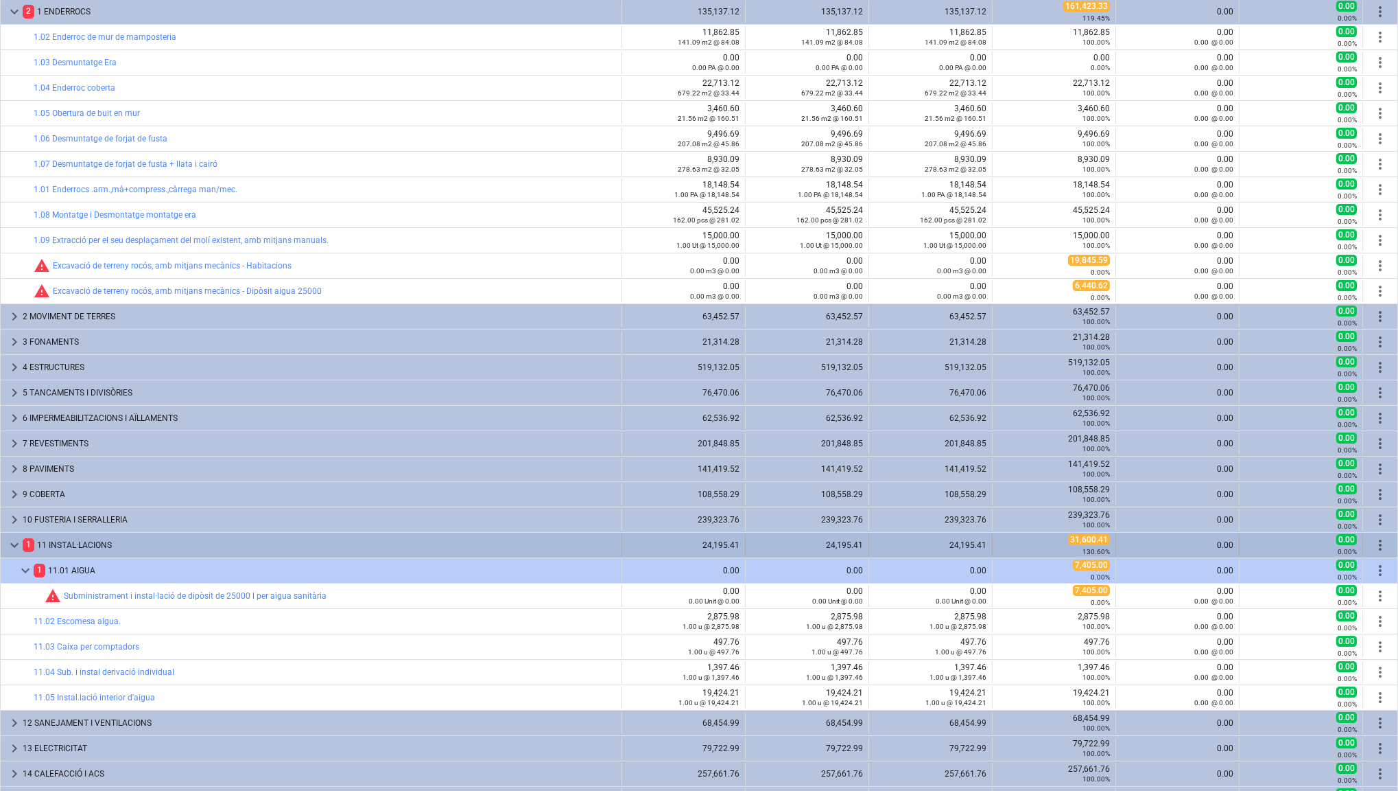
scroll to position [169, 0]
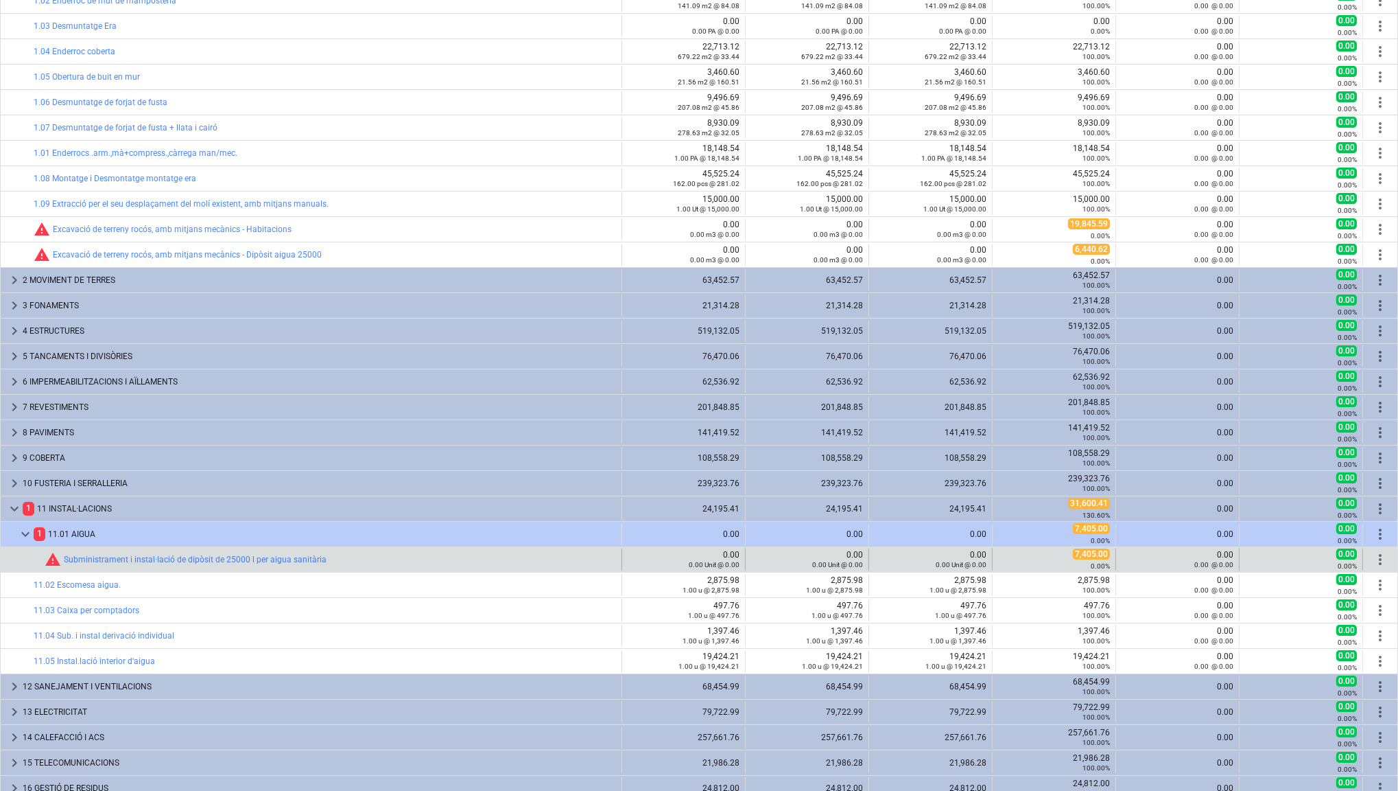
click at [1375, 551] on span "more_vert" at bounding box center [1380, 559] width 16 height 16
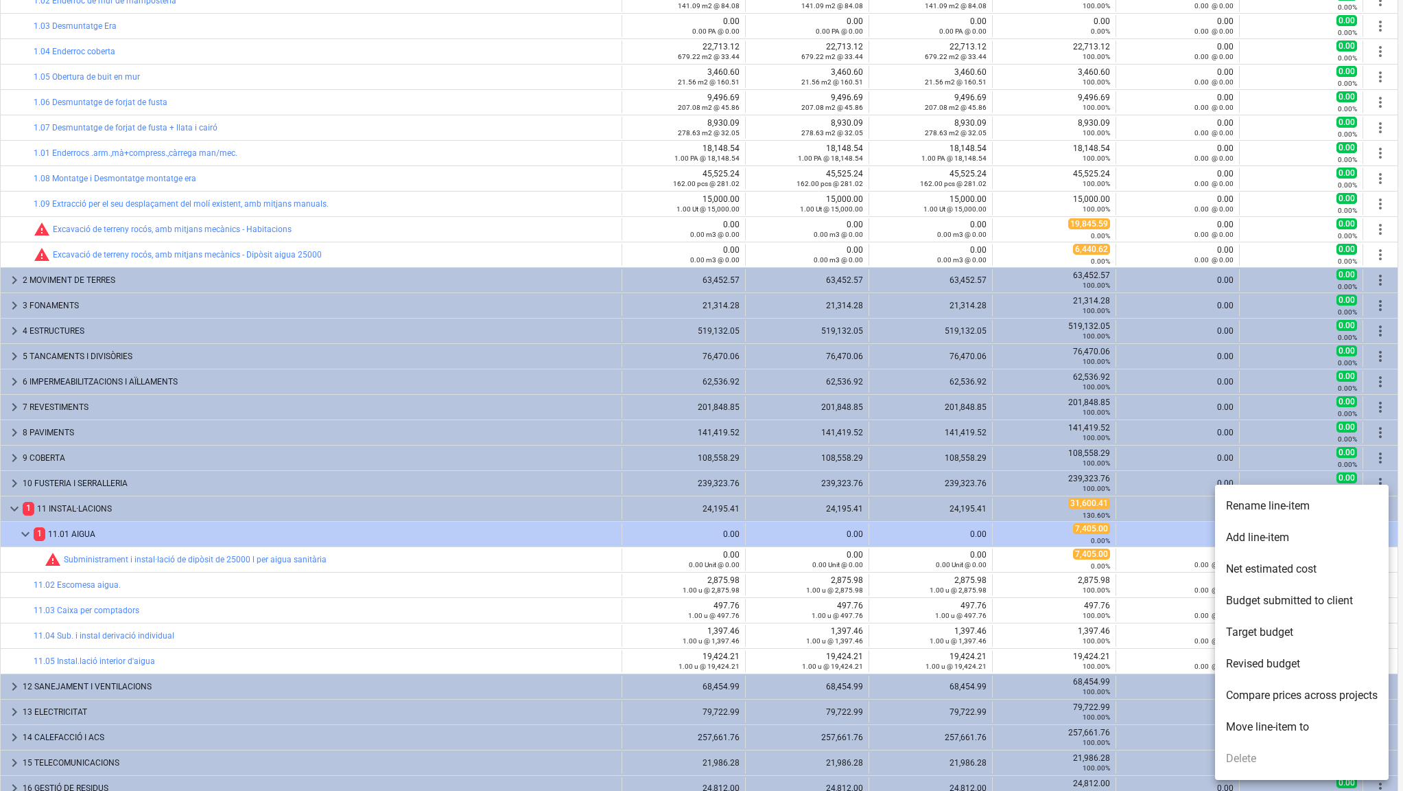
click at [362, 553] on div at bounding box center [701, 395] width 1403 height 791
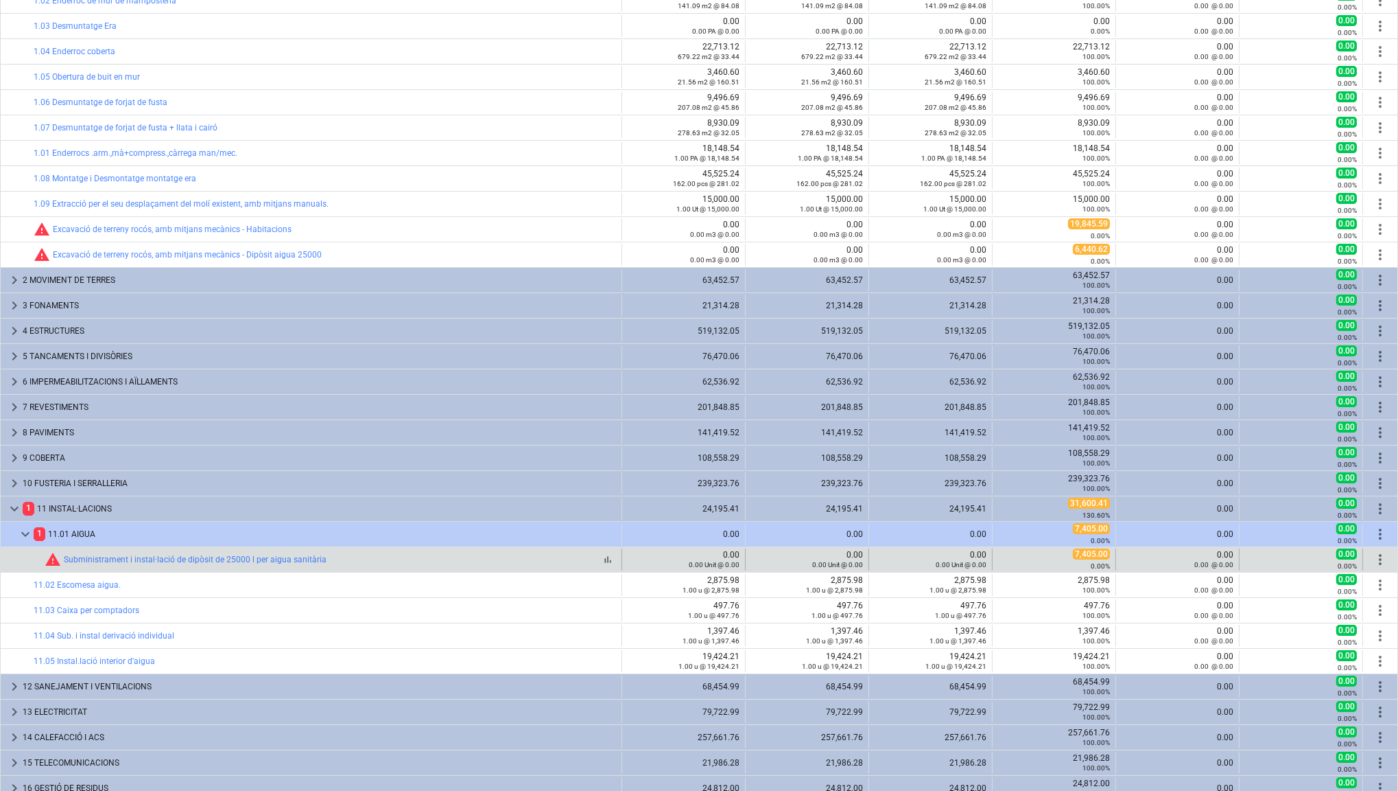
click at [343, 551] on div "bar_chart warning Subministrament i instal·lació de dipòsit de 25000 l per aigu…" at bounding box center [331, 559] width 572 height 16
click at [305, 554] on link "Subministrament i instal·lació de dipòsit de 25000 l per aigua sanitària" at bounding box center [195, 559] width 263 height 10
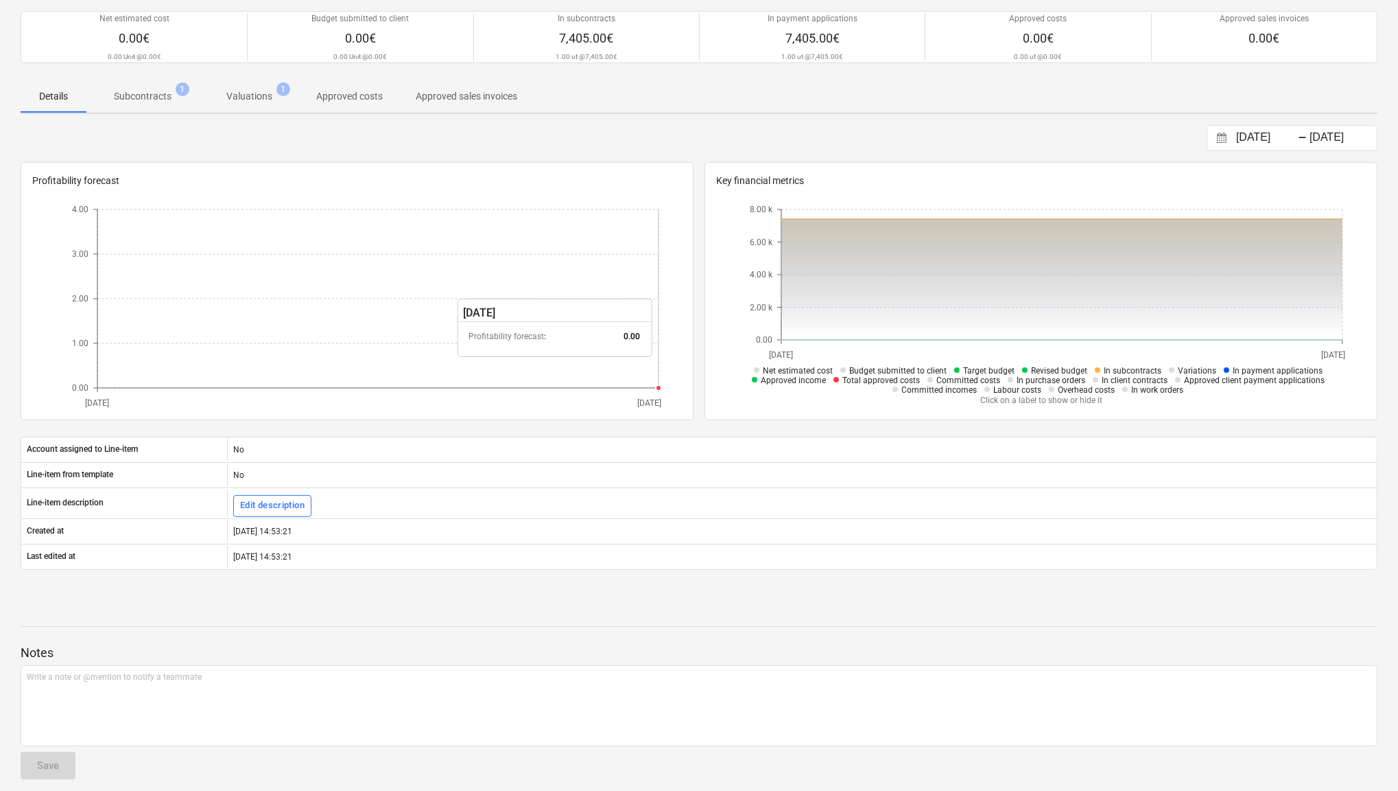
scroll to position [117, 0]
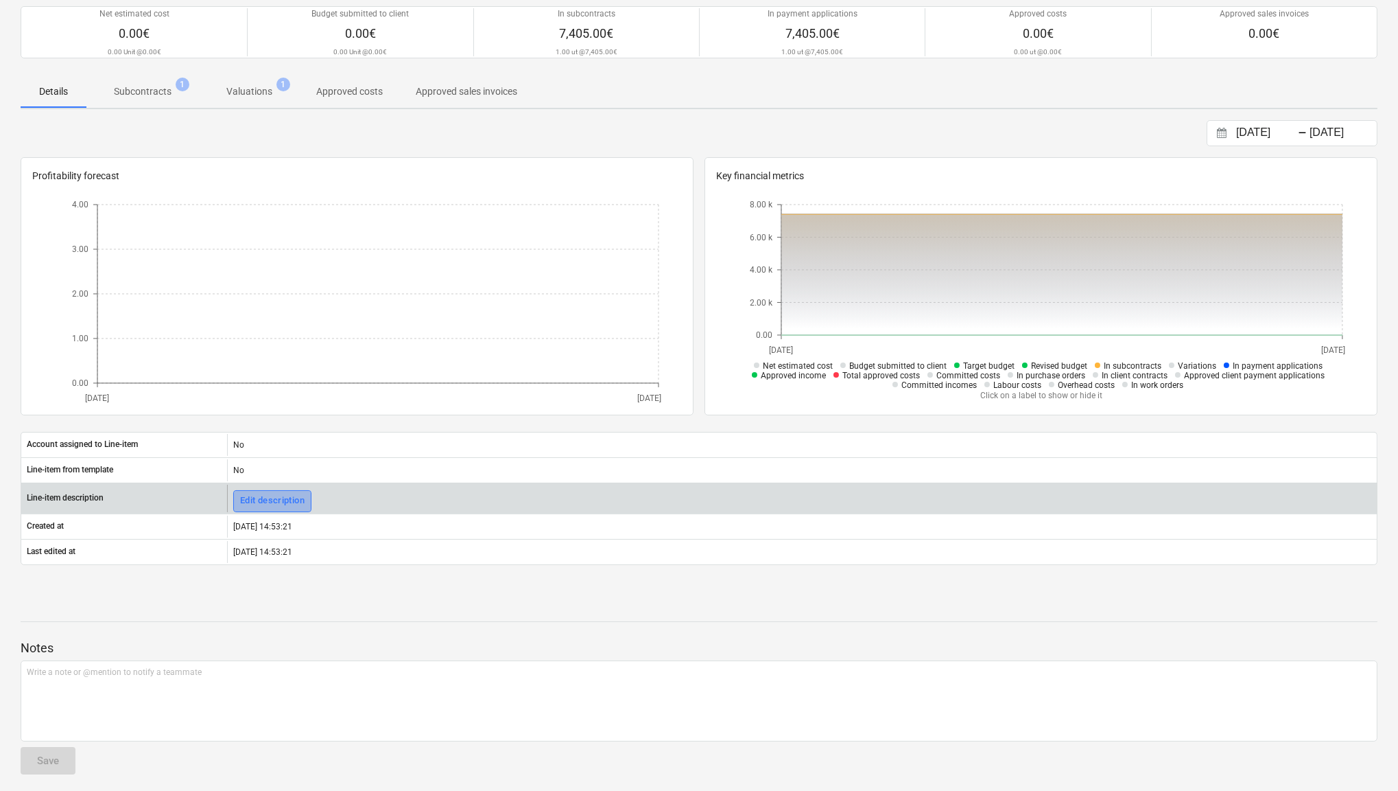
click at [285, 498] on div "Edit description" at bounding box center [272, 501] width 65 height 16
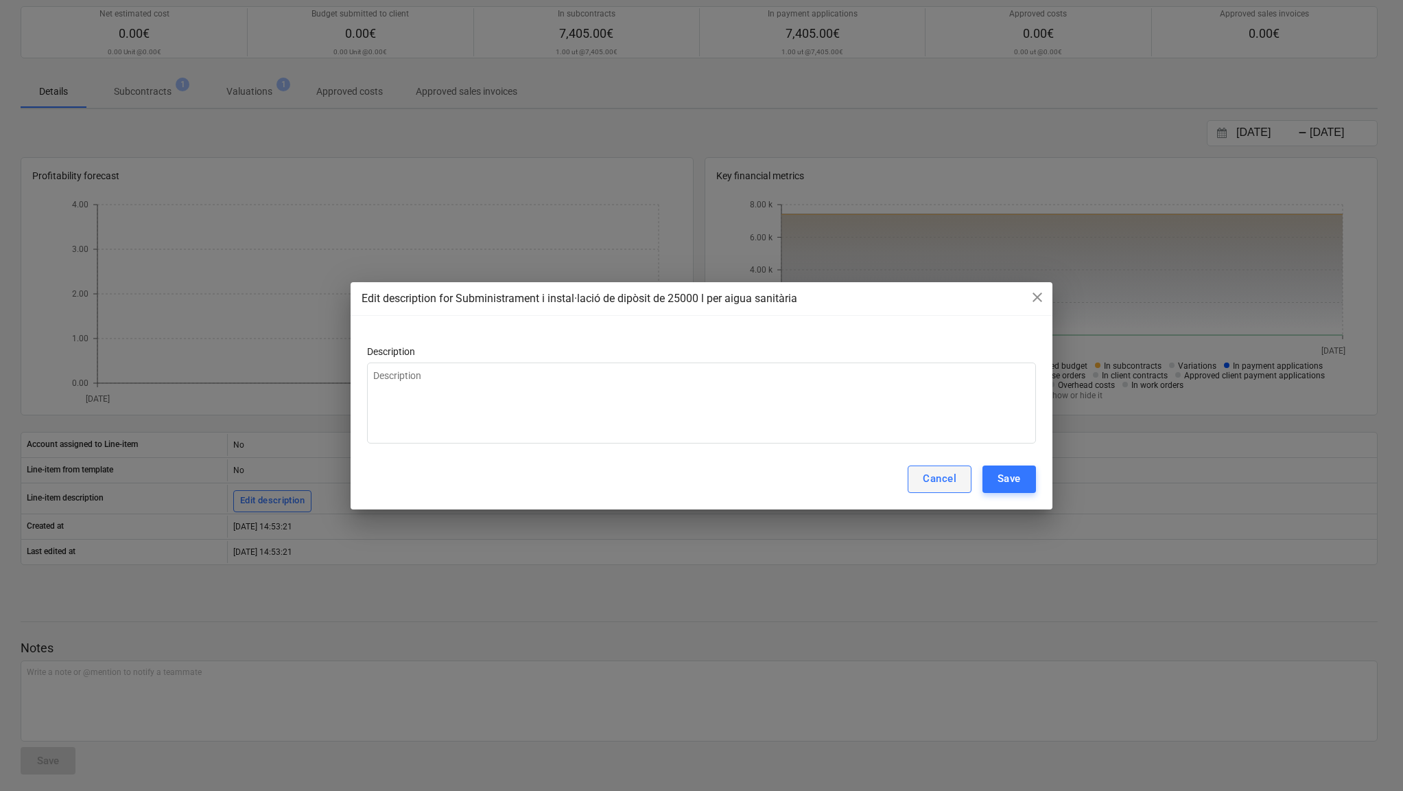
click at [933, 469] on div "Cancel" at bounding box center [940, 478] width 34 height 18
type textarea "x"
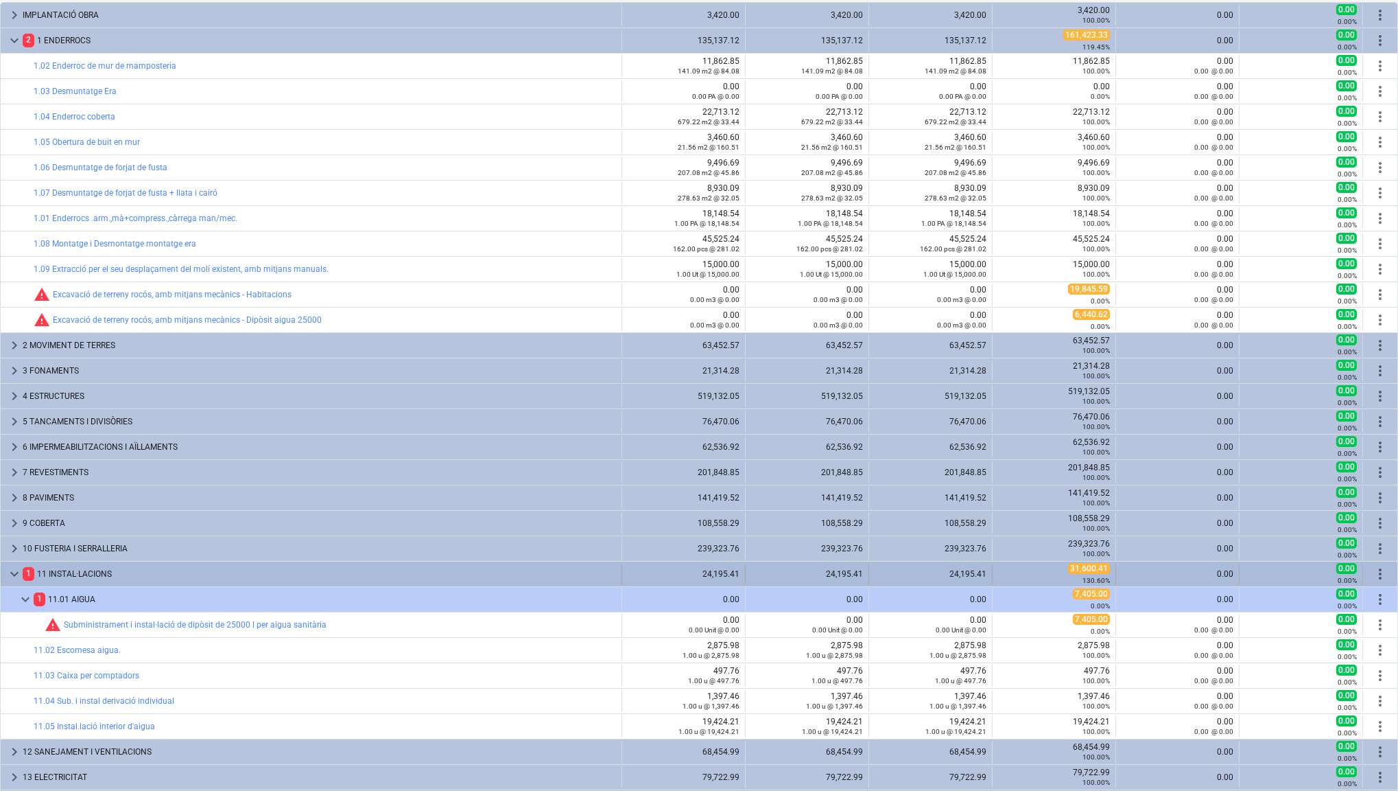
scroll to position [173, 0]
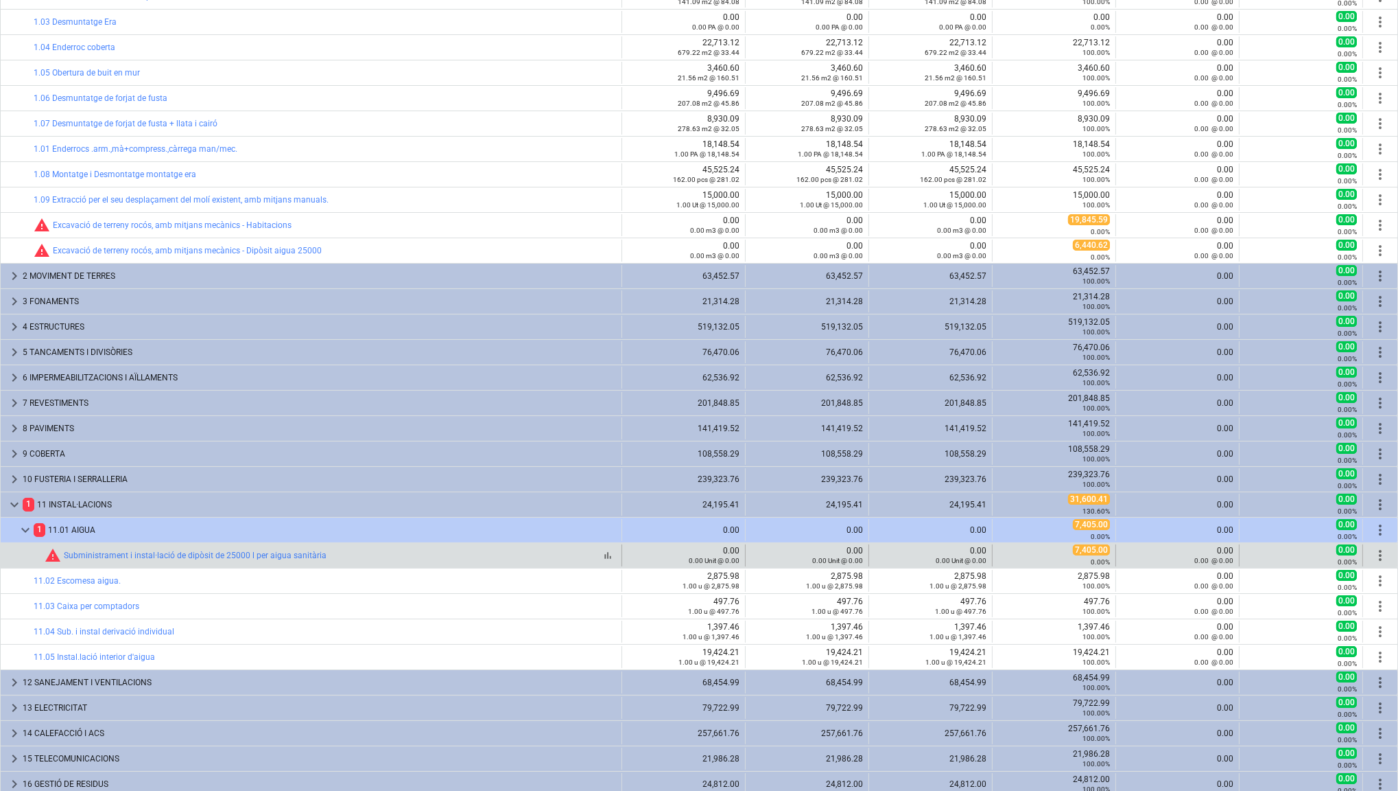
click at [488, 547] on div "bar_chart warning Subministrament i instal·lació de dipòsit de 25000 l per aigu…" at bounding box center [331, 555] width 572 height 16
click at [1109, 544] on span "7,405.00" at bounding box center [1091, 549] width 37 height 11
click at [1091, 544] on span "7,405.00" at bounding box center [1091, 549] width 37 height 11
click at [1374, 547] on span "more_vert" at bounding box center [1380, 555] width 16 height 16
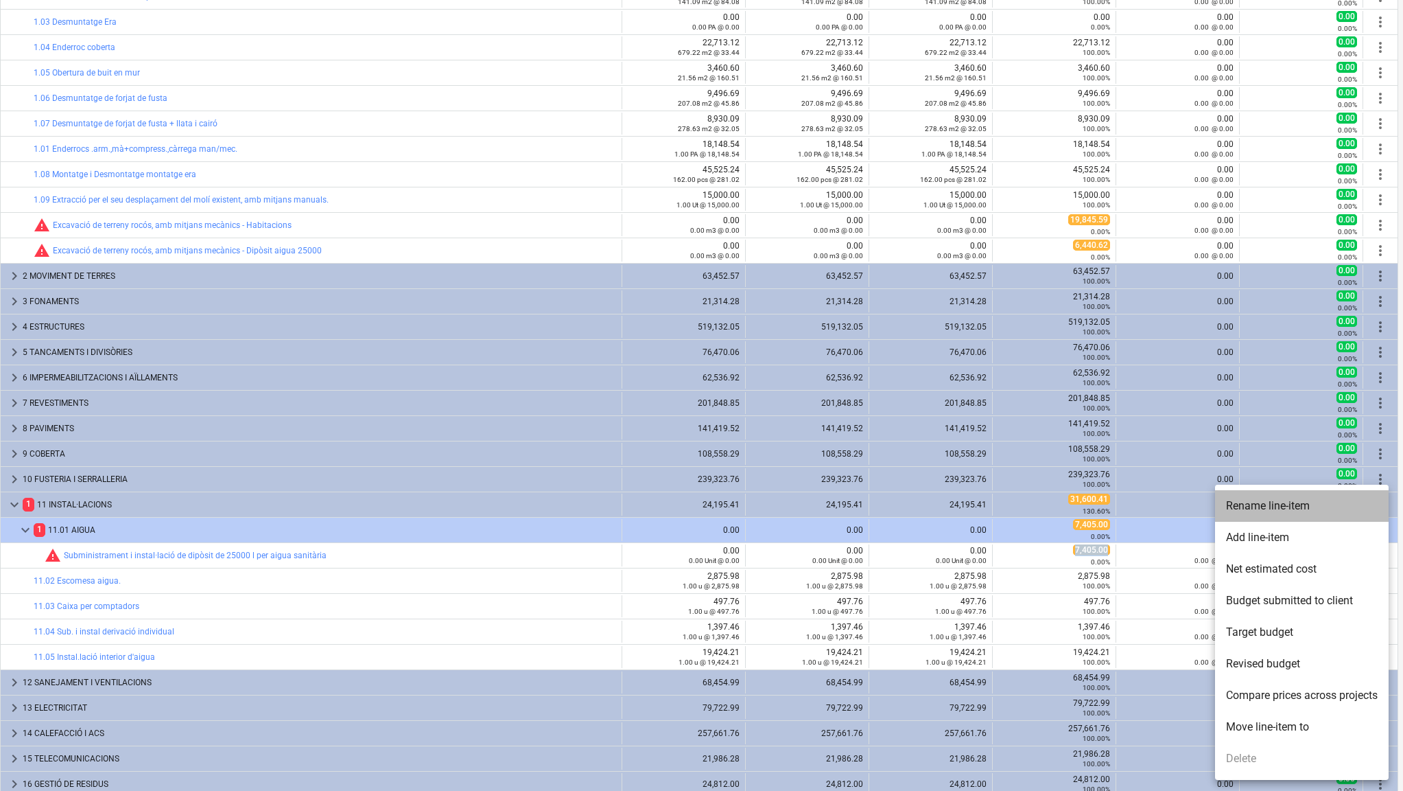
click at [1294, 505] on li "Rename line-item" at bounding box center [1302, 506] width 174 height 32
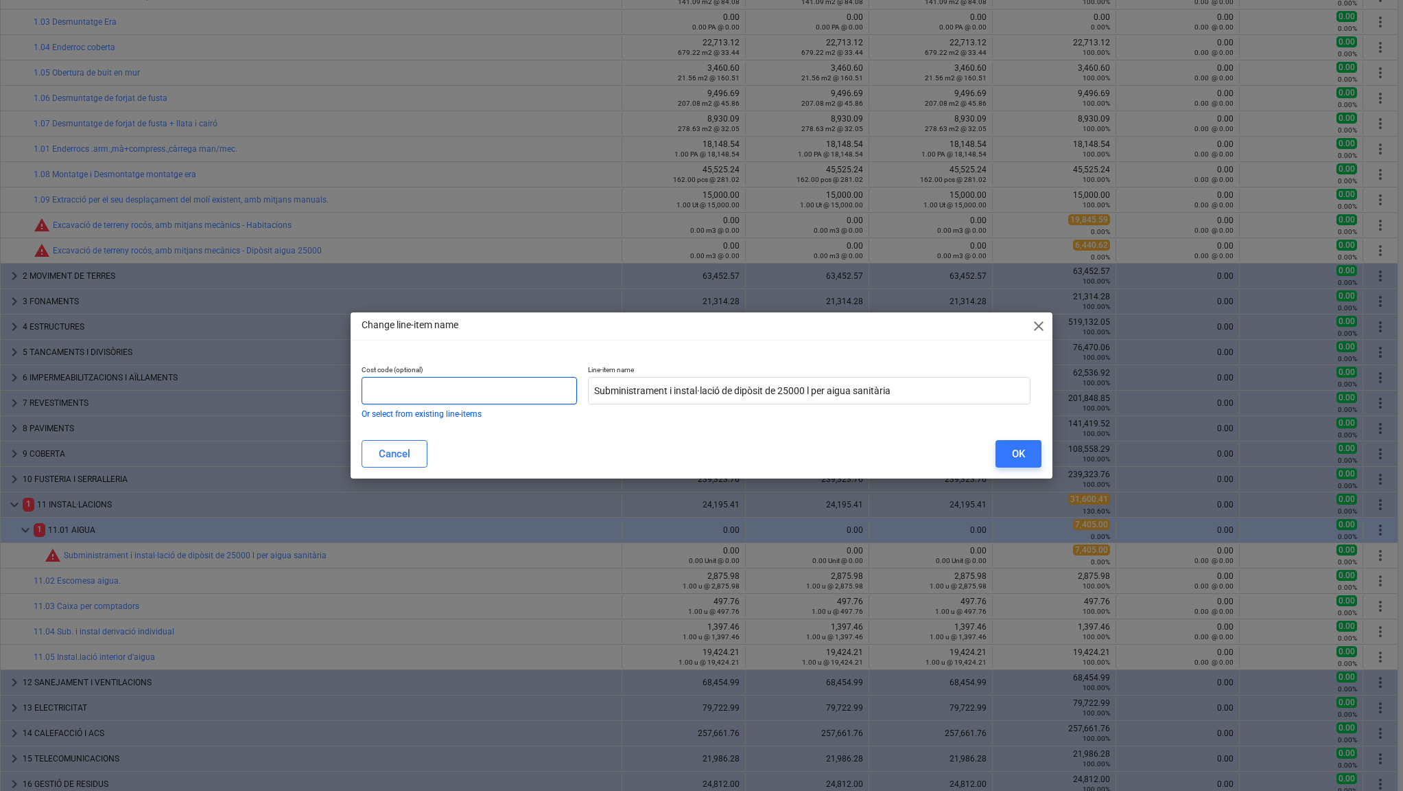
click at [532, 391] on input "text" at bounding box center [469, 390] width 215 height 27
type input "11.02.01"
click at [1025, 454] on button "OK" at bounding box center [1019, 453] width 46 height 27
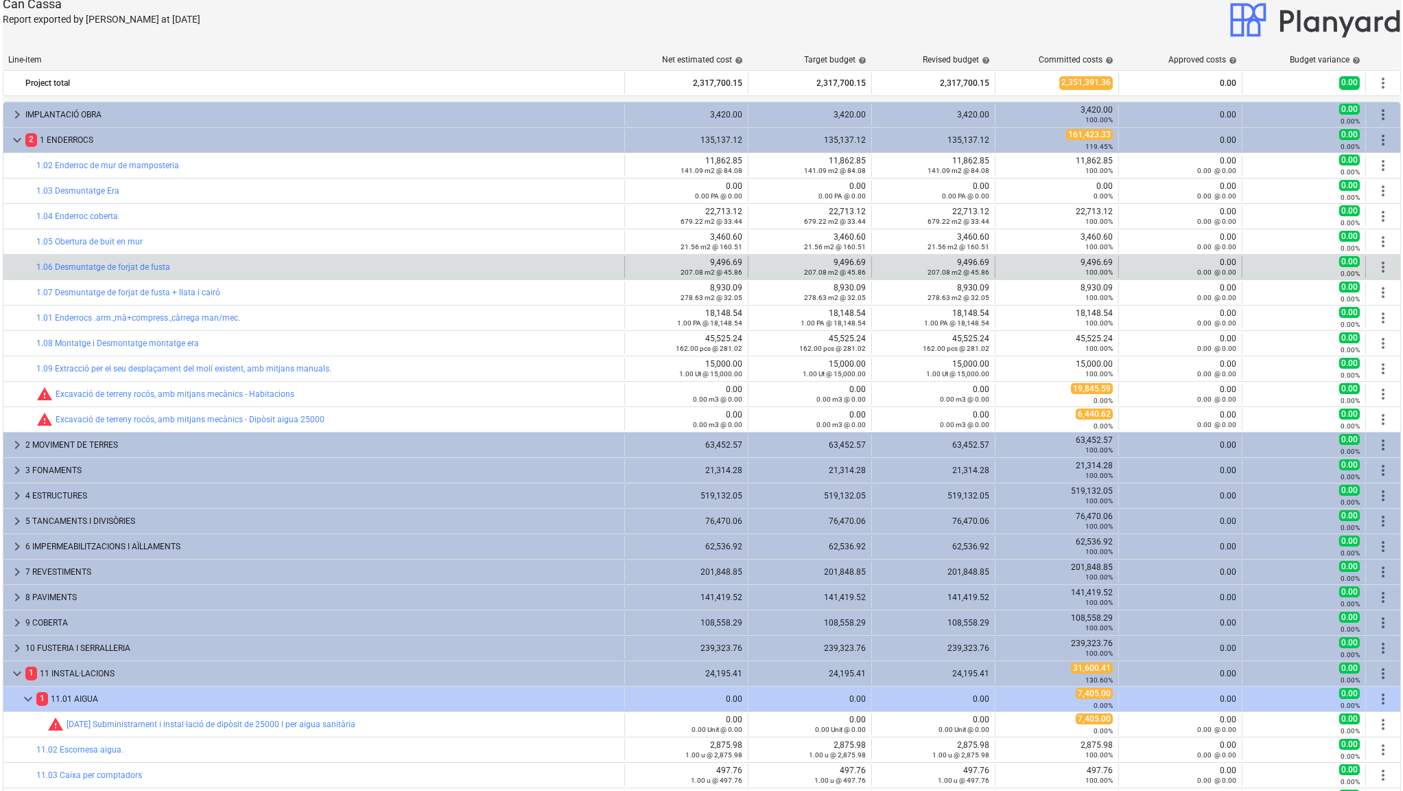
scroll to position [0, 0]
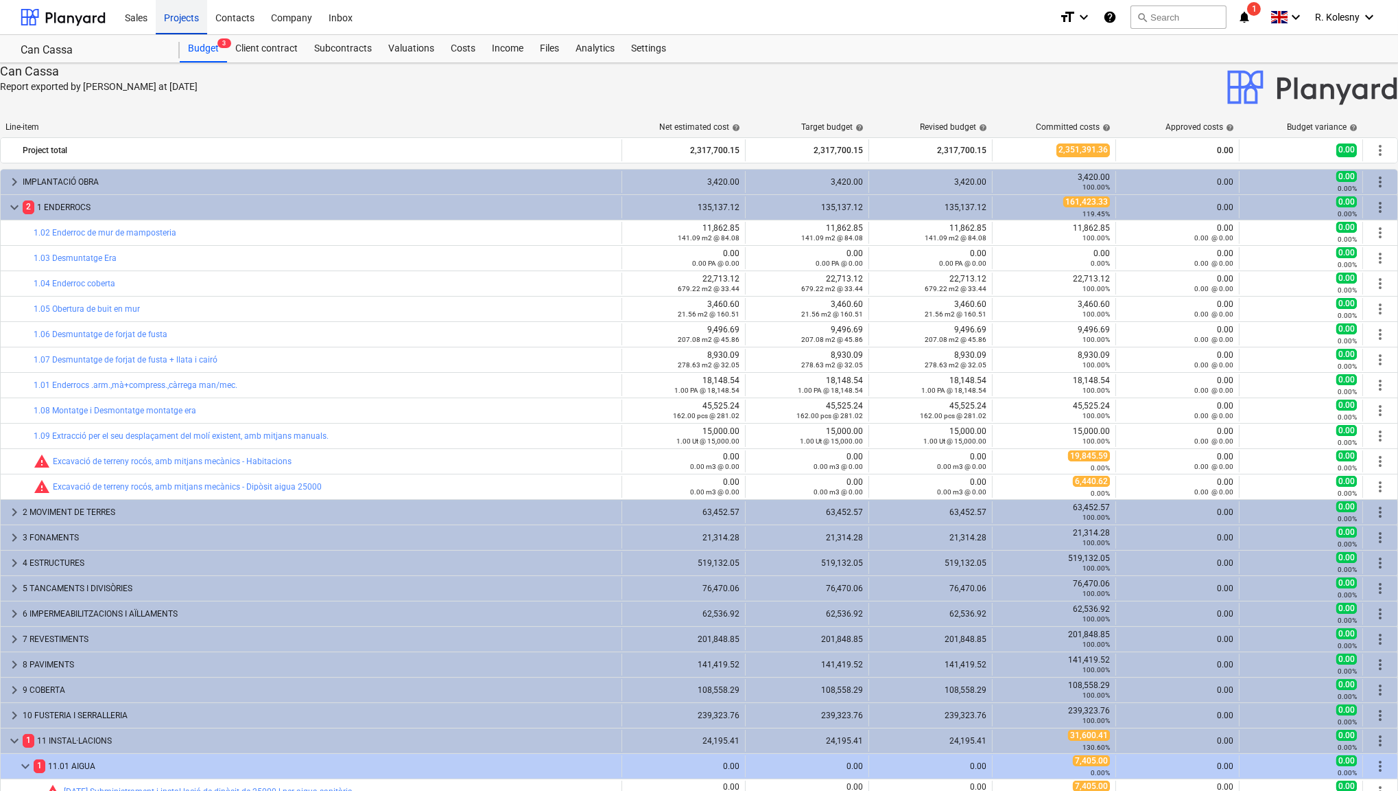
click at [183, 15] on div "Projects" at bounding box center [181, 16] width 51 height 35
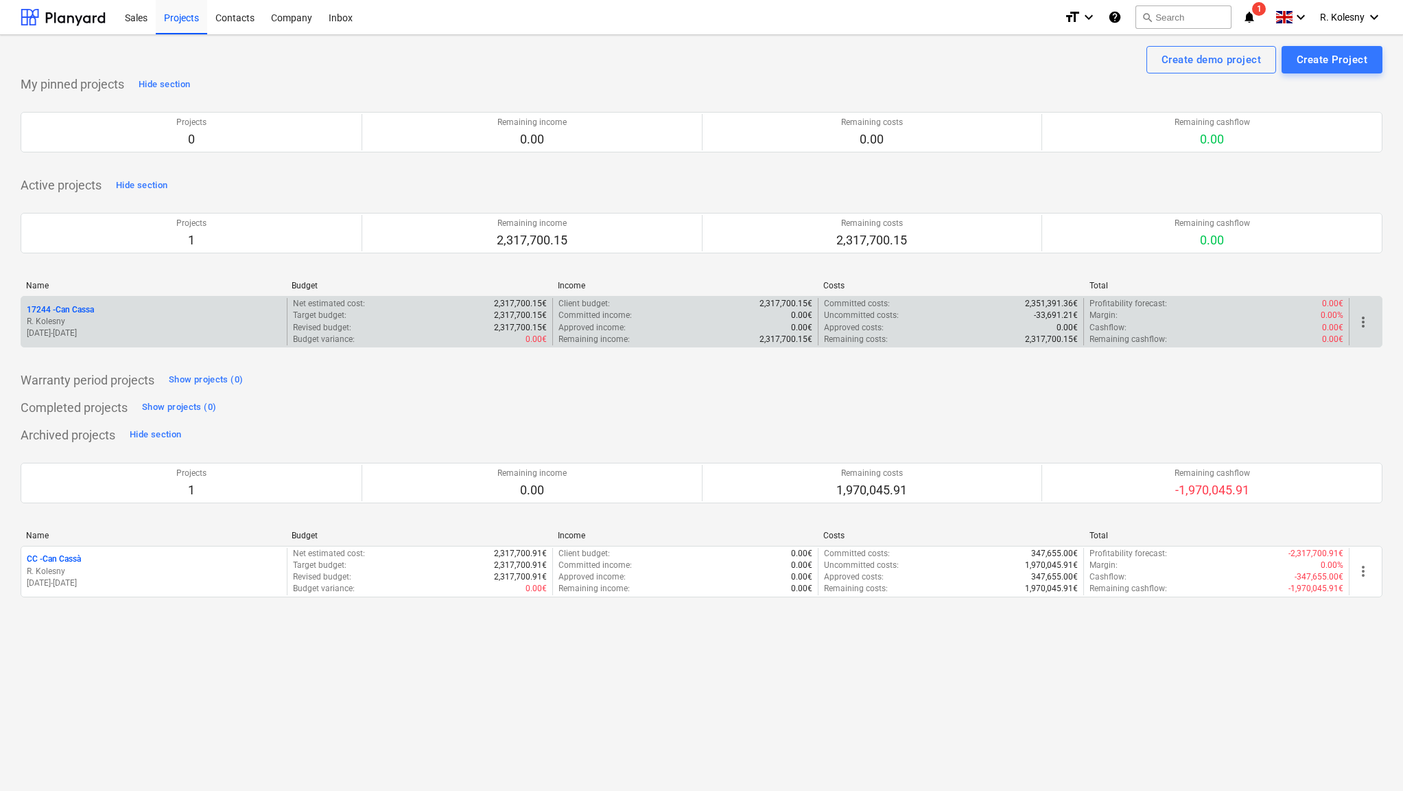
click at [80, 309] on p "17244 - Can Cassa" at bounding box center [60, 310] width 67 height 12
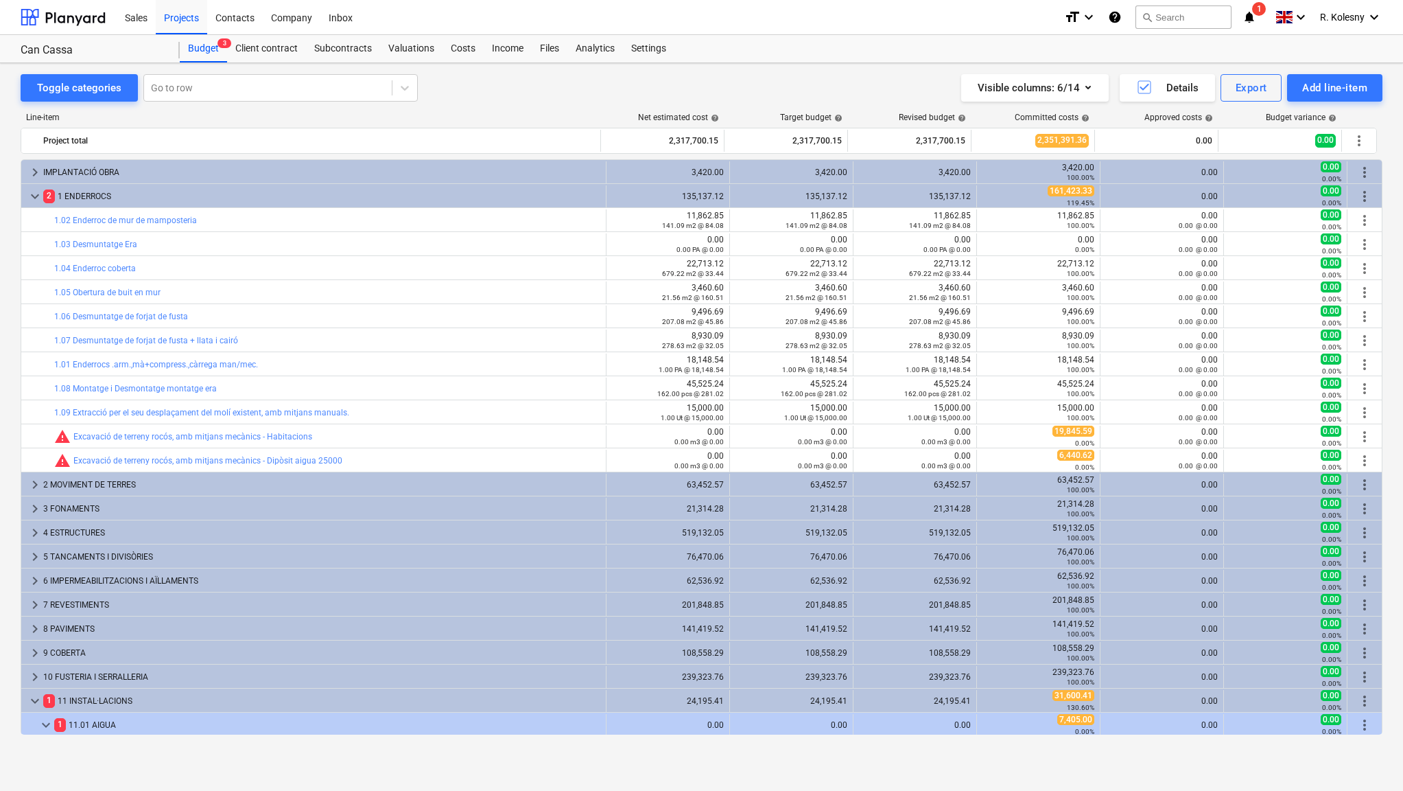
scroll to position [1, 0]
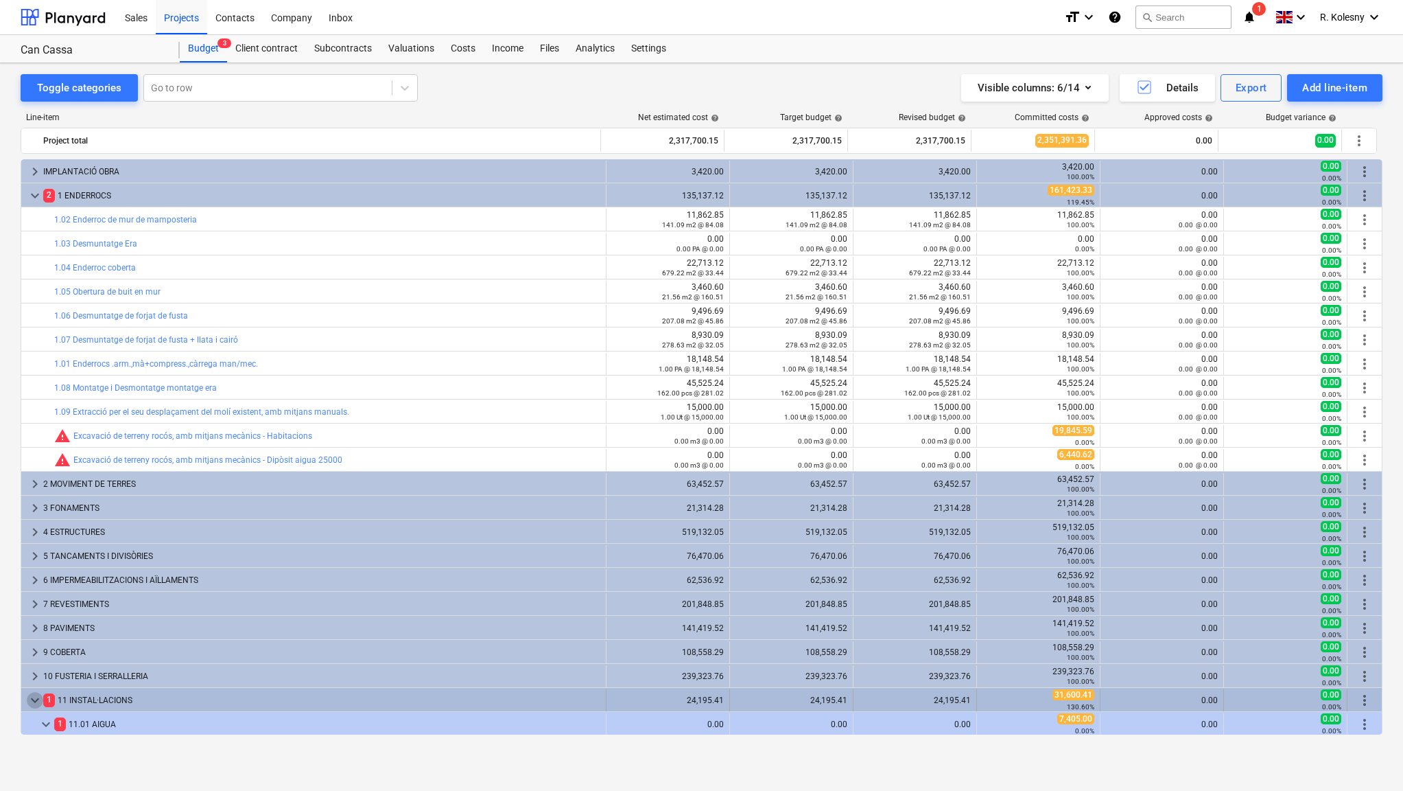
click at [37, 696] on span "keyboard_arrow_down" at bounding box center [35, 700] width 16 height 16
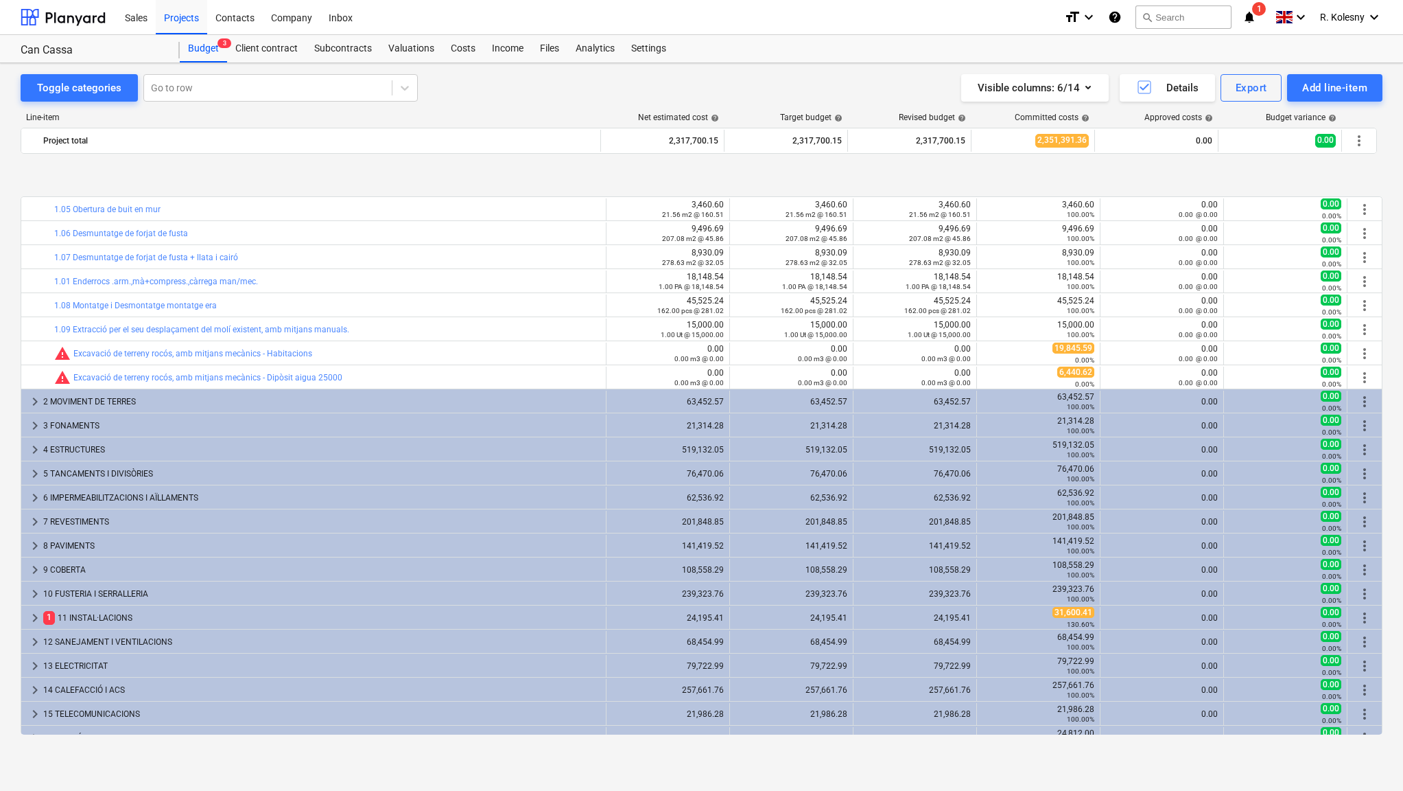
scroll to position [265, 0]
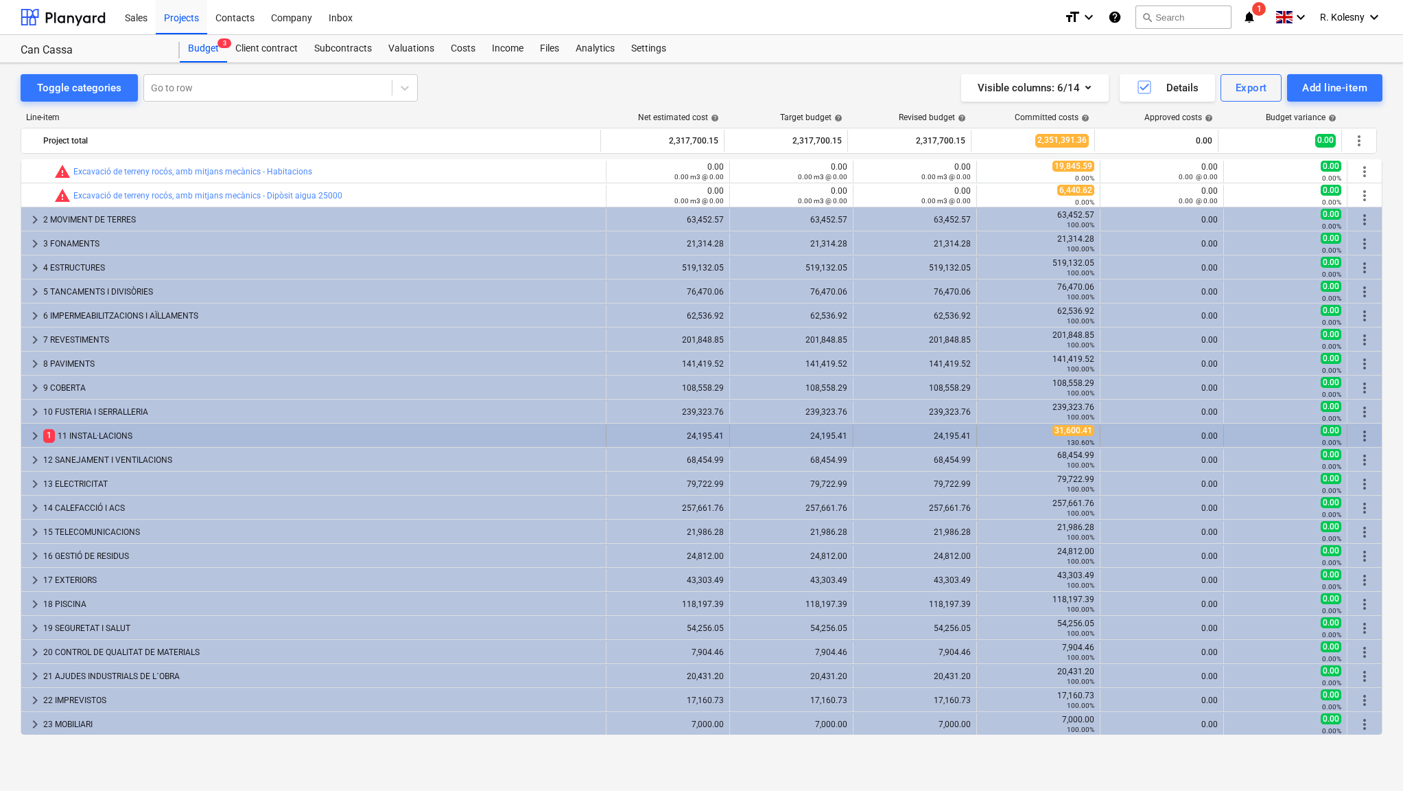
click at [33, 432] on span "keyboard_arrow_right" at bounding box center [35, 436] width 16 height 16
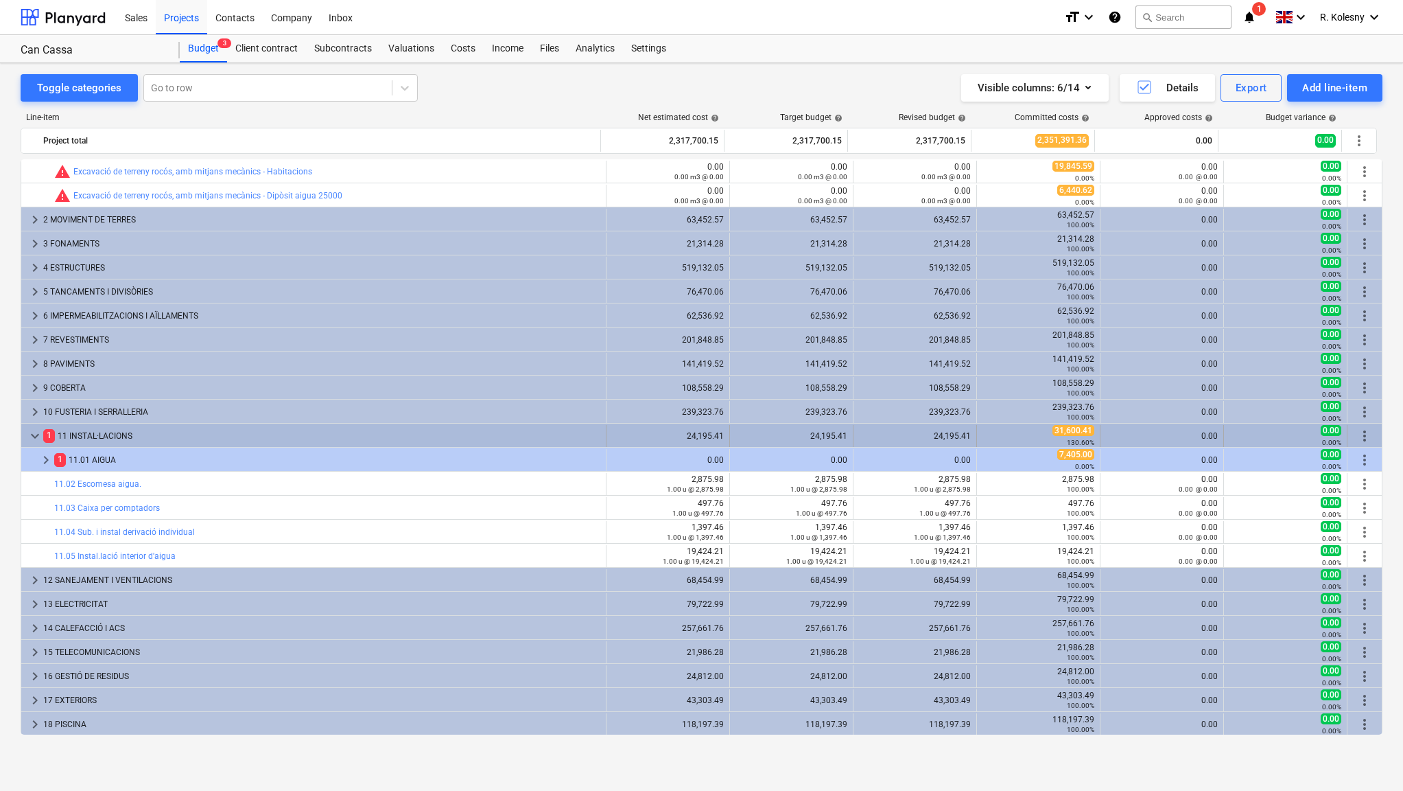
click at [32, 432] on span "keyboard_arrow_down" at bounding box center [35, 436] width 16 height 16
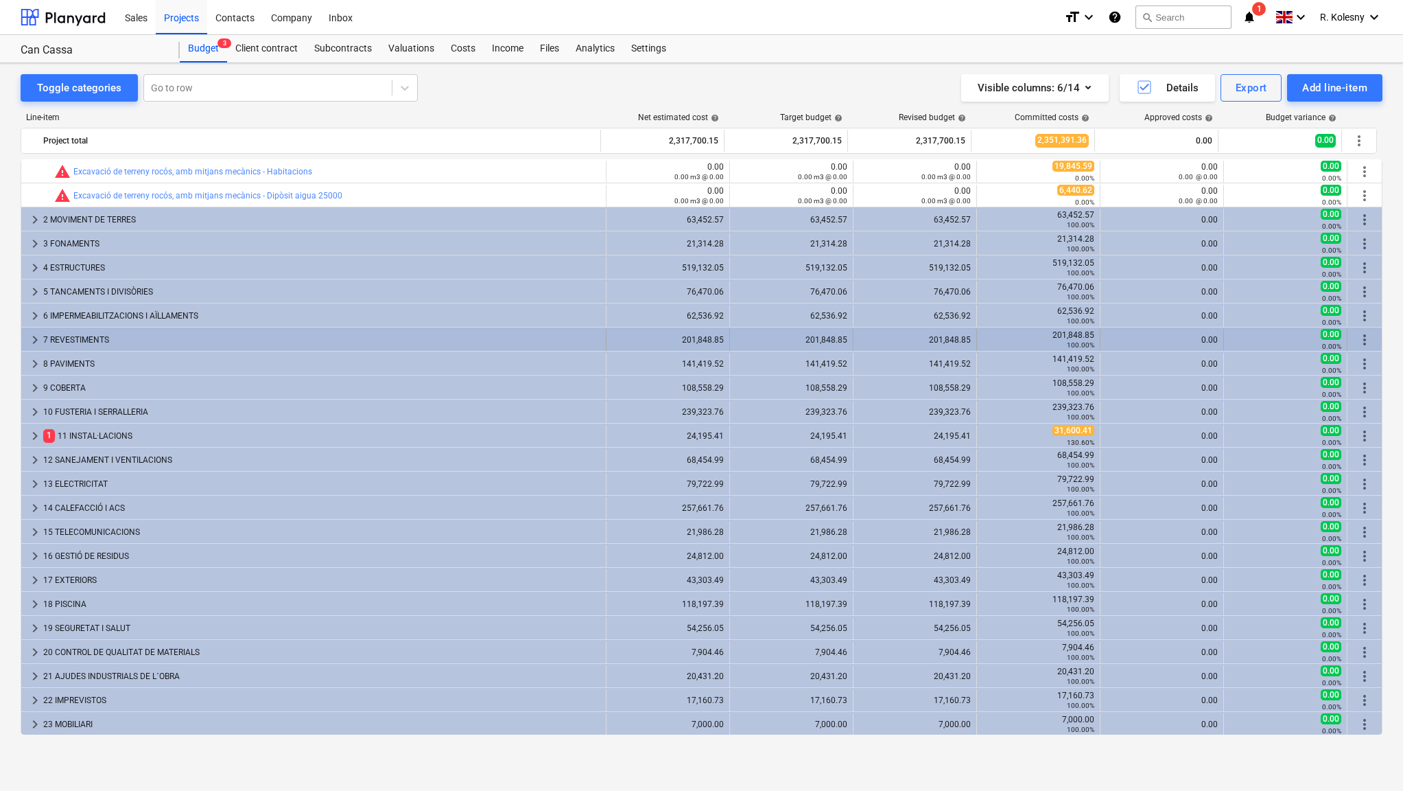
scroll to position [0, 0]
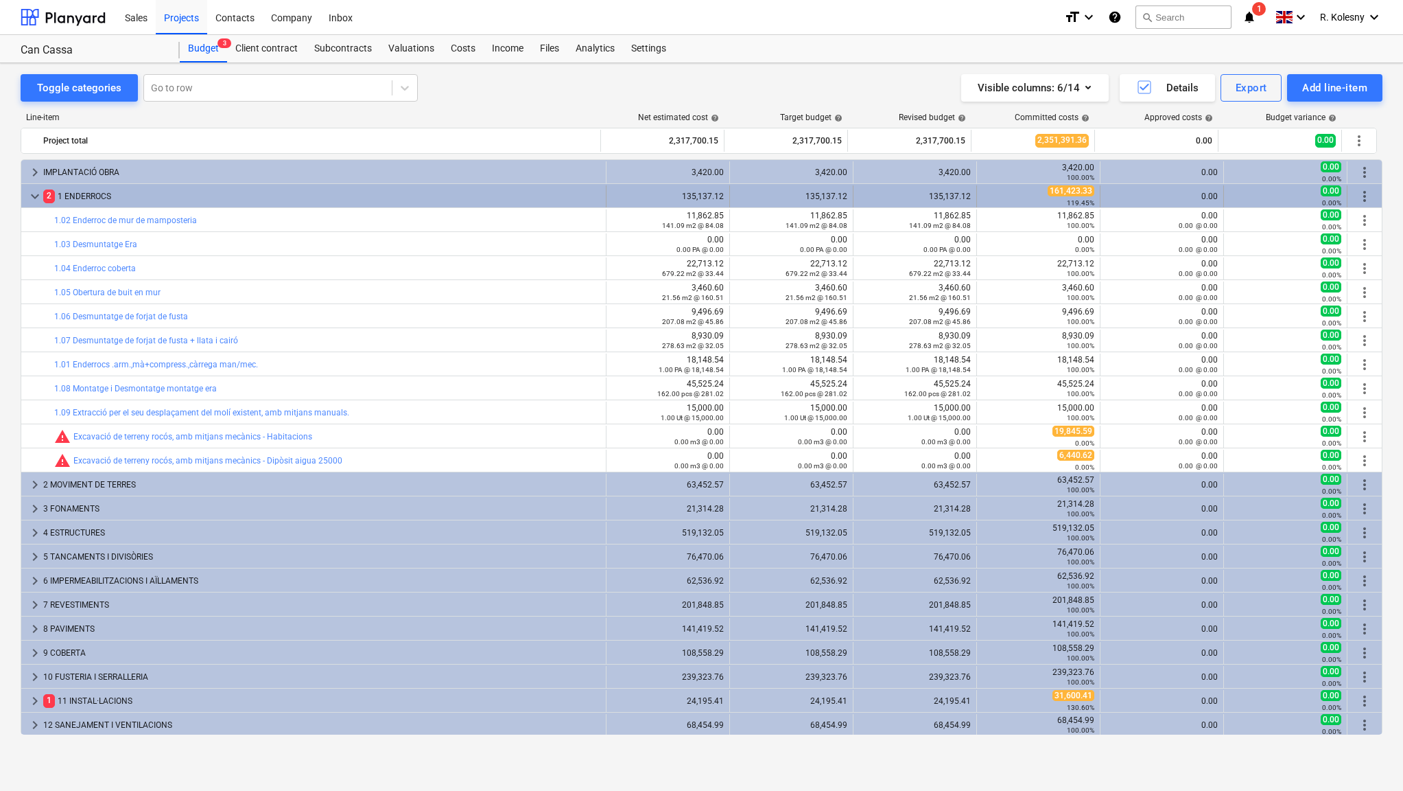
click at [31, 194] on span "keyboard_arrow_down" at bounding box center [35, 196] width 16 height 16
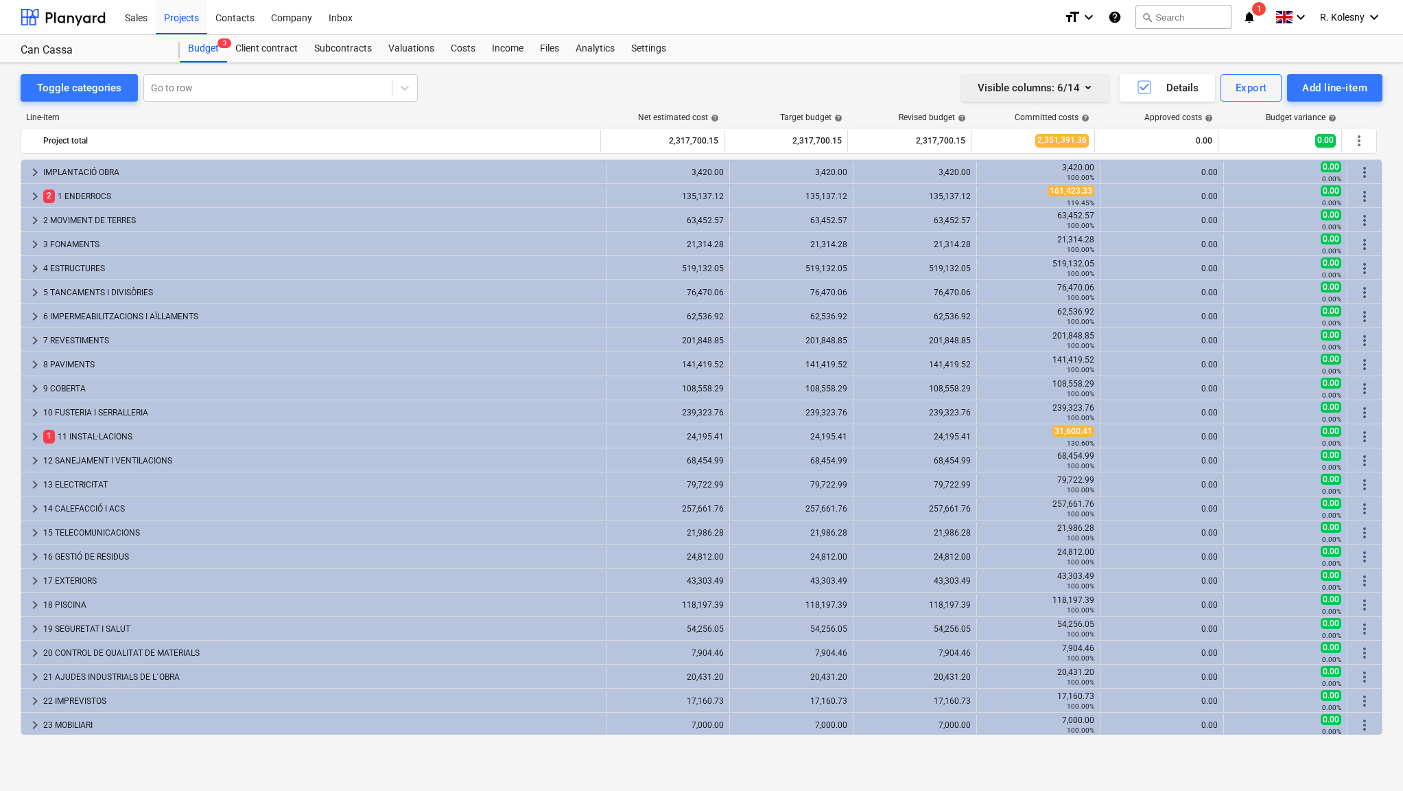
click at [1026, 90] on div "Visible columns : 6/14" at bounding box center [1035, 88] width 115 height 18
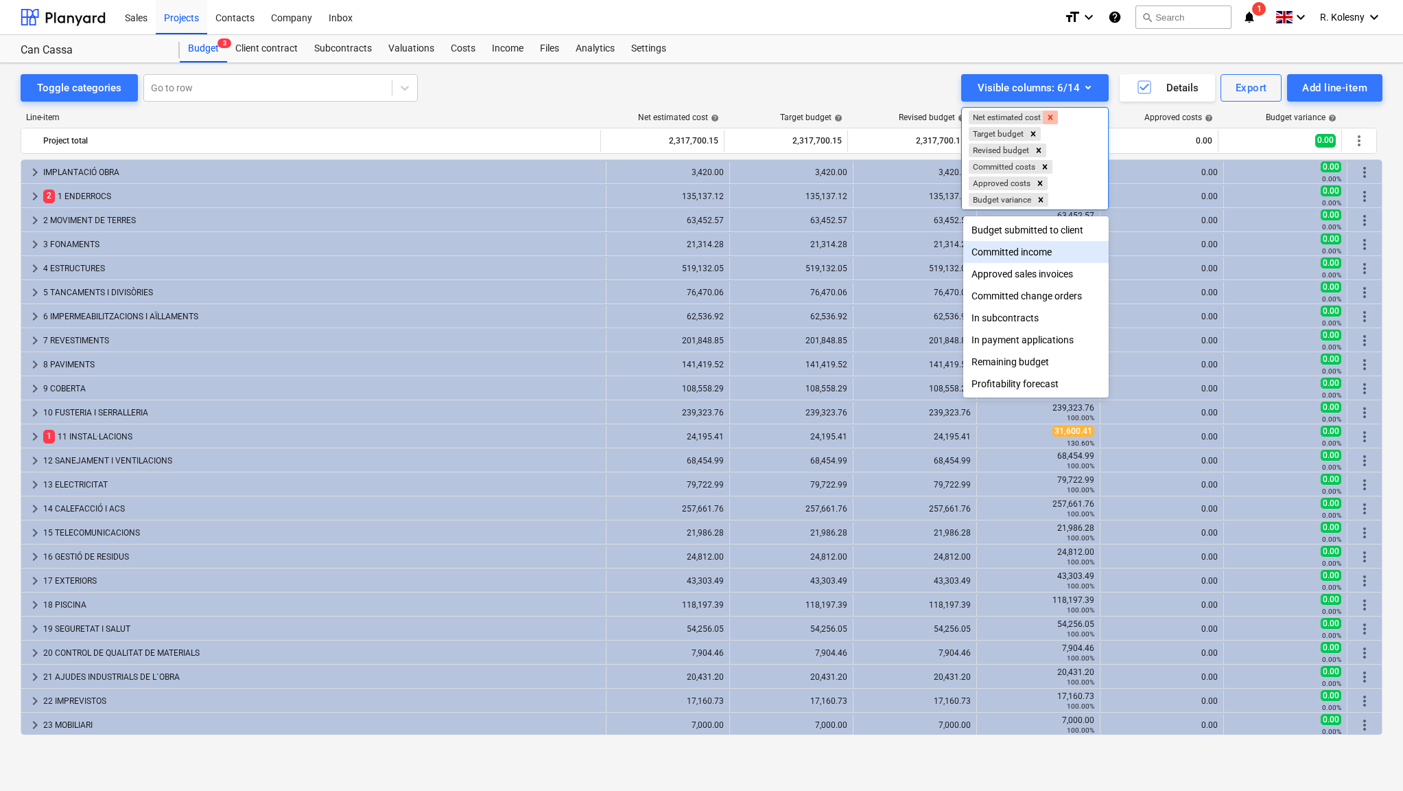
click at [1055, 119] on icon "Remove Net estimated cost" at bounding box center [1051, 118] width 10 height 10
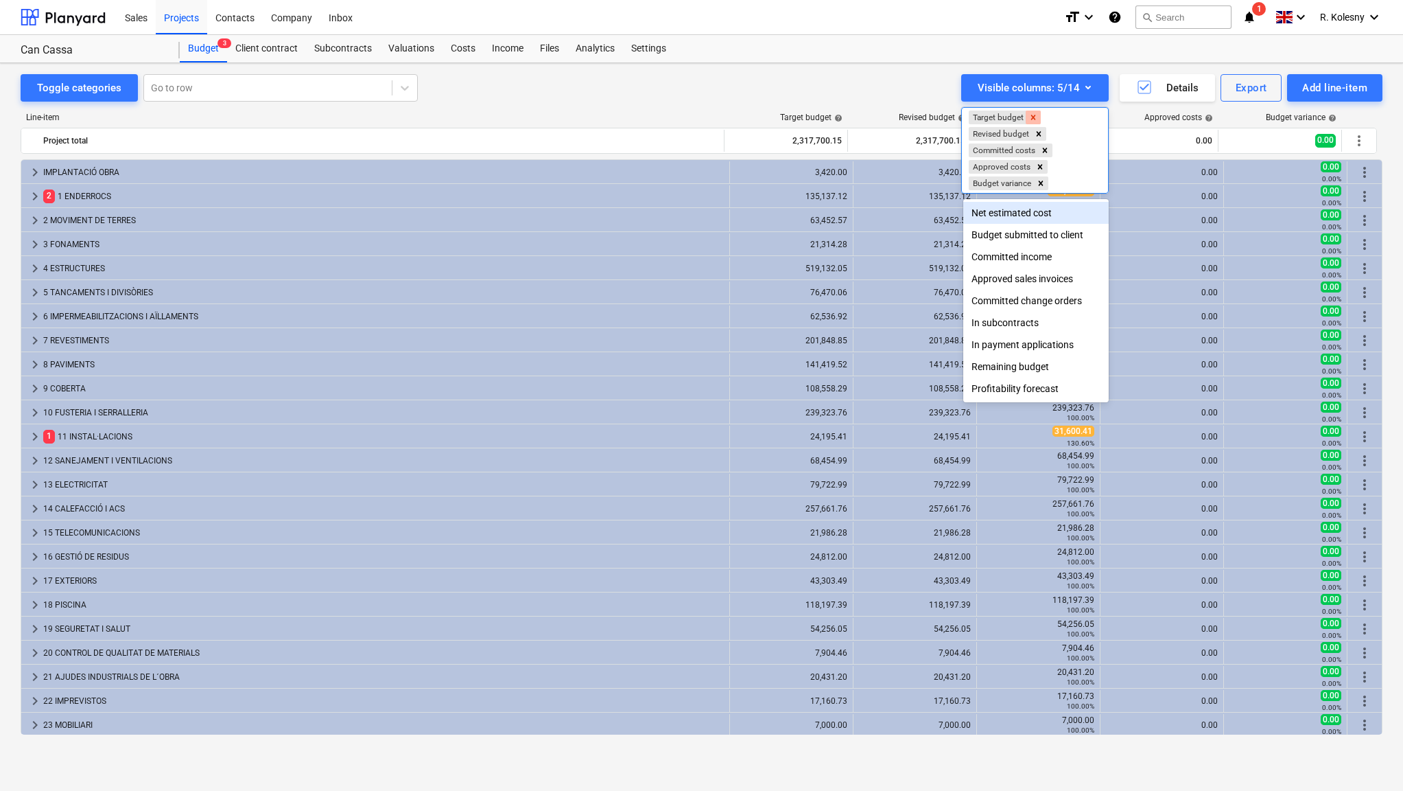
click at [1038, 115] on icon "Remove Target budget" at bounding box center [1034, 118] width 10 height 10
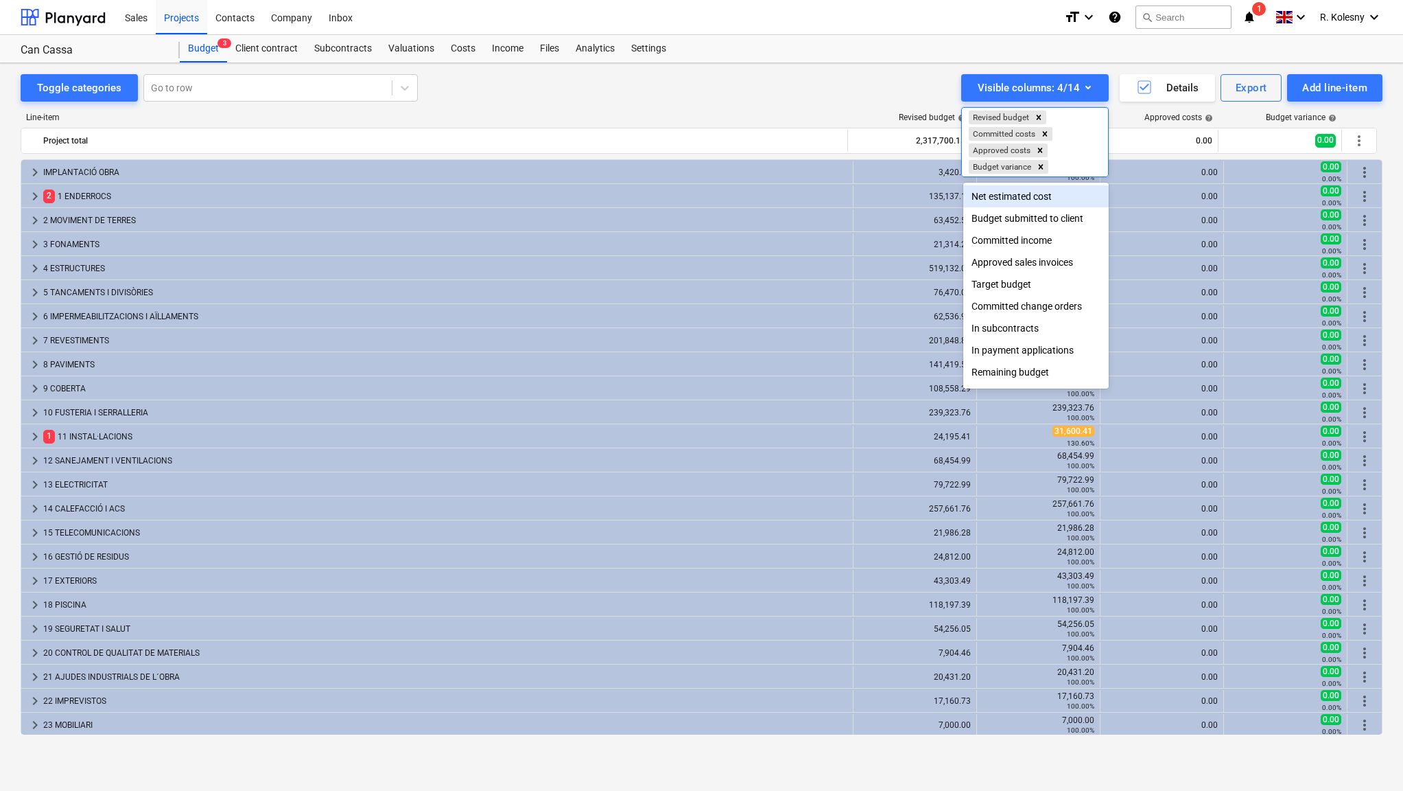
click at [1038, 115] on icon "Remove Revised budget" at bounding box center [1039, 117] width 5 height 5
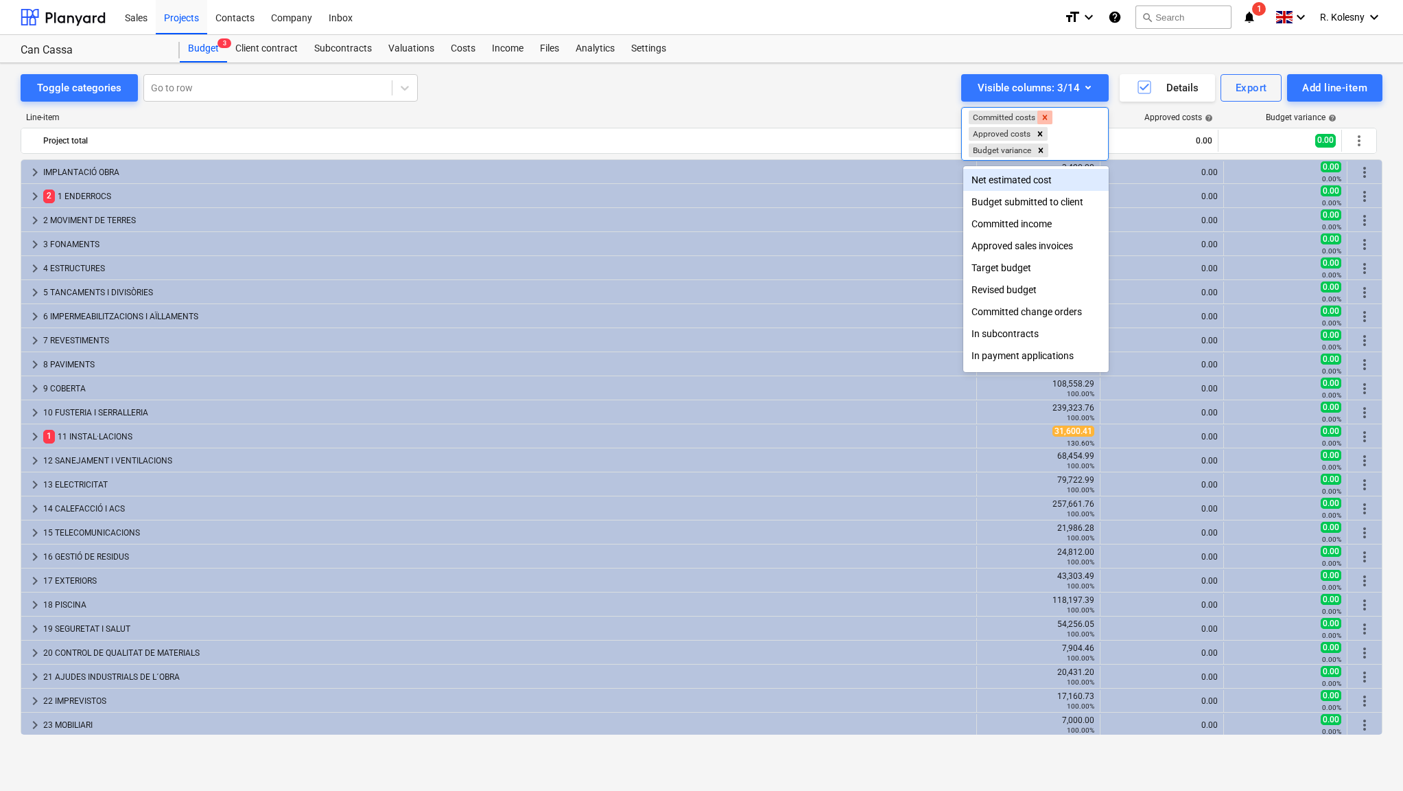
click at [1044, 115] on icon "Remove Committed costs" at bounding box center [1045, 118] width 10 height 10
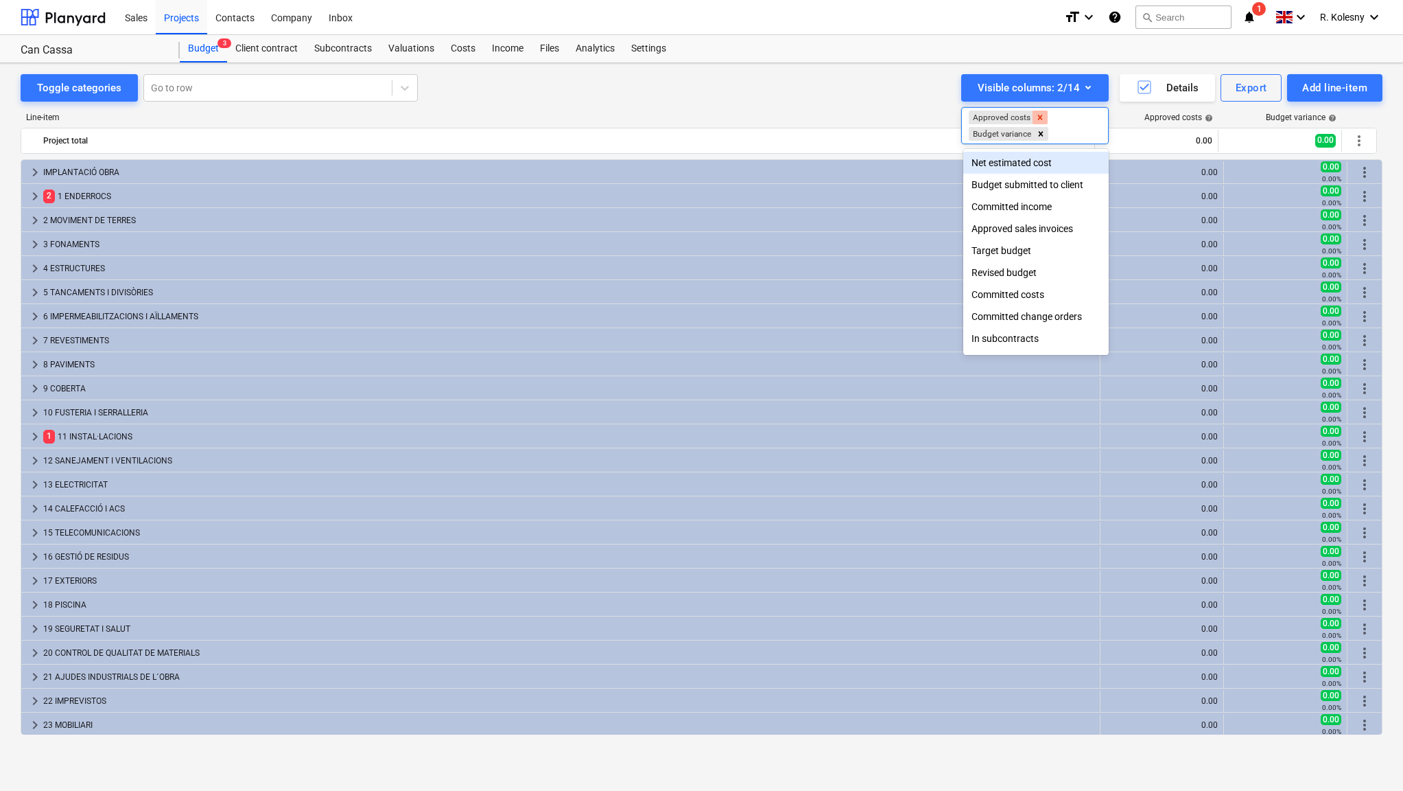
click at [1042, 115] on icon "Remove Approved costs" at bounding box center [1040, 118] width 10 height 10
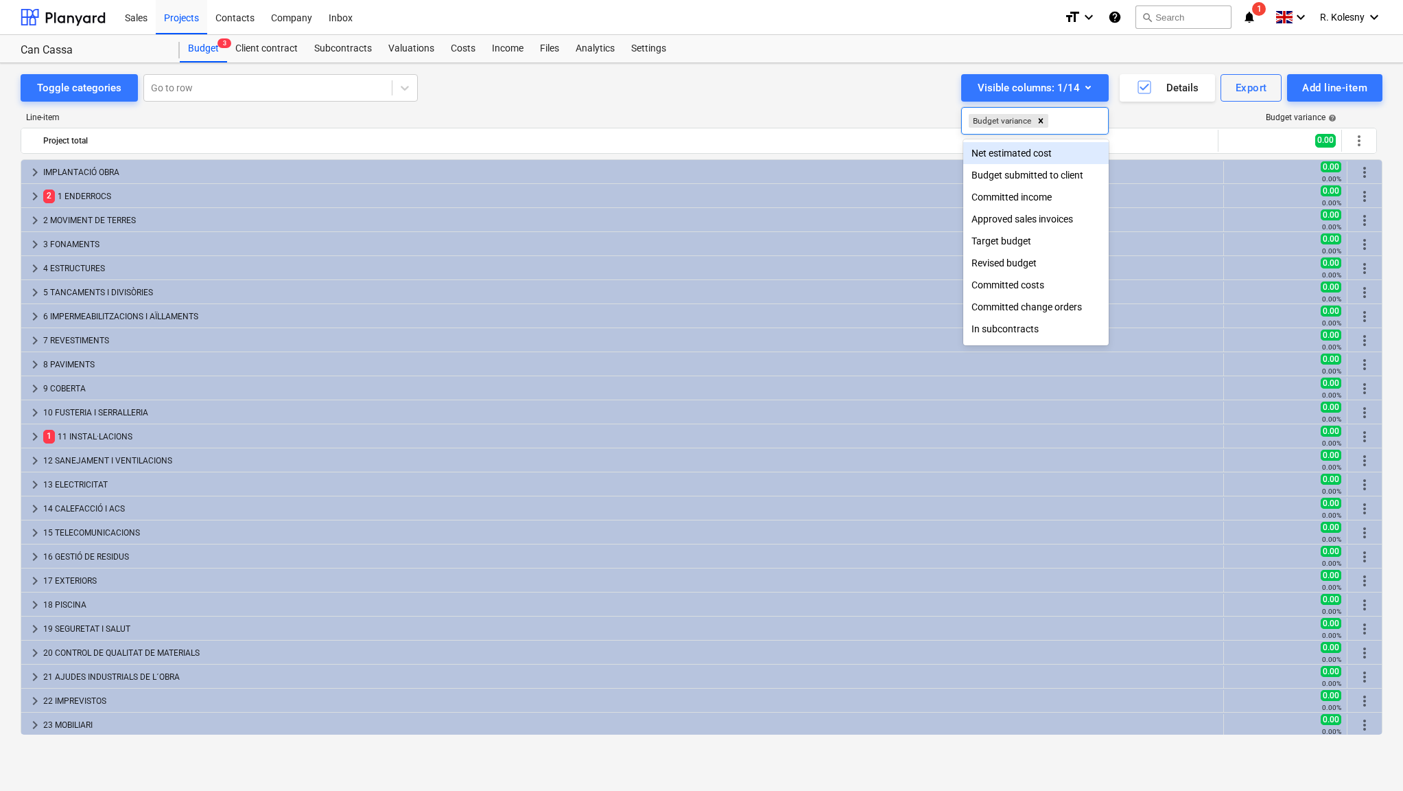
click at [1042, 116] on icon "Remove Budget variance" at bounding box center [1041, 121] width 10 height 10
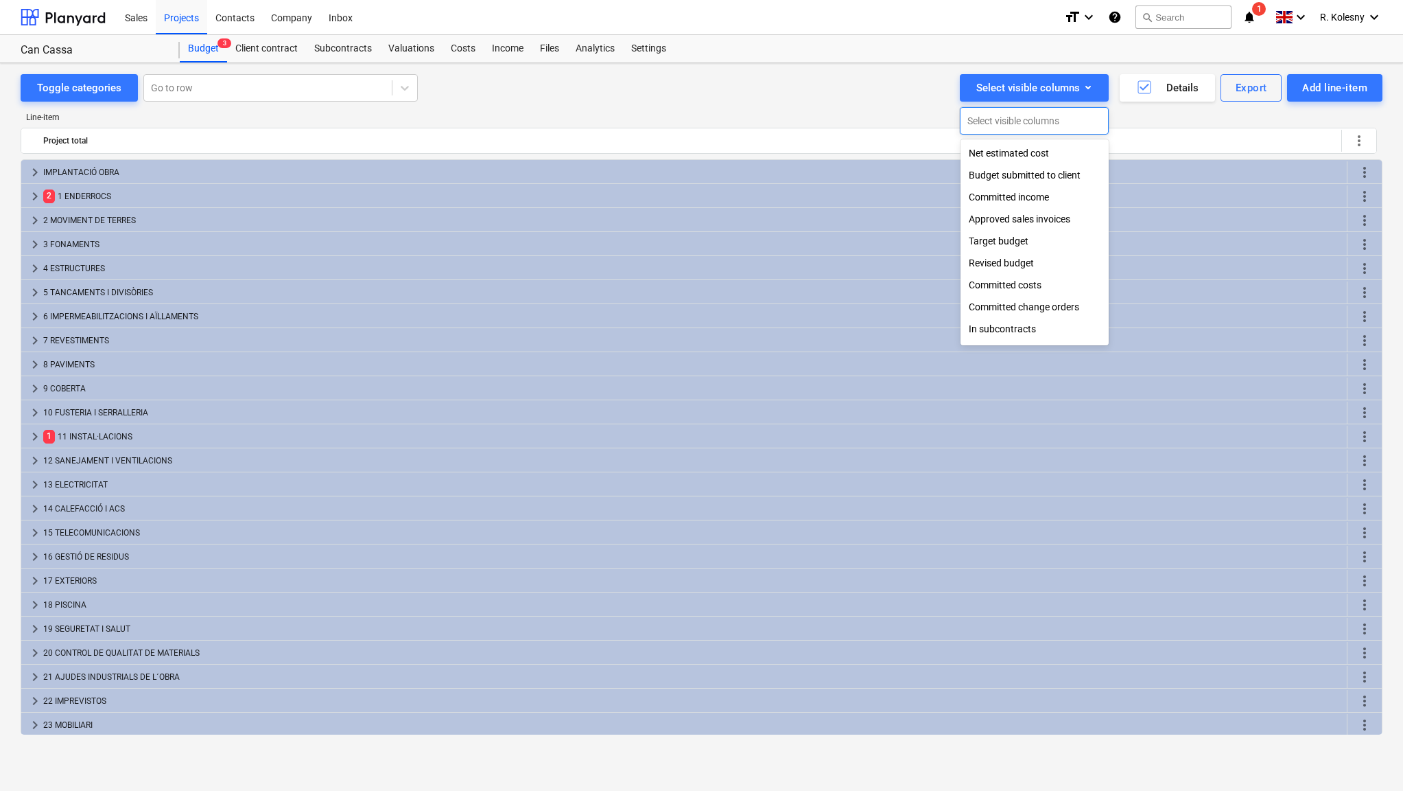
click at [1026, 264] on div "Revised budget" at bounding box center [1035, 263] width 148 height 22
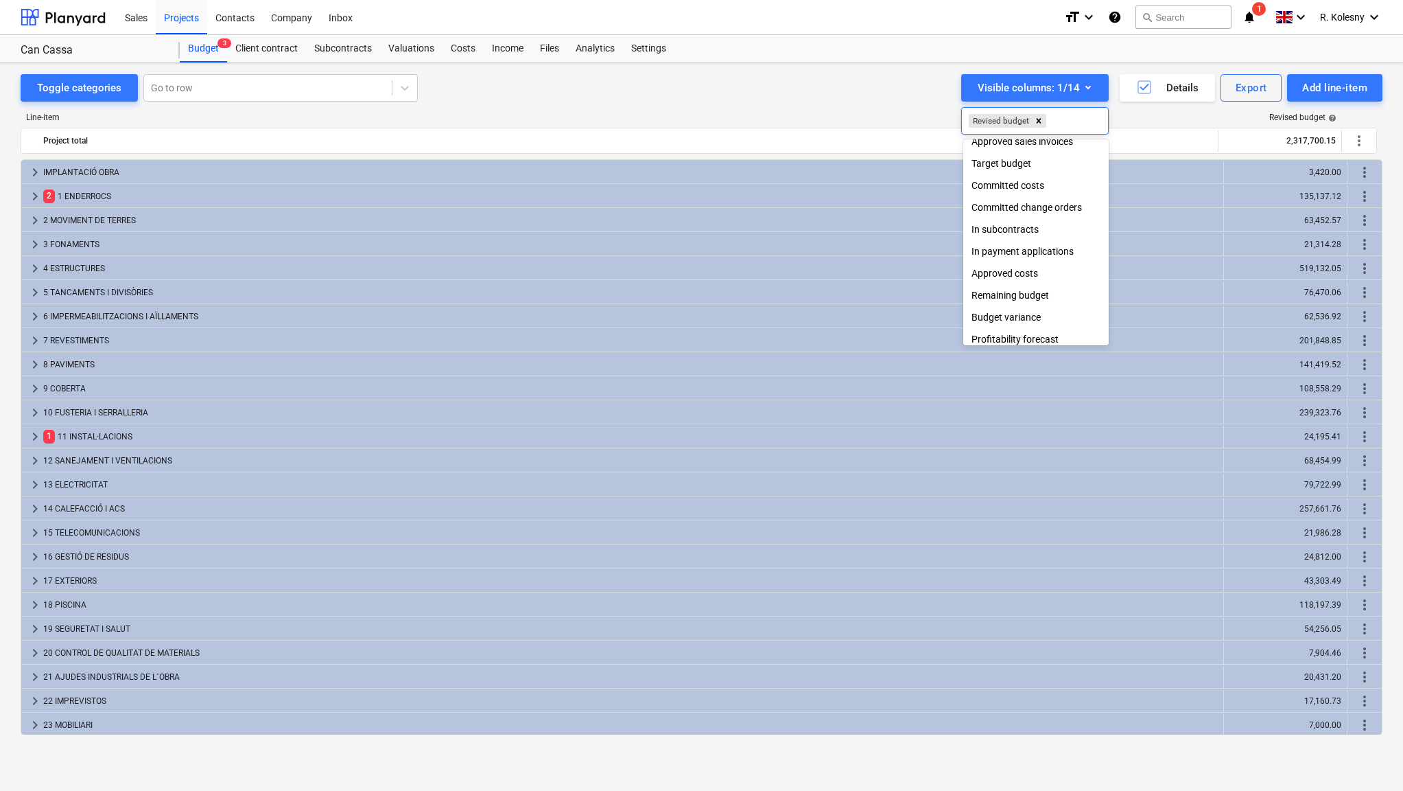
scroll to position [87, 0]
click at [1033, 264] on div "Approved costs" at bounding box center [1035, 266] width 145 height 22
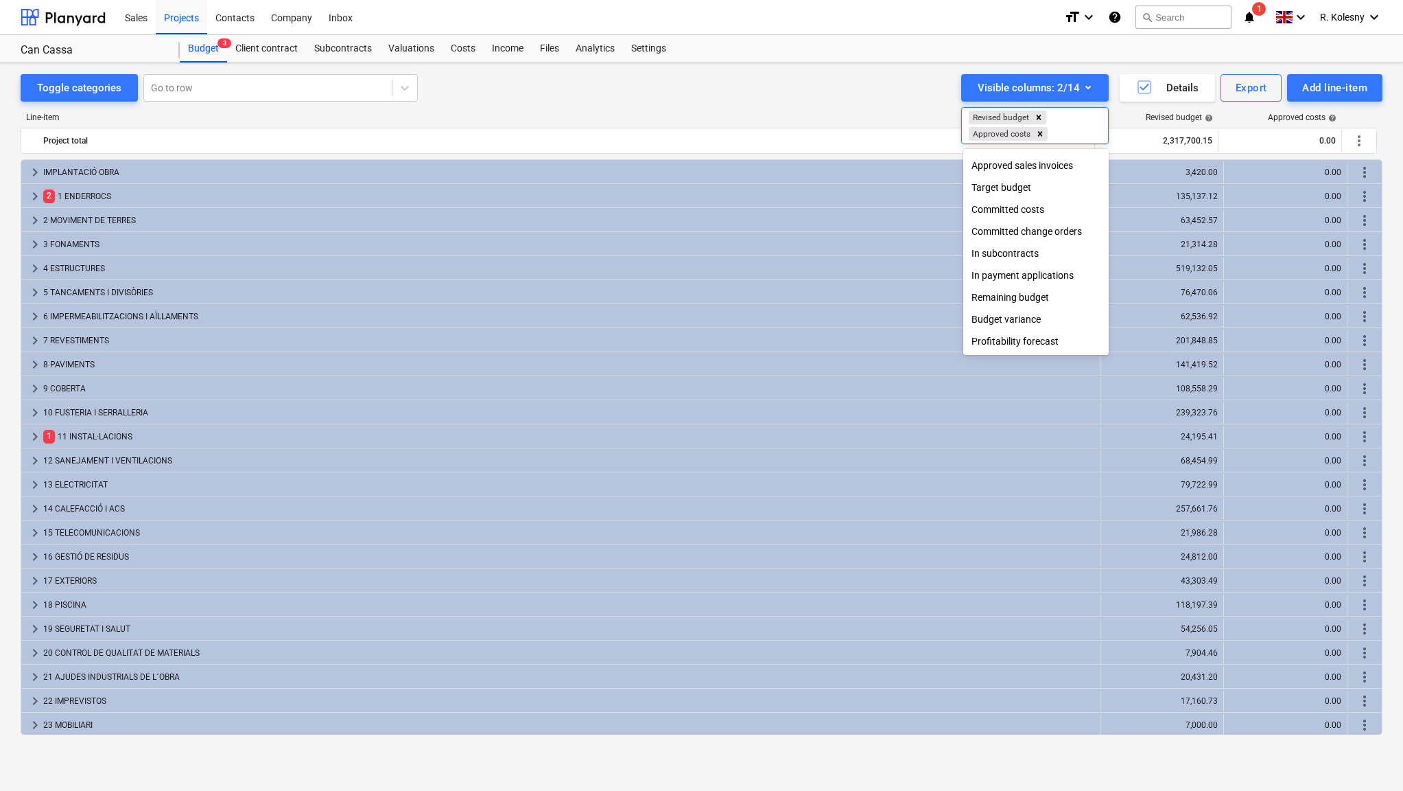
scroll to position [65, 0]
click at [1042, 296] on div "Remaining budget" at bounding box center [1035, 297] width 145 height 22
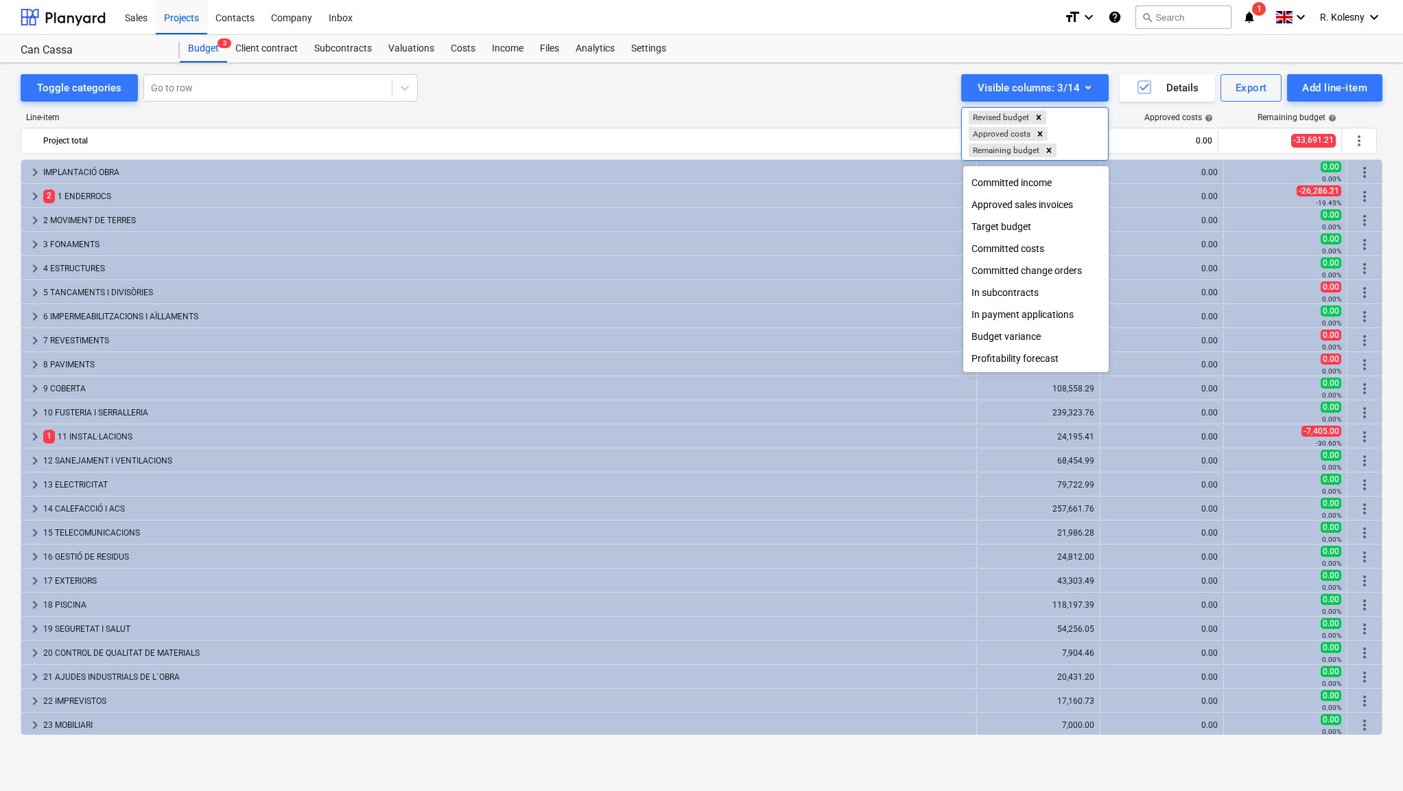
scroll to position [43, 0]
click at [1027, 336] on div "Budget variance" at bounding box center [1035, 336] width 145 height 22
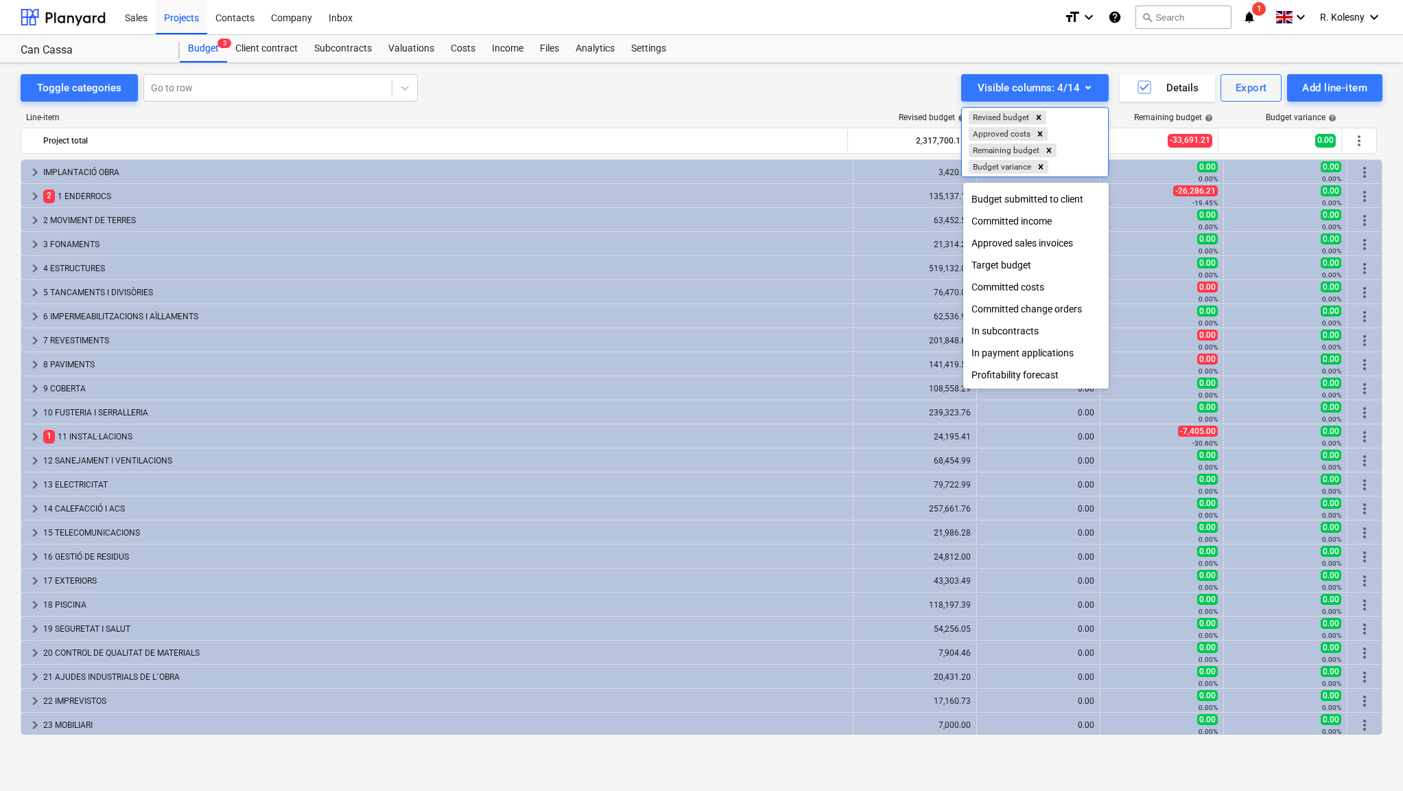
scroll to position [0, 0]
click at [903, 84] on div at bounding box center [701, 395] width 1403 height 791
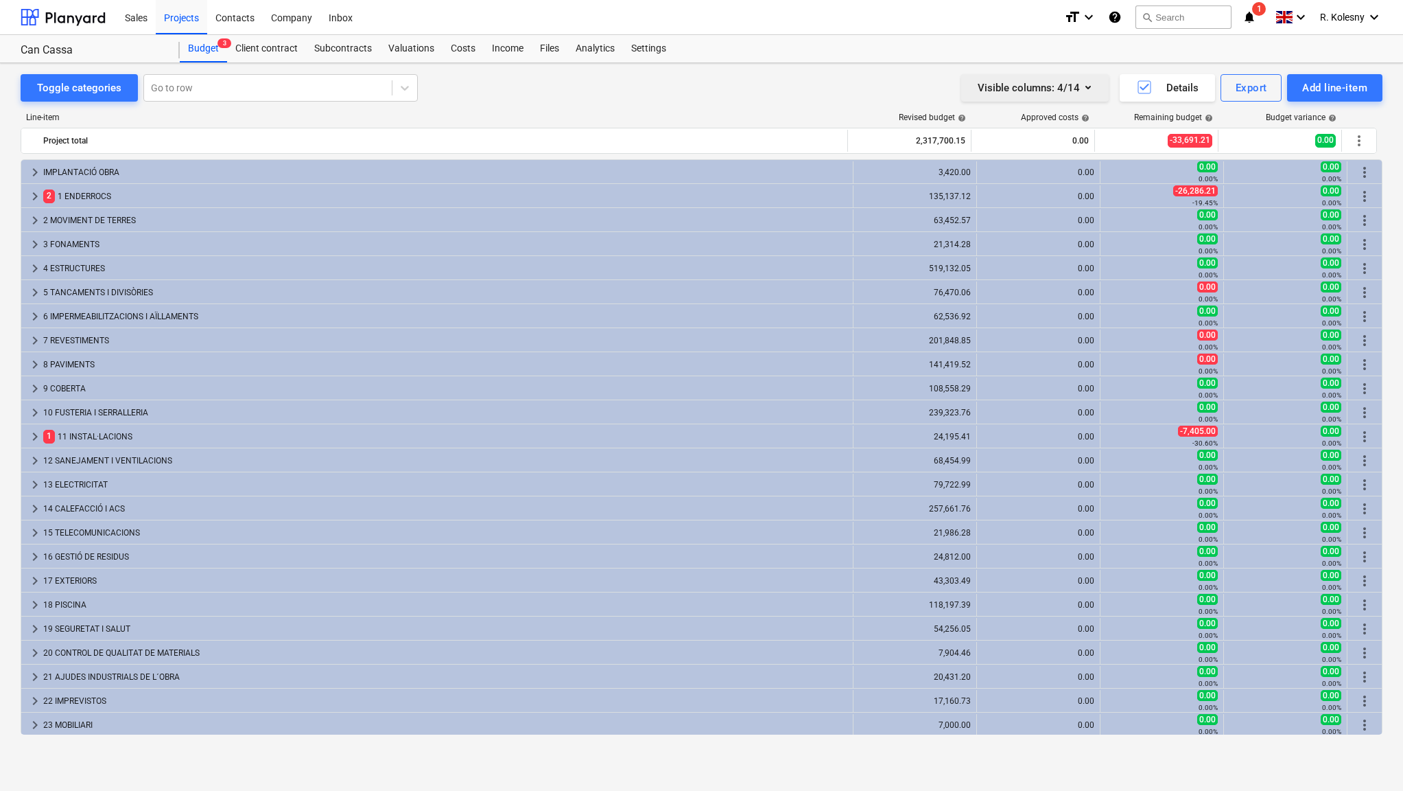
click at [1081, 91] on icon "button" at bounding box center [1088, 87] width 16 height 16
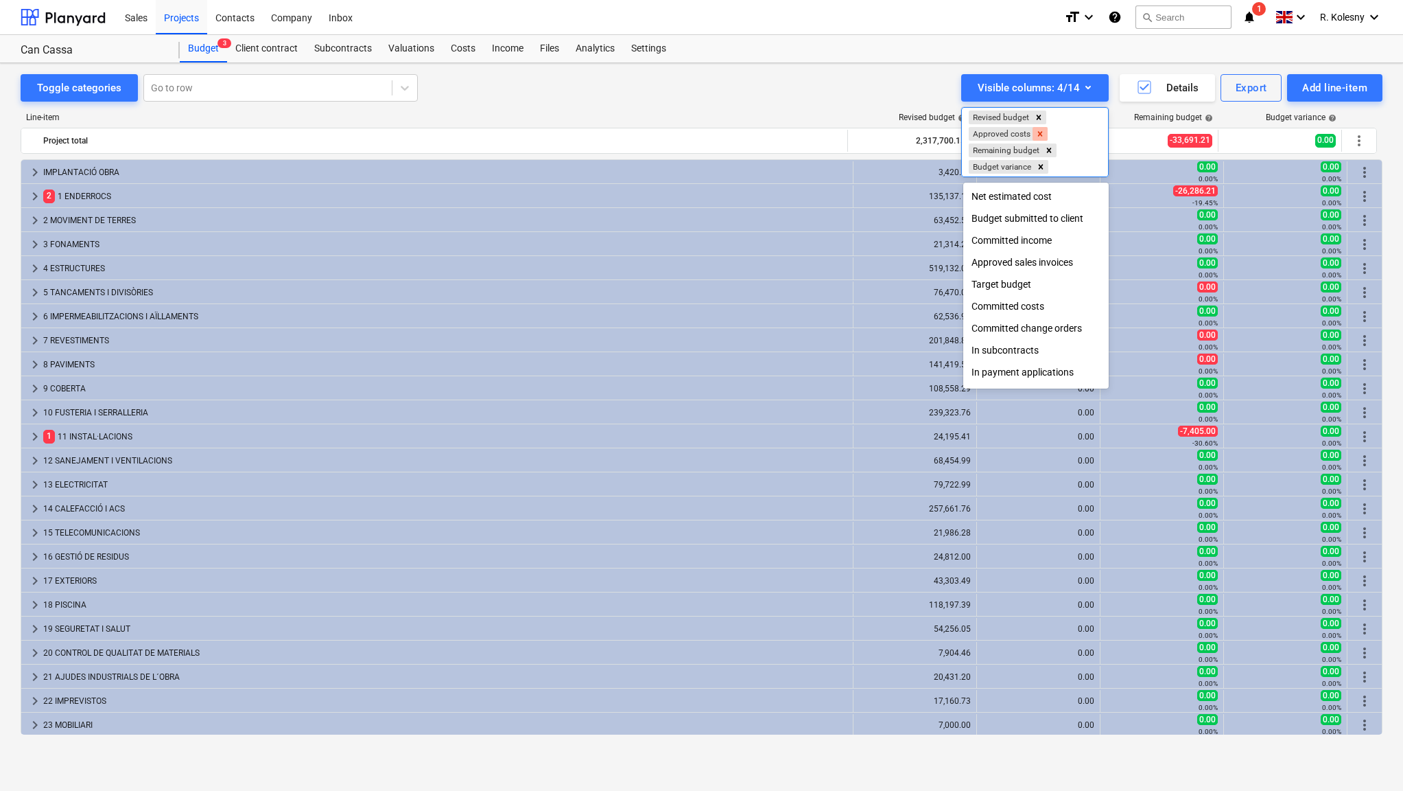
click at [1043, 132] on icon "Remove Approved costs" at bounding box center [1040, 134] width 10 height 10
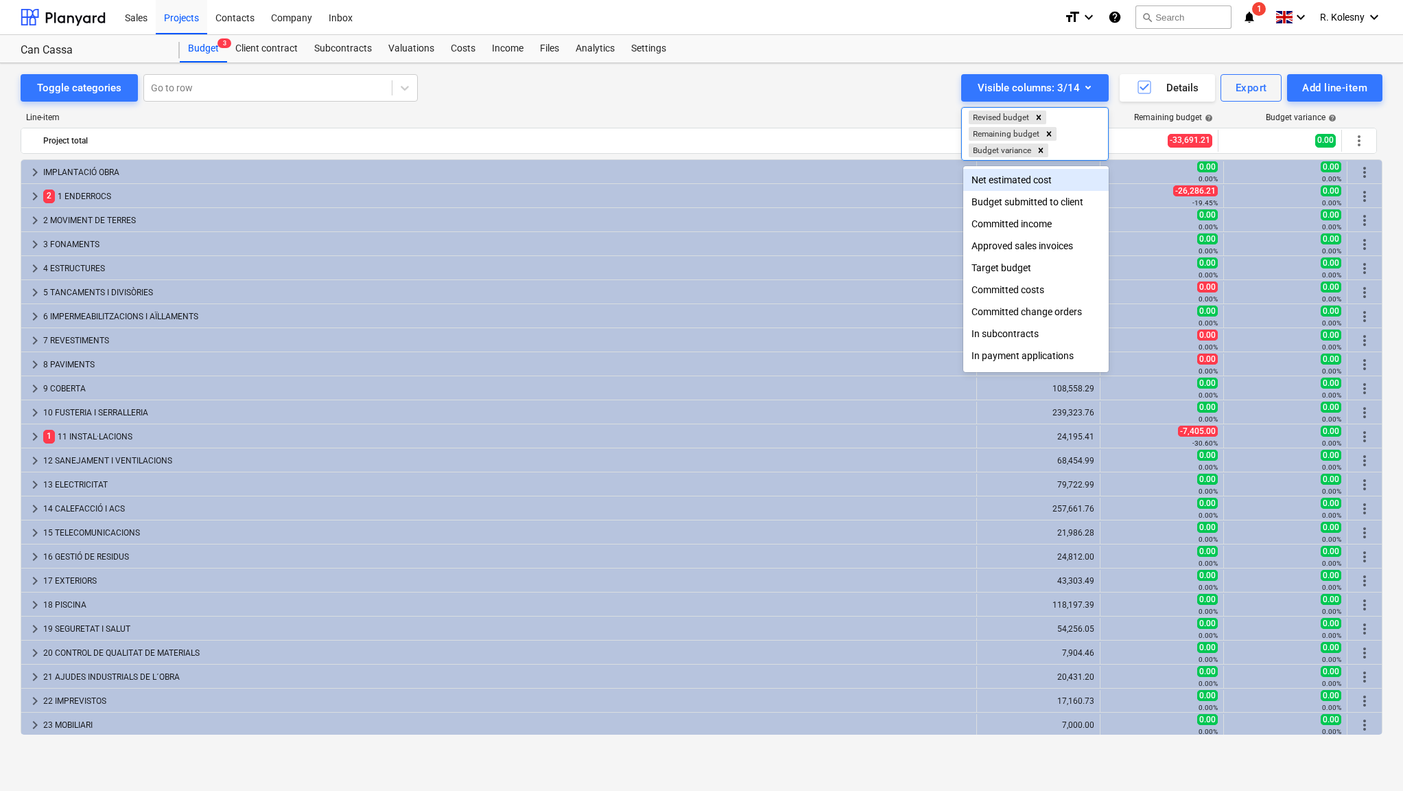
click at [934, 104] on div at bounding box center [701, 395] width 1403 height 791
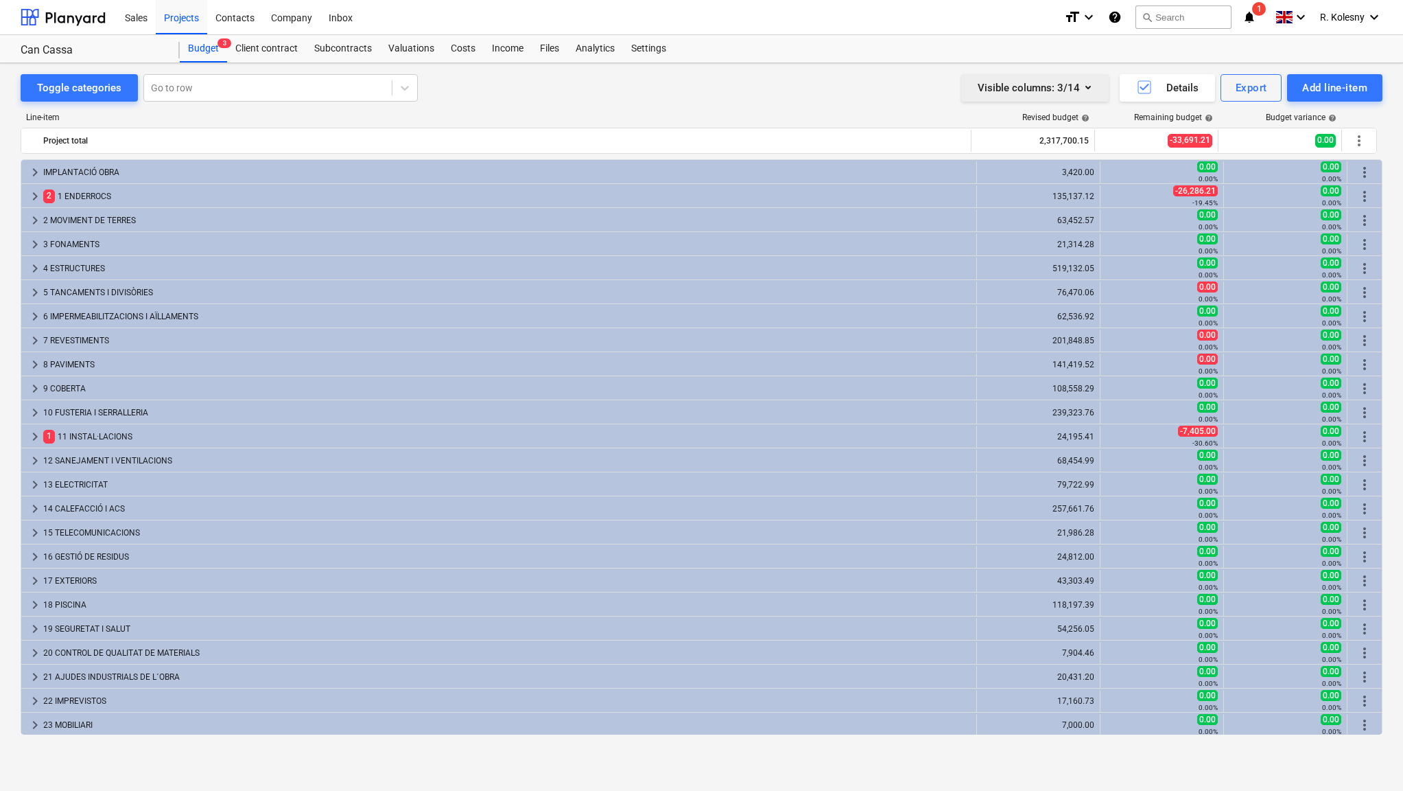
click at [1084, 88] on icon "button" at bounding box center [1088, 87] width 16 height 16
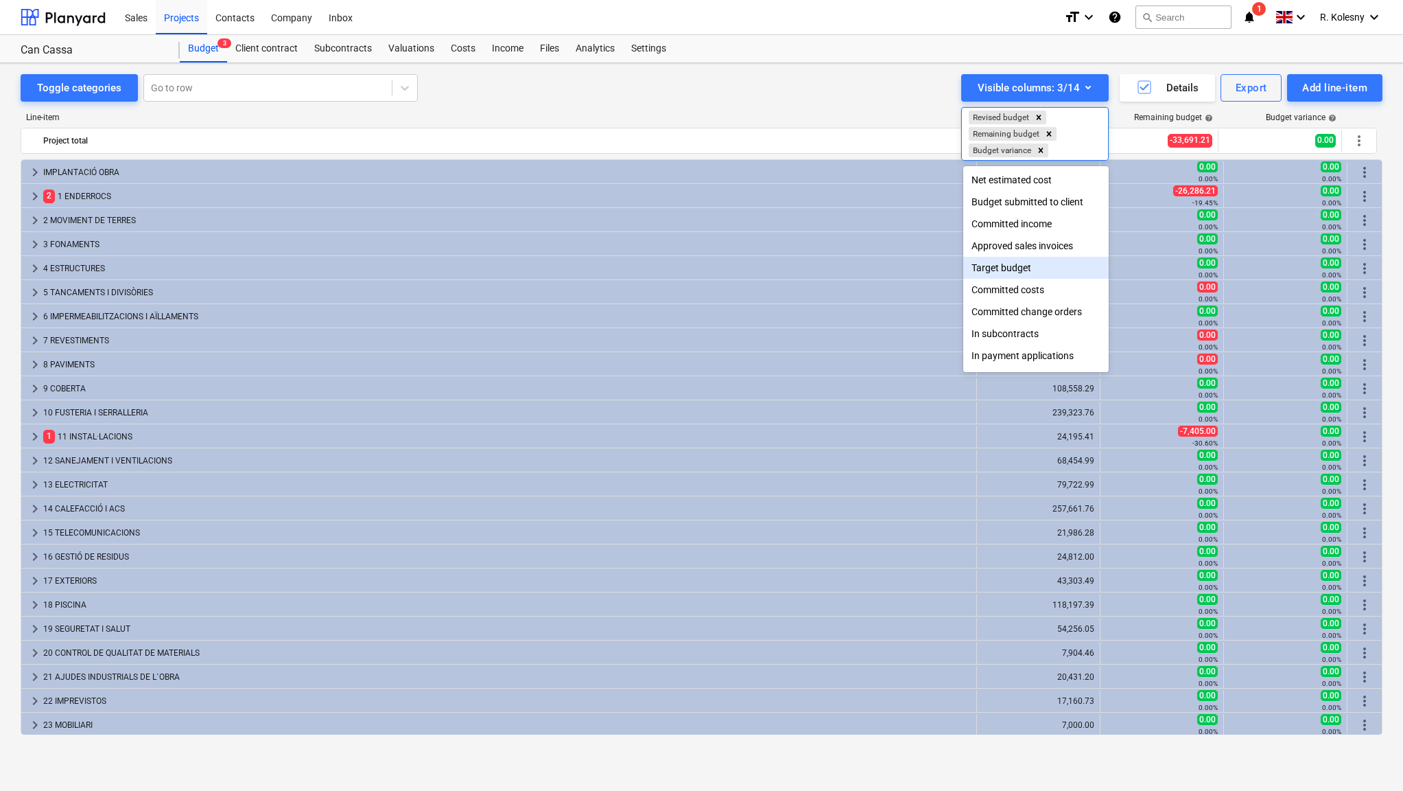
click at [1053, 267] on div "Target budget" at bounding box center [1035, 268] width 145 height 22
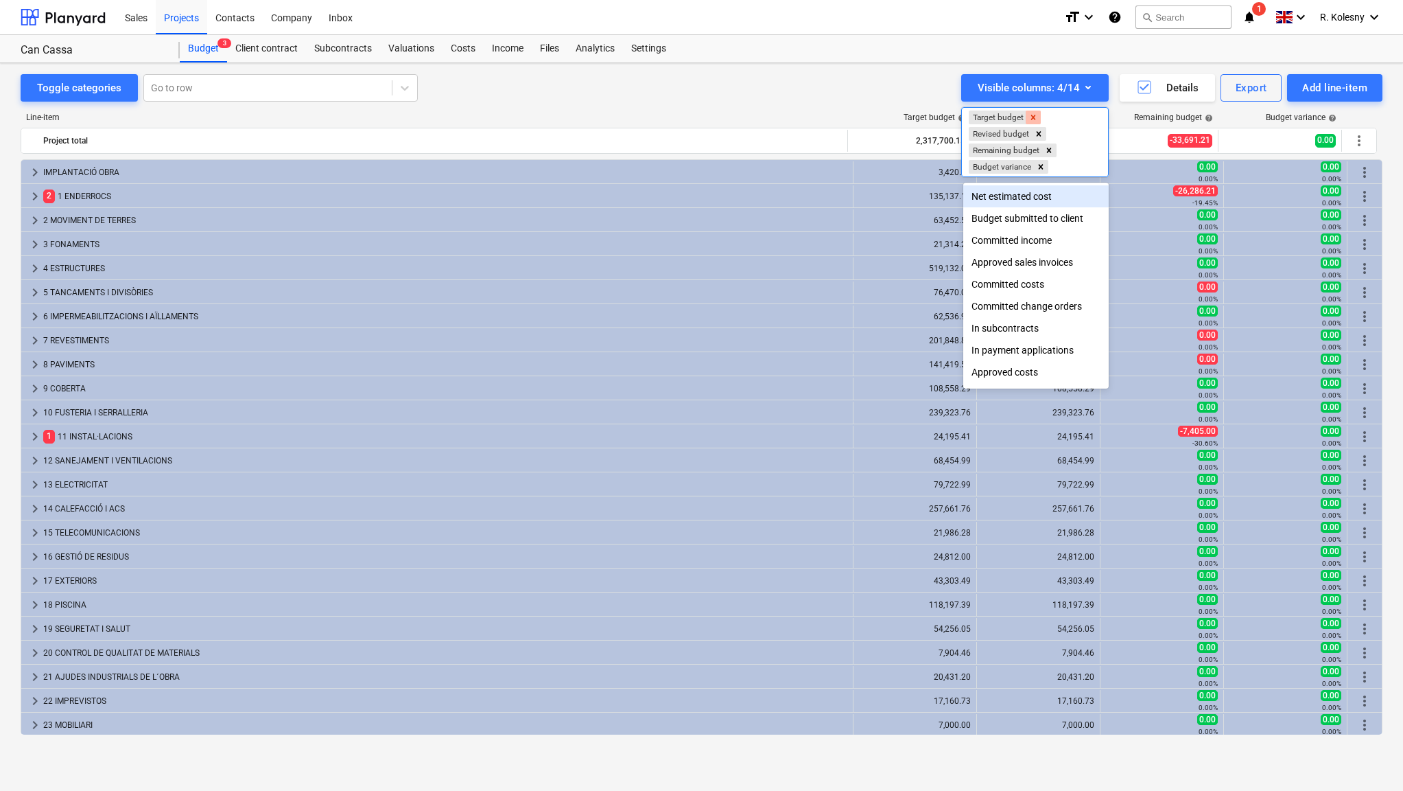
click at [1034, 117] on icon "Remove Target budget" at bounding box center [1033, 117] width 5 height 5
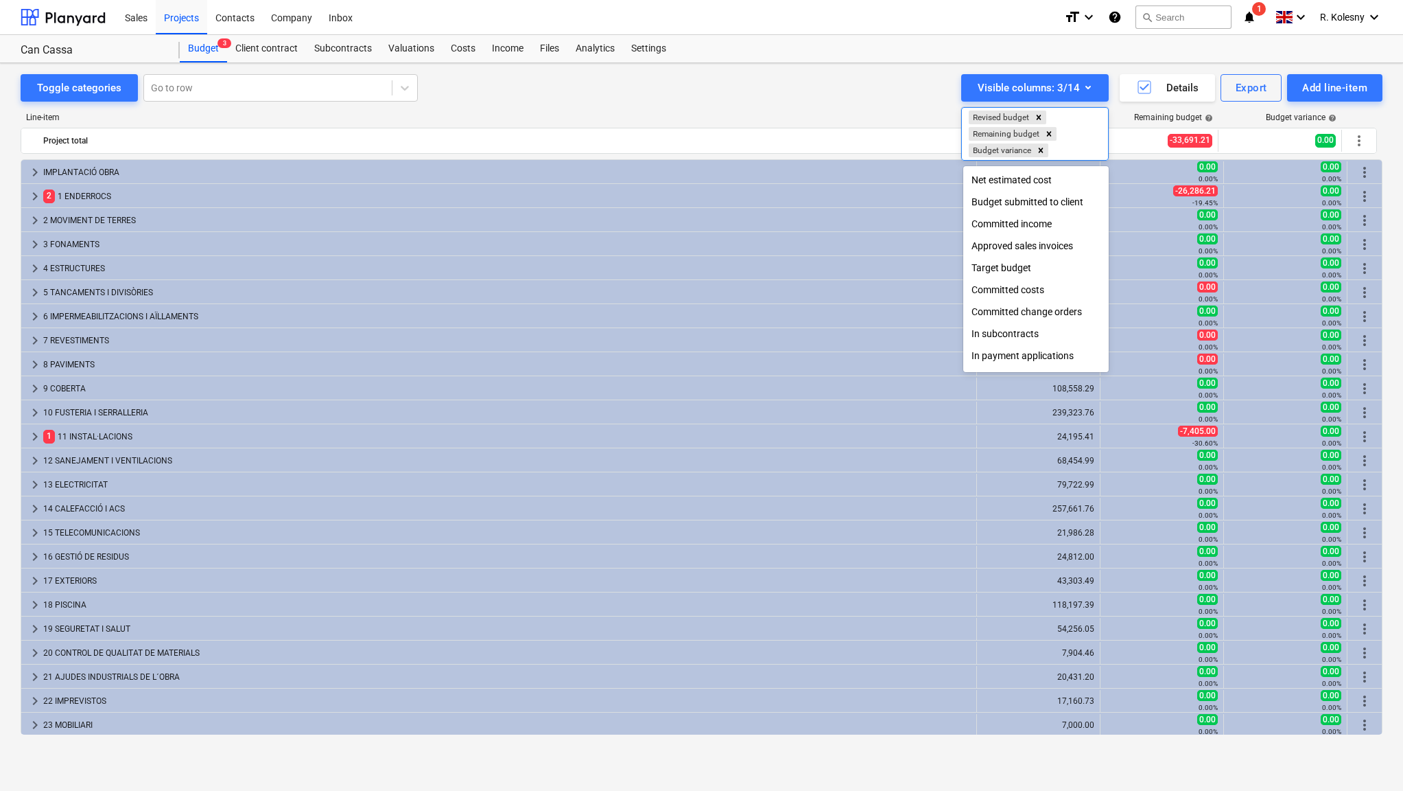
click at [1049, 312] on div "Committed change orders" at bounding box center [1035, 312] width 145 height 22
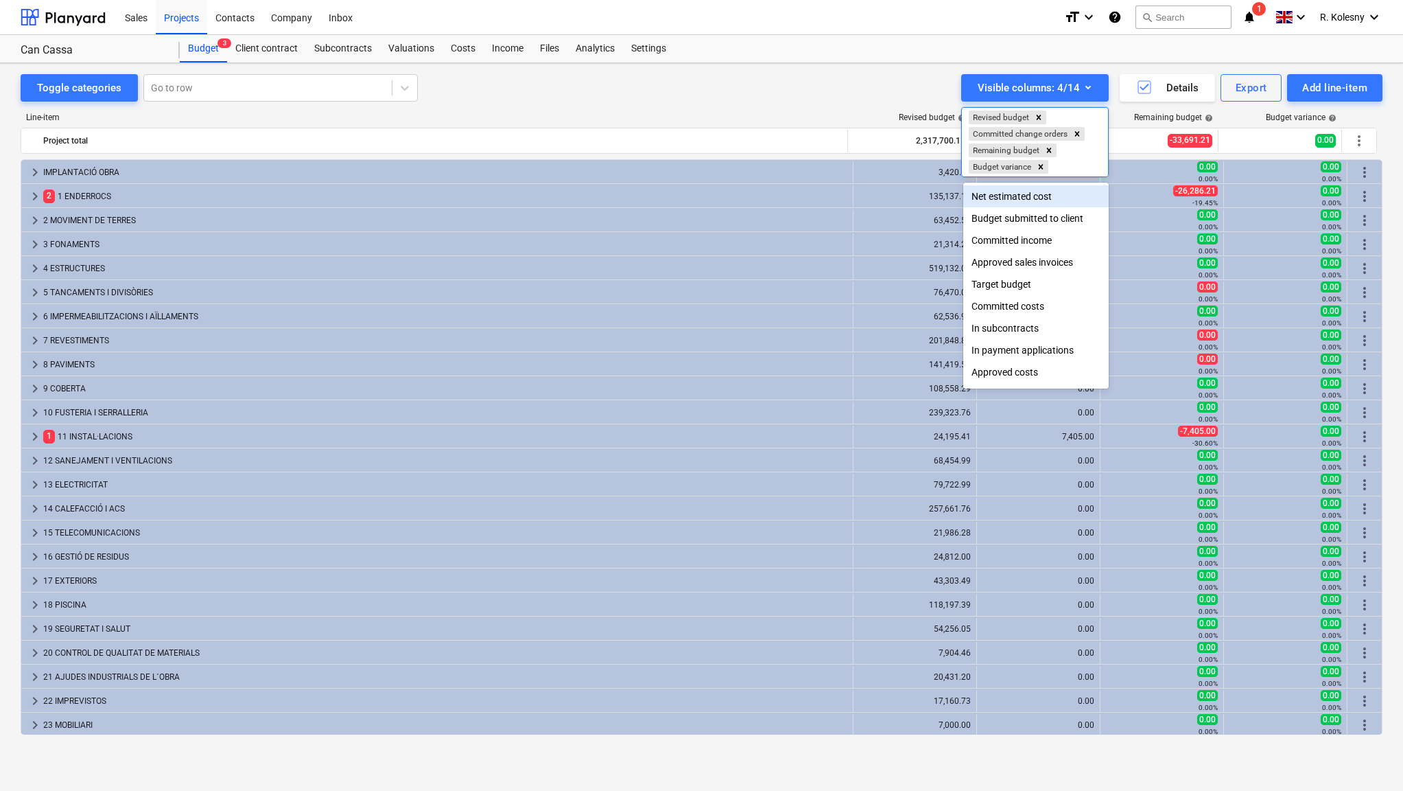
click at [858, 102] on div at bounding box center [701, 395] width 1403 height 791
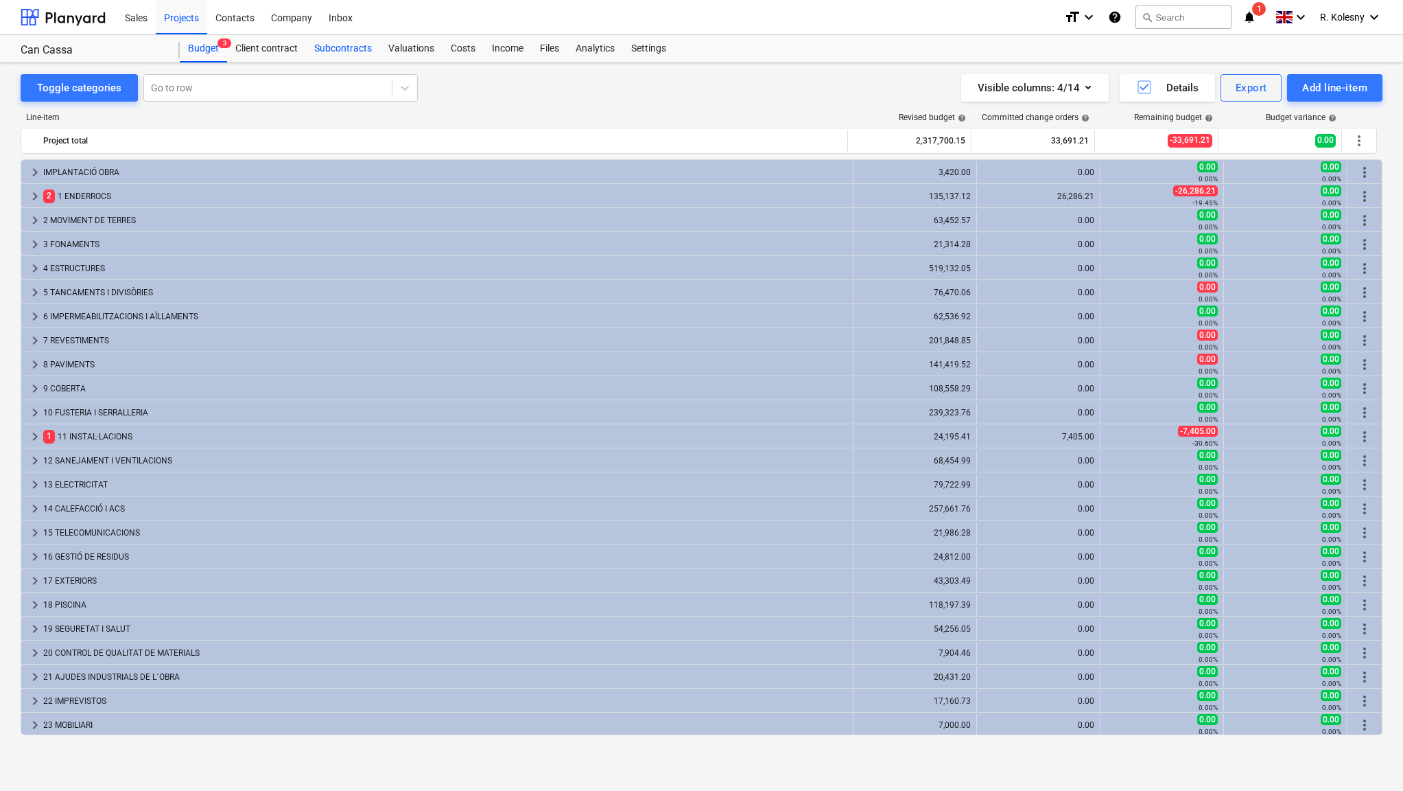
click at [345, 51] on div "Subcontracts" at bounding box center [343, 48] width 74 height 27
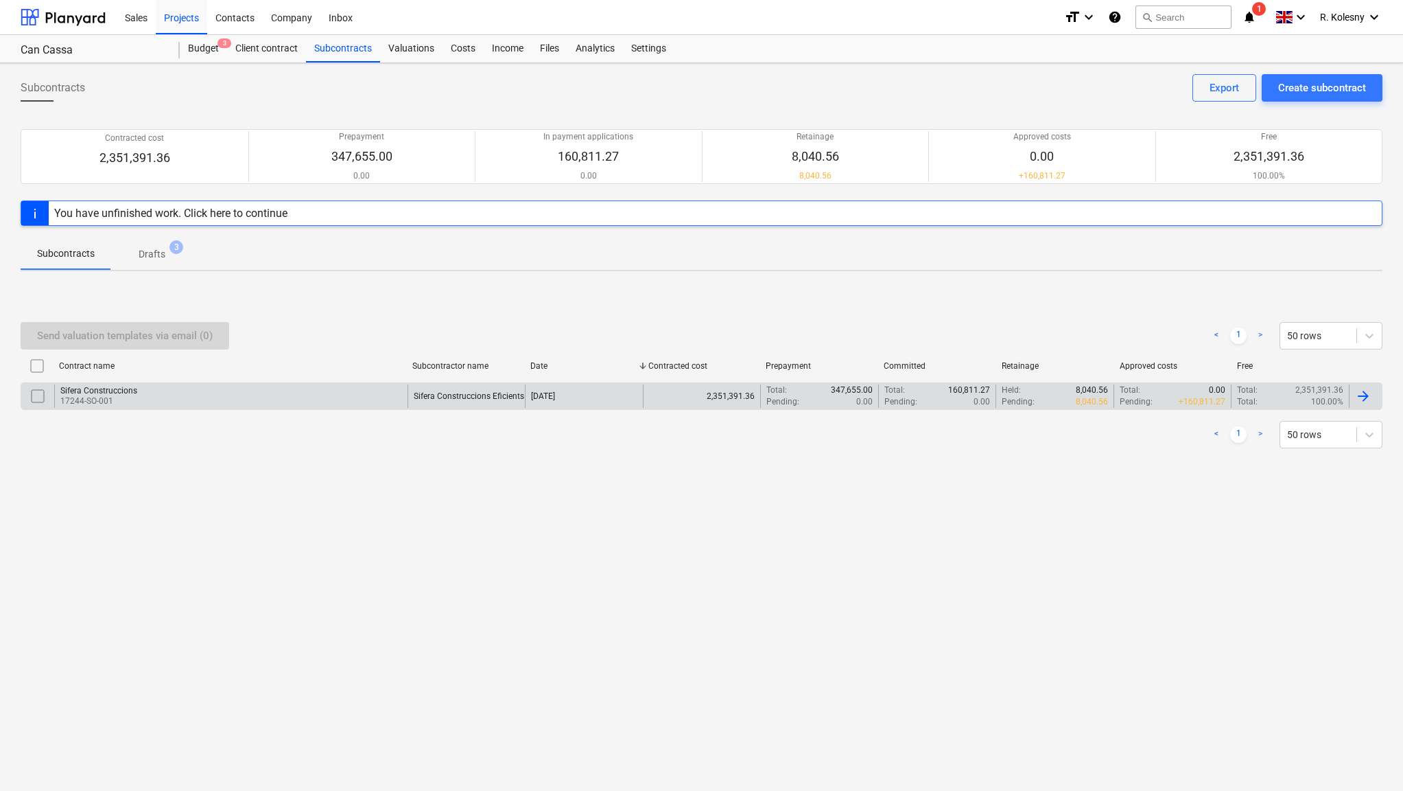
click at [904, 392] on p "Total :" at bounding box center [895, 390] width 21 height 12
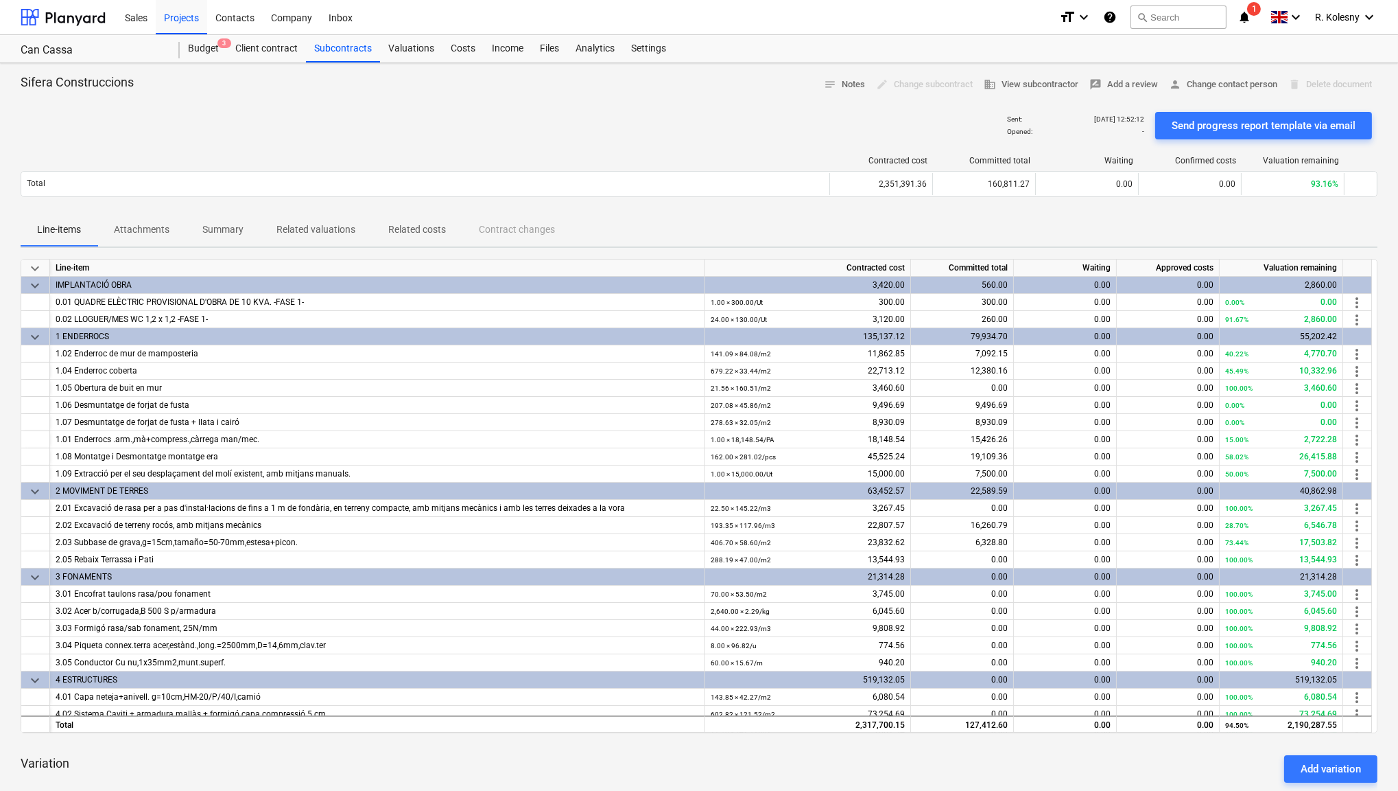
click at [156, 231] on p "Attachments" at bounding box center [142, 229] width 56 height 14
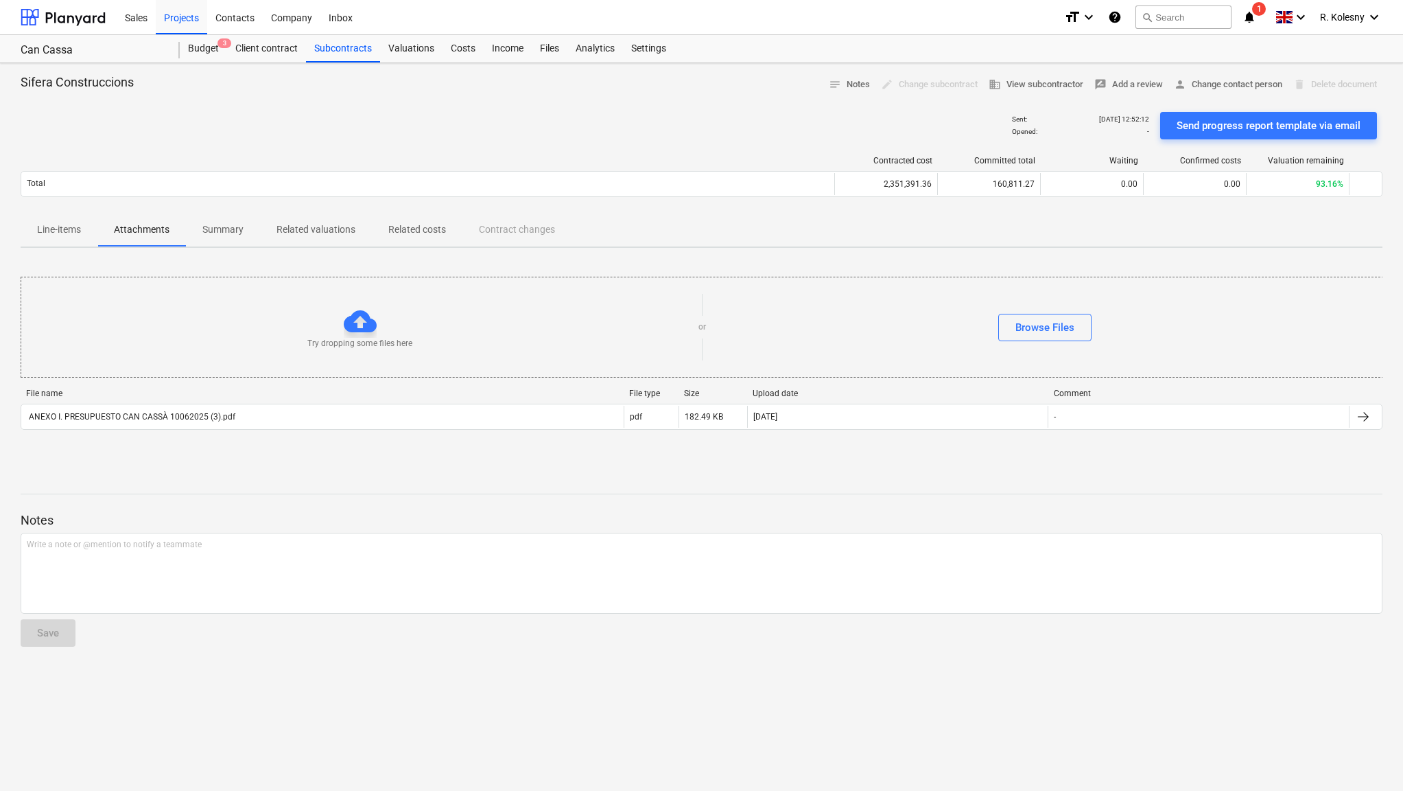
click at [230, 229] on p "Summary" at bounding box center [222, 229] width 41 height 14
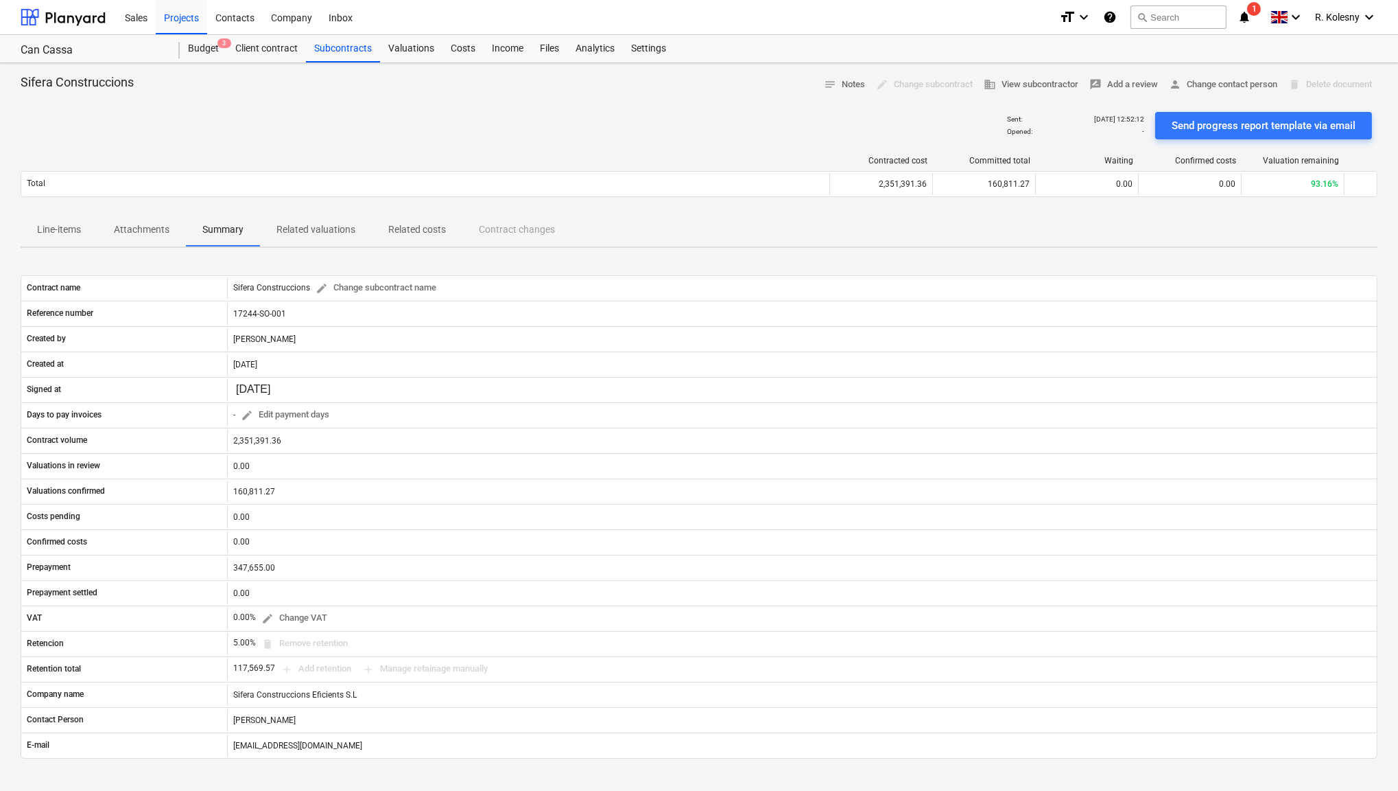
click at [325, 229] on p "Related valuations" at bounding box center [316, 229] width 79 height 14
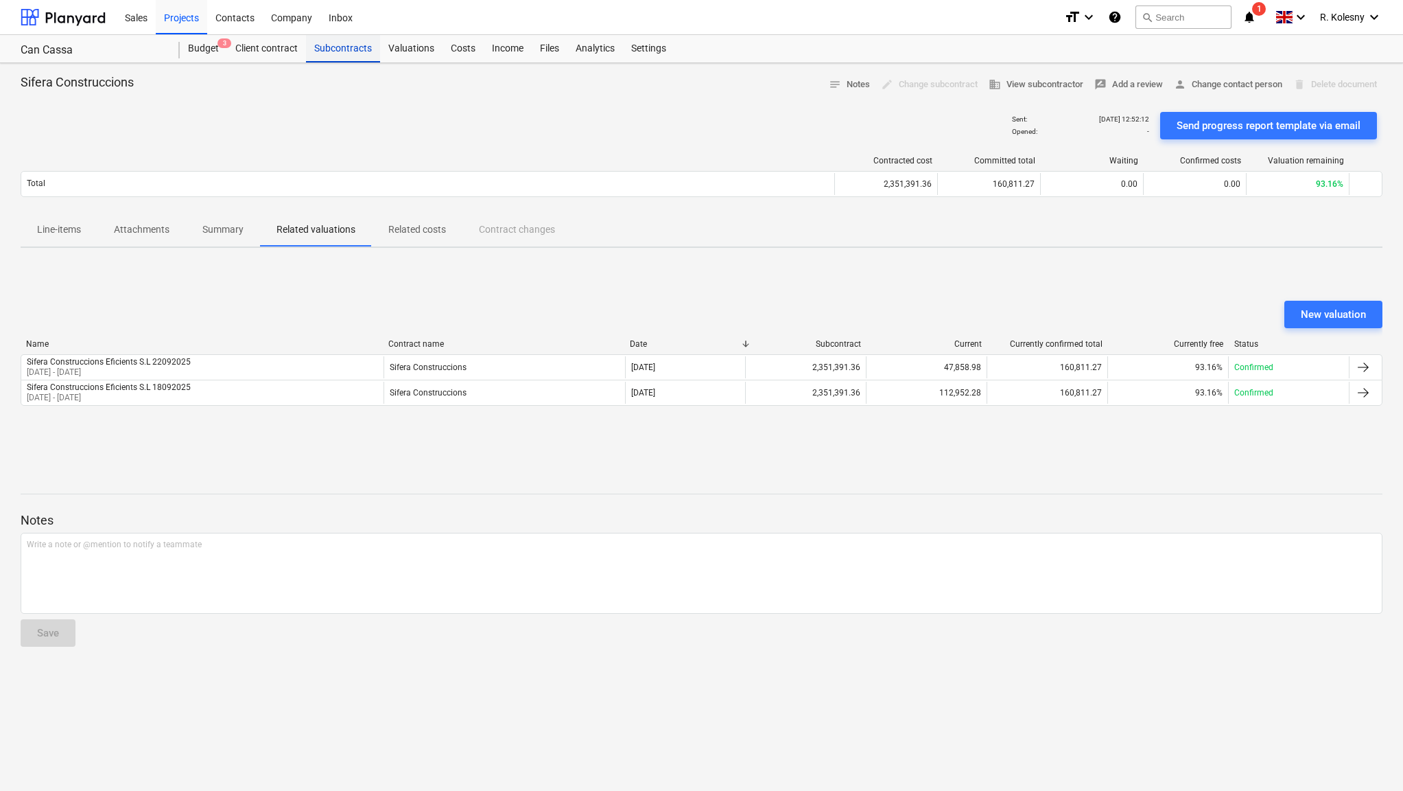
click at [331, 49] on div "Subcontracts" at bounding box center [343, 48] width 74 height 27
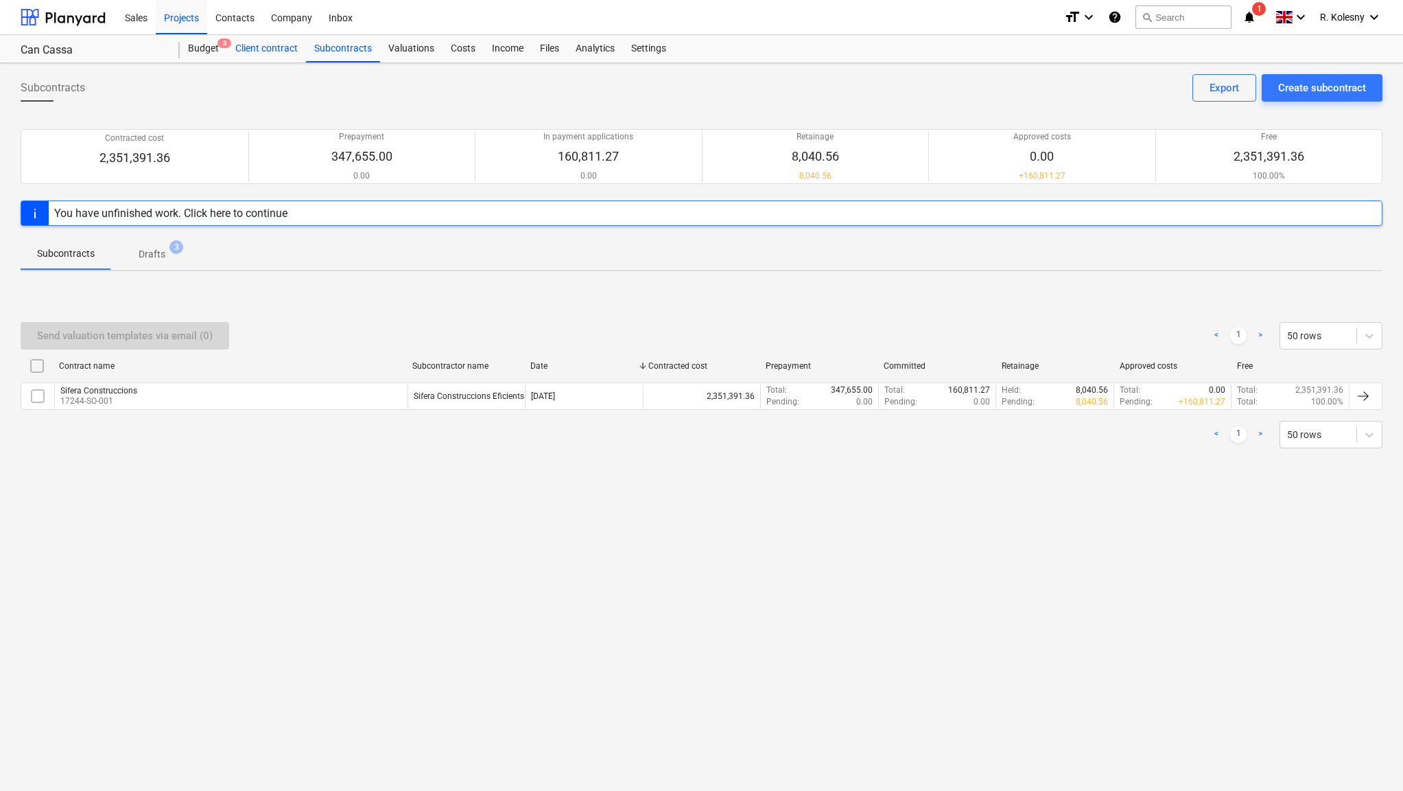
click at [264, 51] on div "Client contract" at bounding box center [266, 48] width 79 height 27
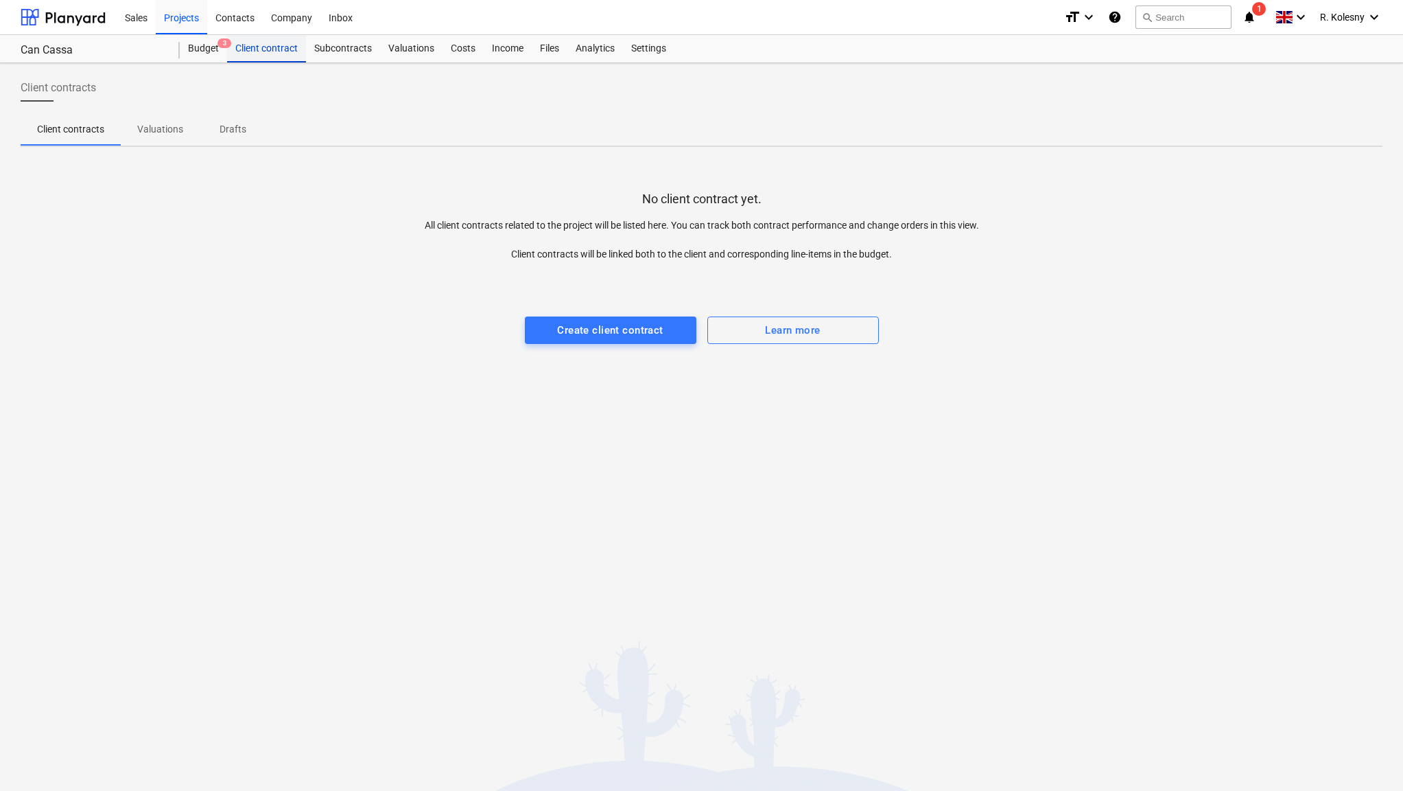
click at [280, 49] on div "Client contract" at bounding box center [266, 48] width 79 height 27
click at [334, 45] on div "Subcontracts" at bounding box center [343, 48] width 74 height 27
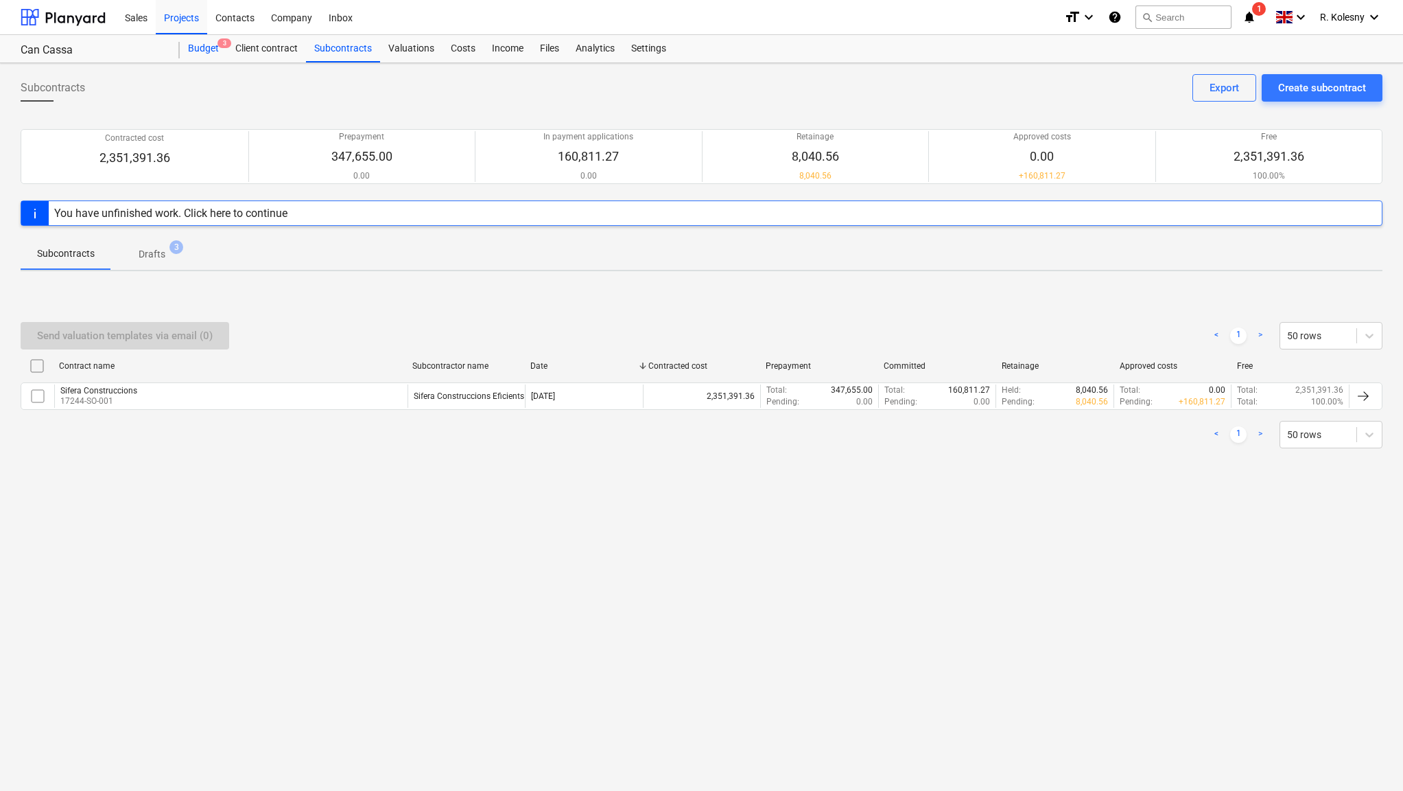
click at [207, 46] on div "Budget 3" at bounding box center [203, 48] width 47 height 27
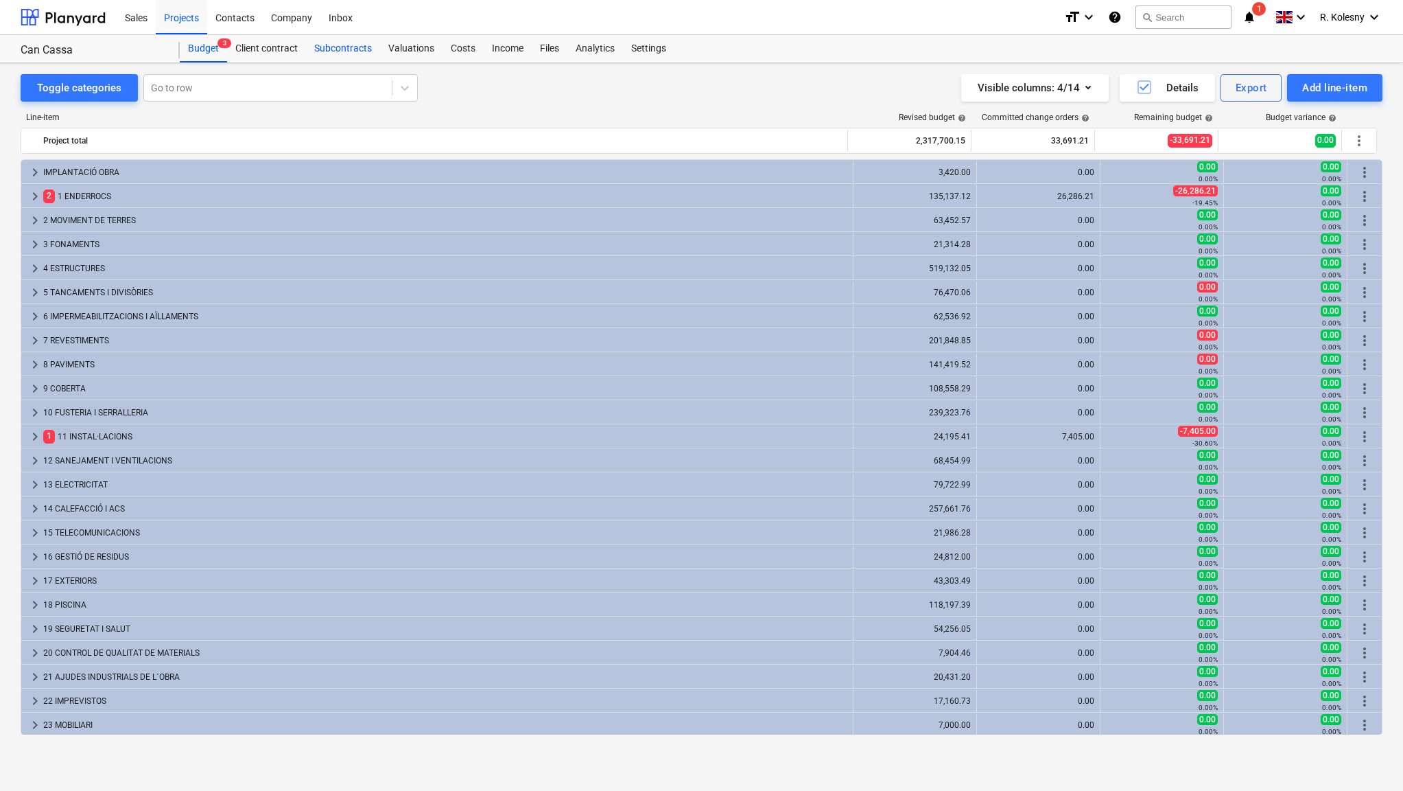
click at [350, 47] on div "Subcontracts" at bounding box center [343, 48] width 74 height 27
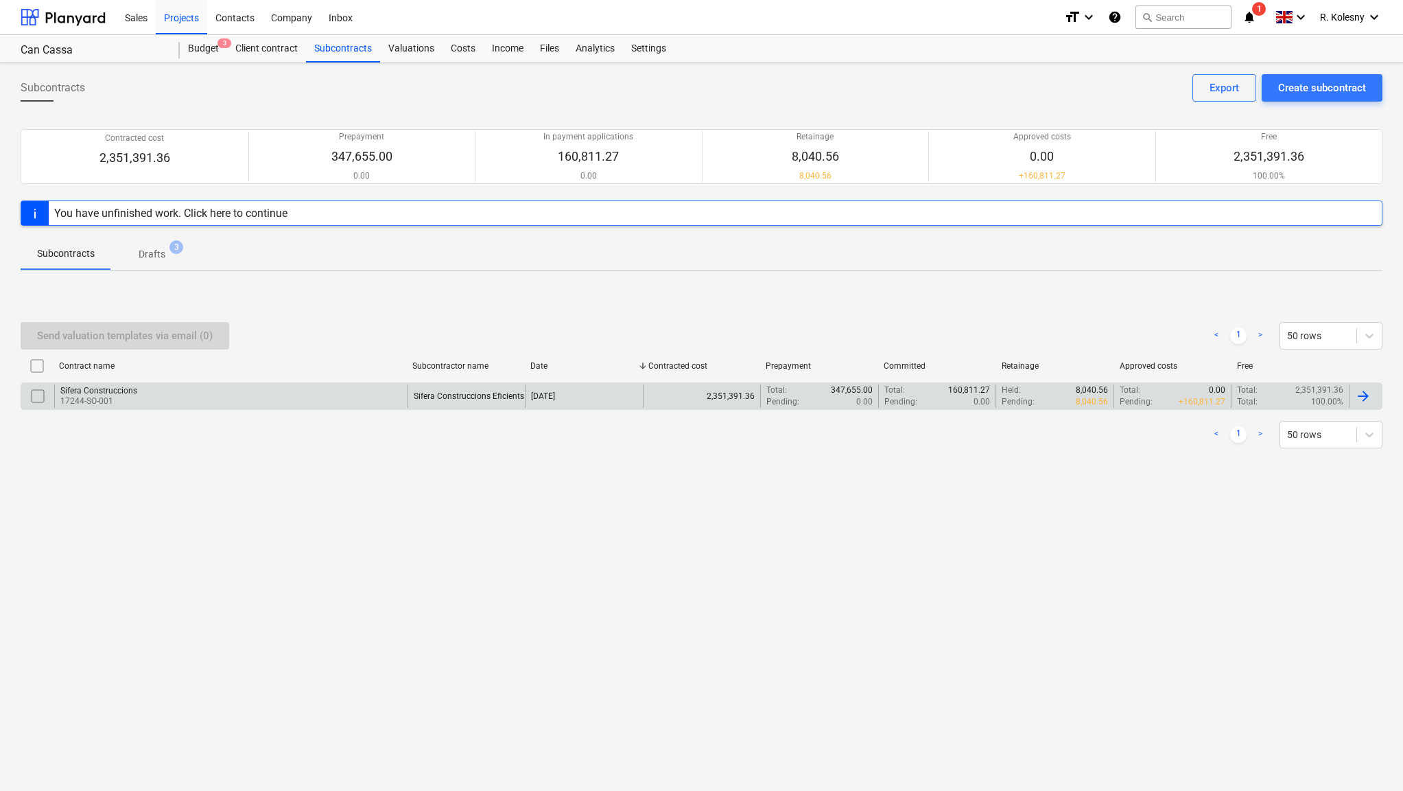
click at [128, 389] on div "Sifera Construccions" at bounding box center [98, 391] width 77 height 10
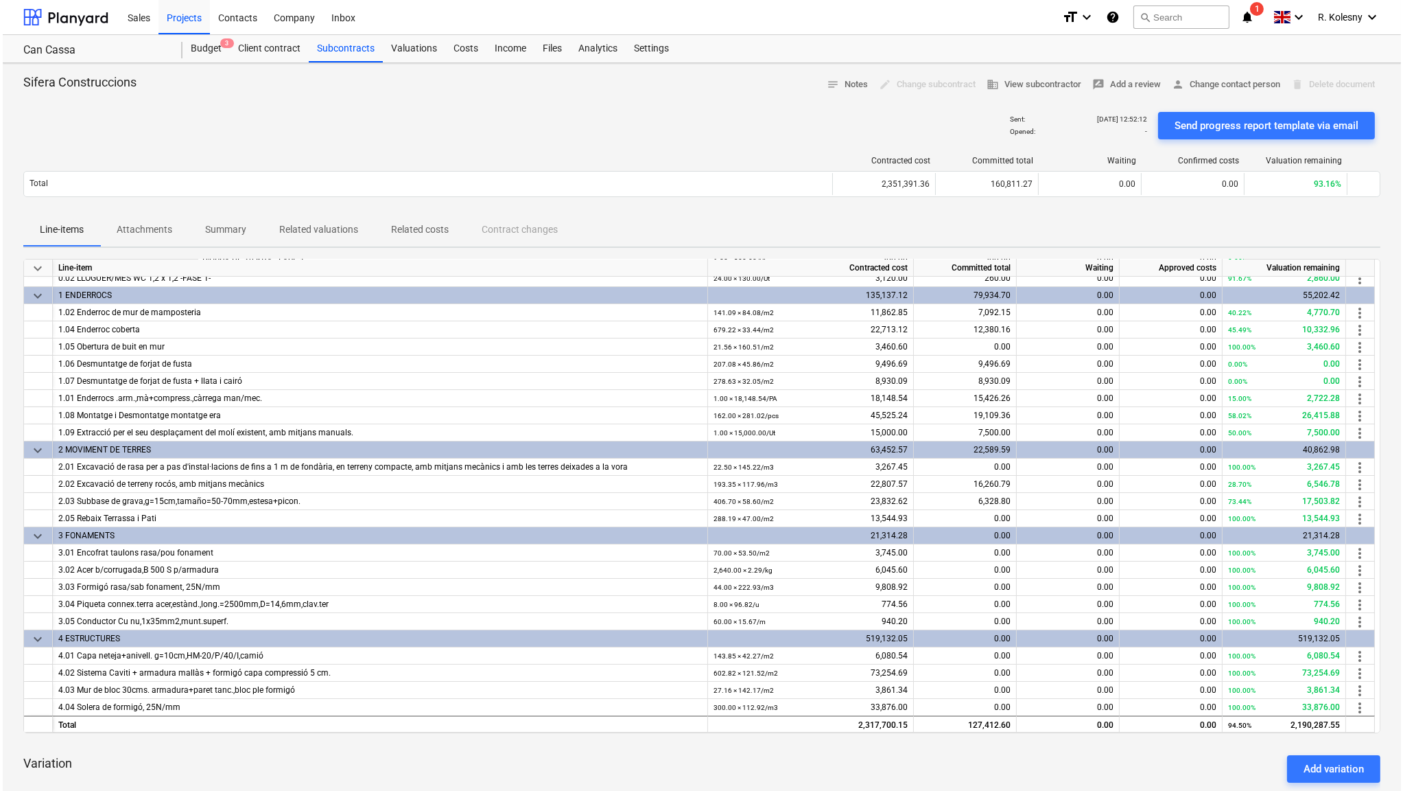
scroll to position [51, 0]
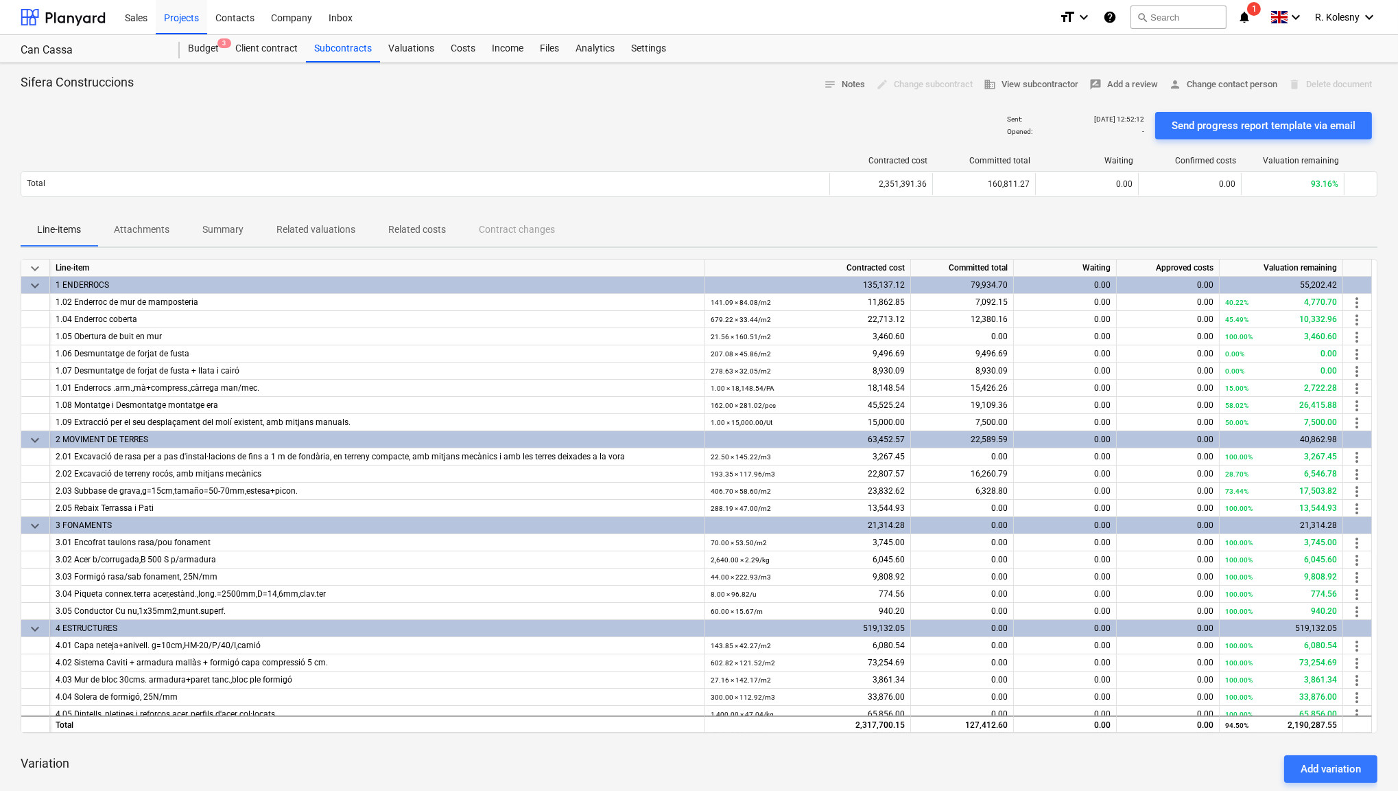
click at [335, 226] on p "Related valuations" at bounding box center [316, 229] width 79 height 14
